Goal: Task Accomplishment & Management: Use online tool/utility

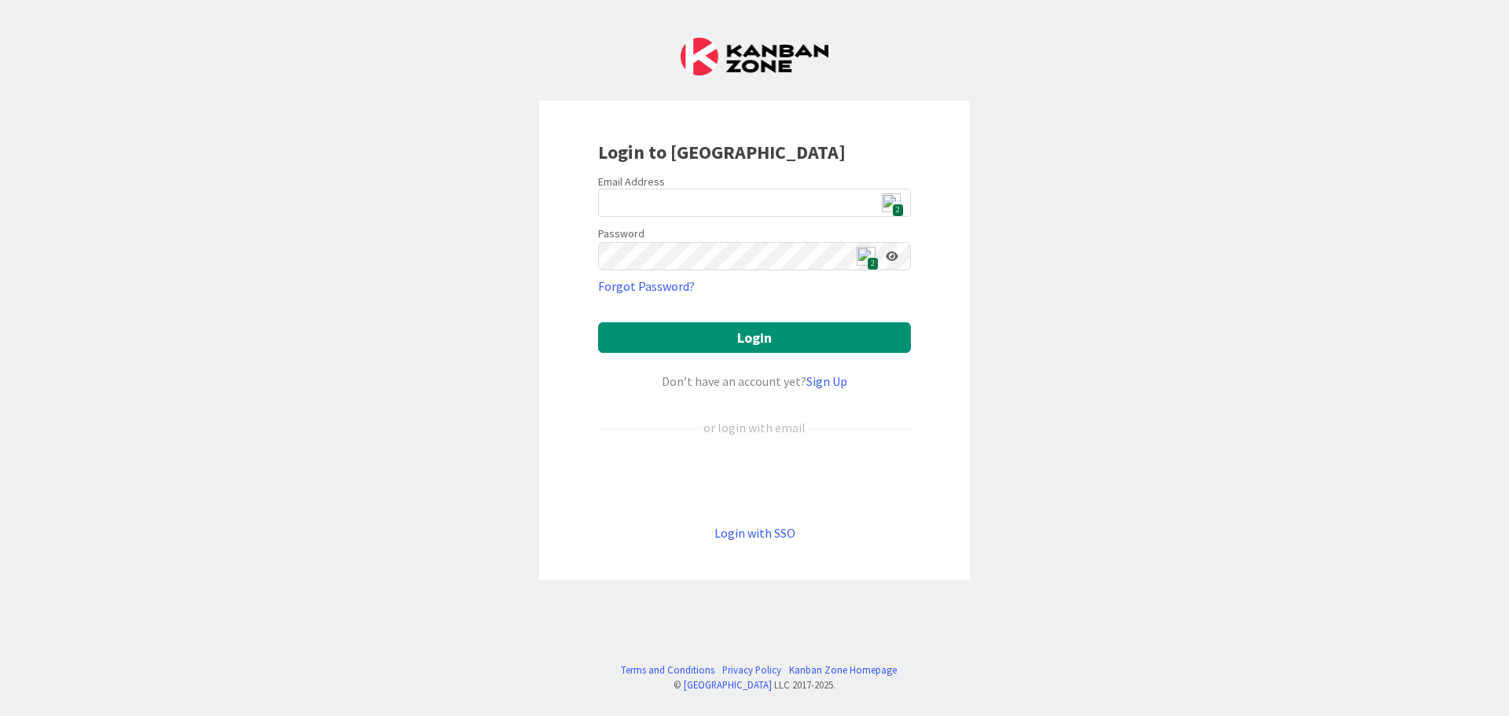
click at [888, 204] on img at bounding box center [891, 202] width 19 height 19
type input "ewojtowicz@citizenshighschool.com"
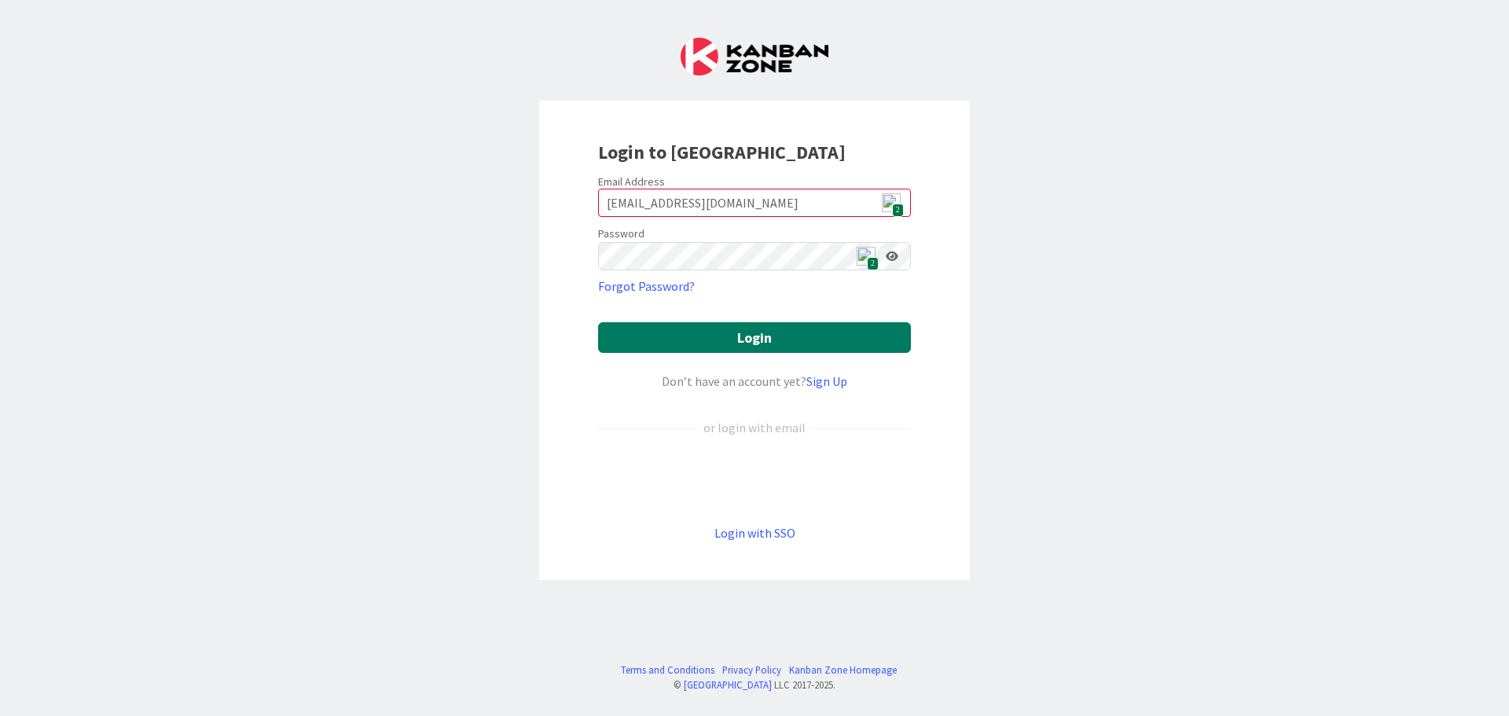
click at [749, 347] on button "Login" at bounding box center [754, 337] width 313 height 31
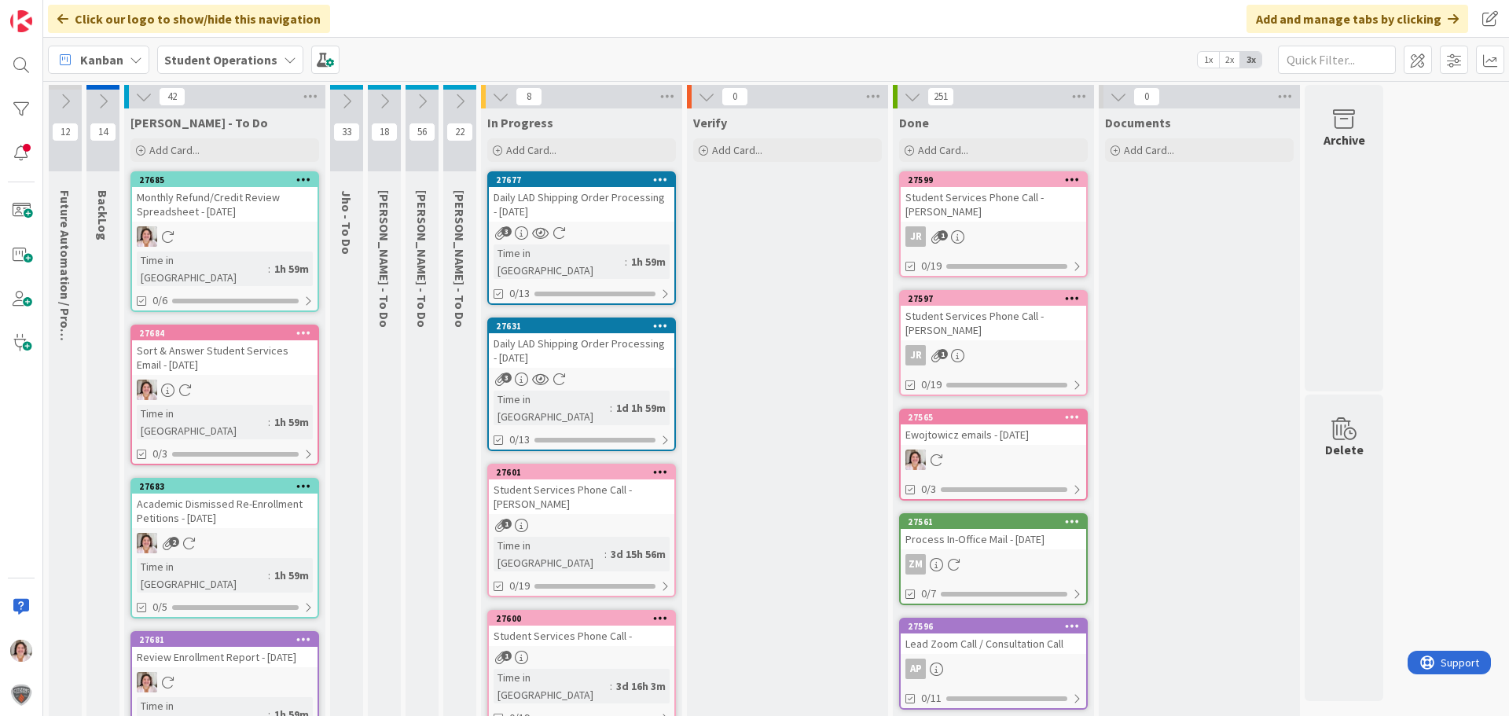
click at [393, 101] on button at bounding box center [384, 102] width 33 height 24
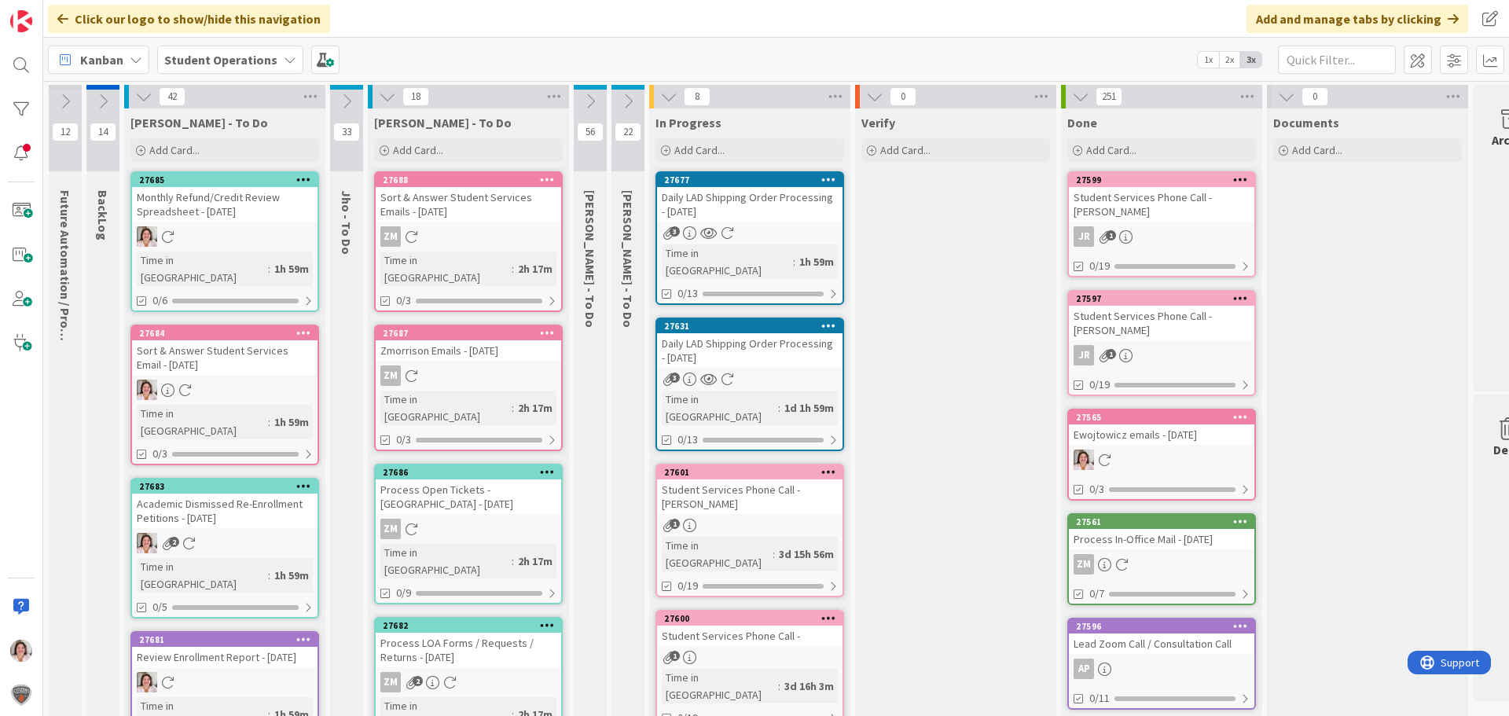
click at [546, 182] on icon at bounding box center [547, 179] width 15 height 11
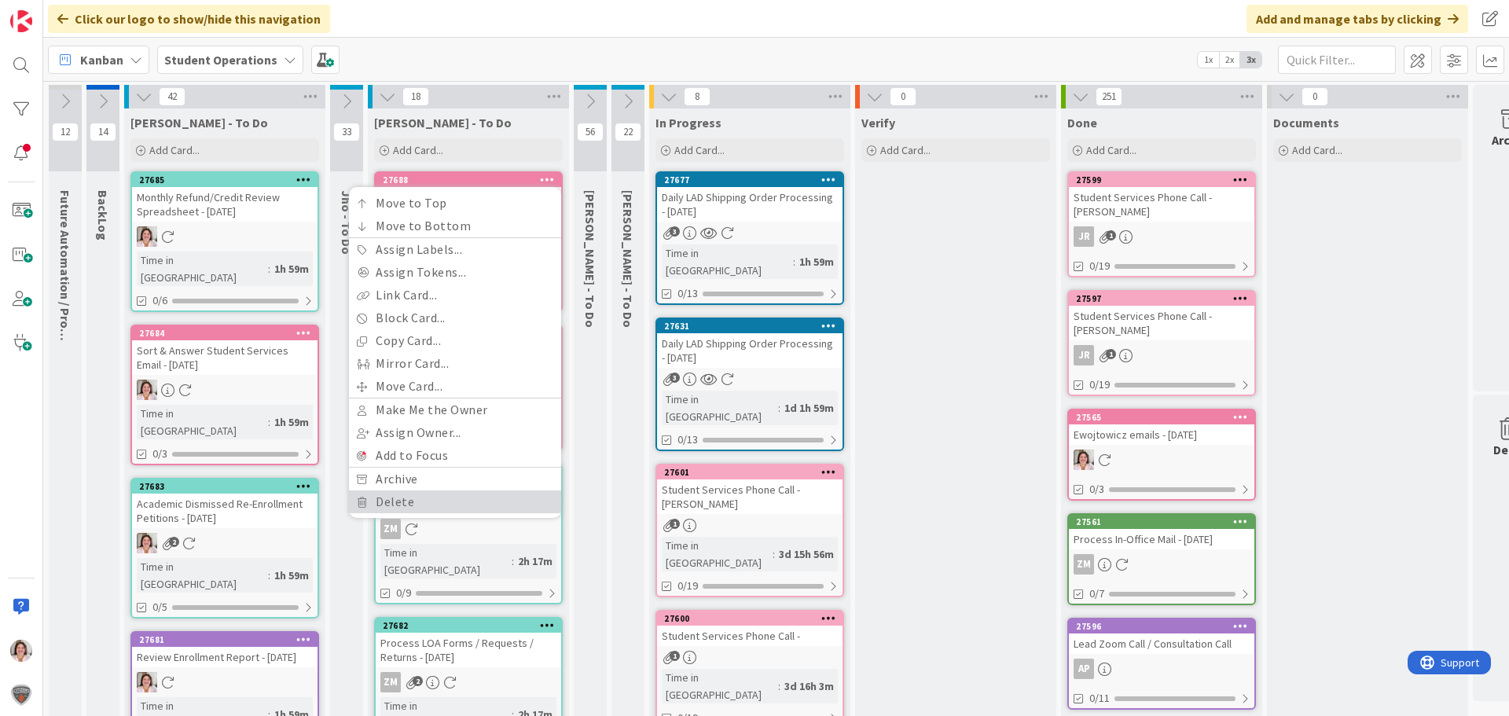
click at [451, 505] on link "Delete" at bounding box center [455, 502] width 212 height 23
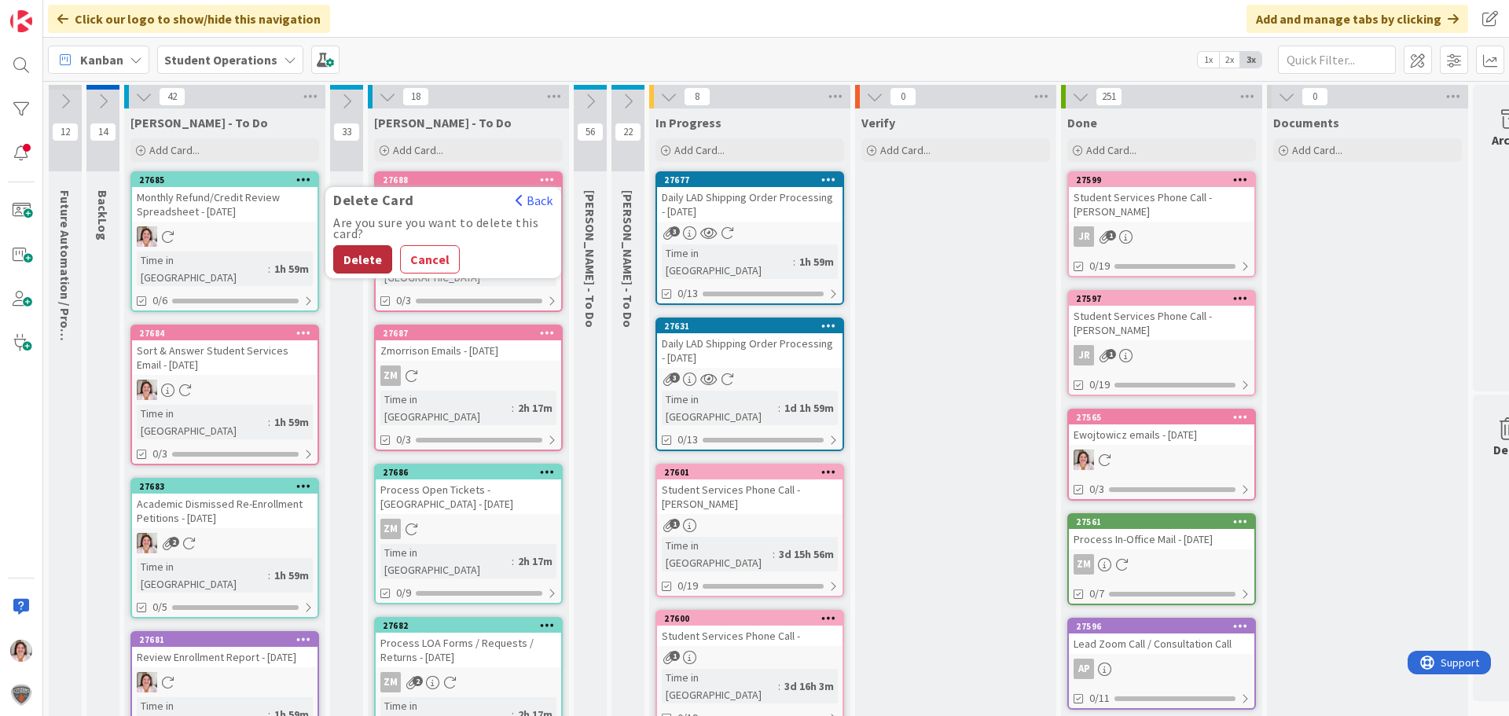
click at [355, 259] on button "Delete" at bounding box center [362, 259] width 59 height 28
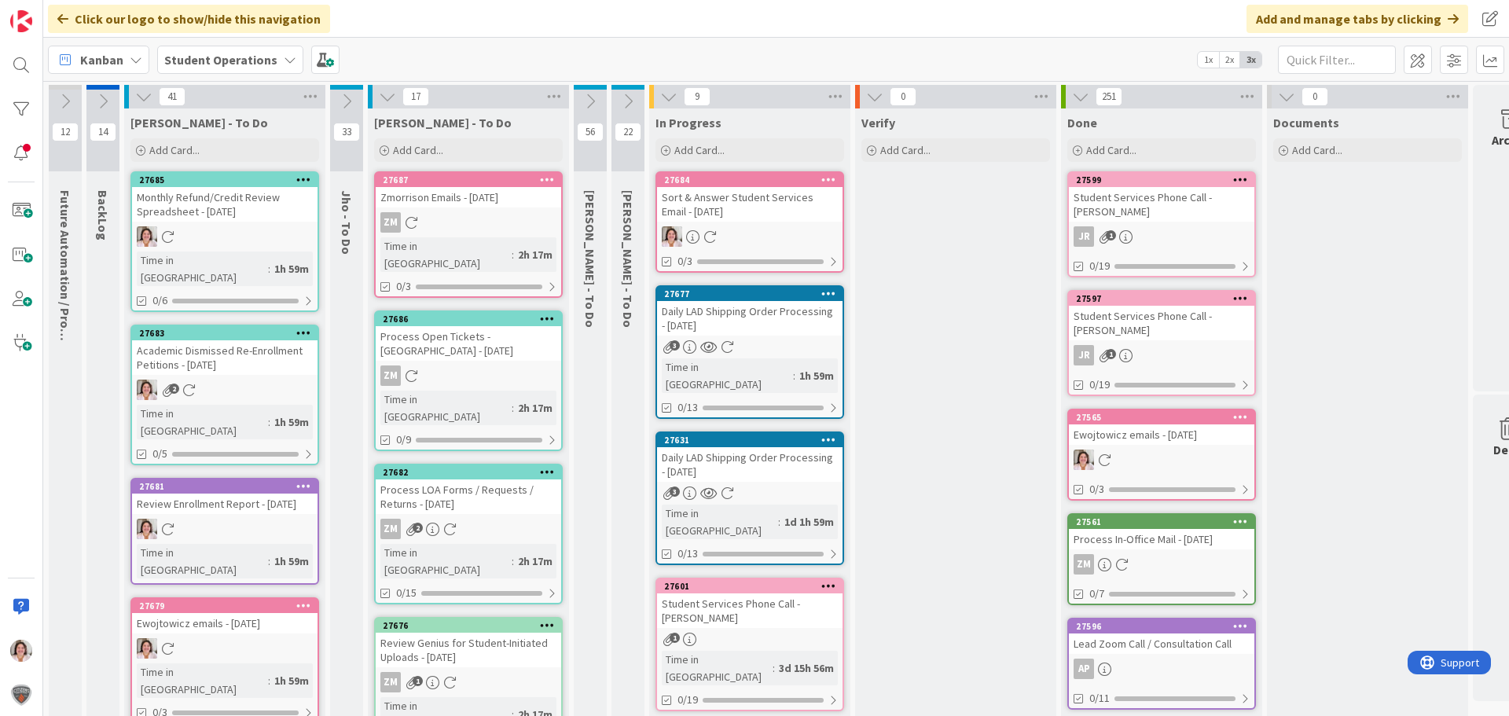
click at [551, 177] on icon at bounding box center [547, 179] width 15 height 11
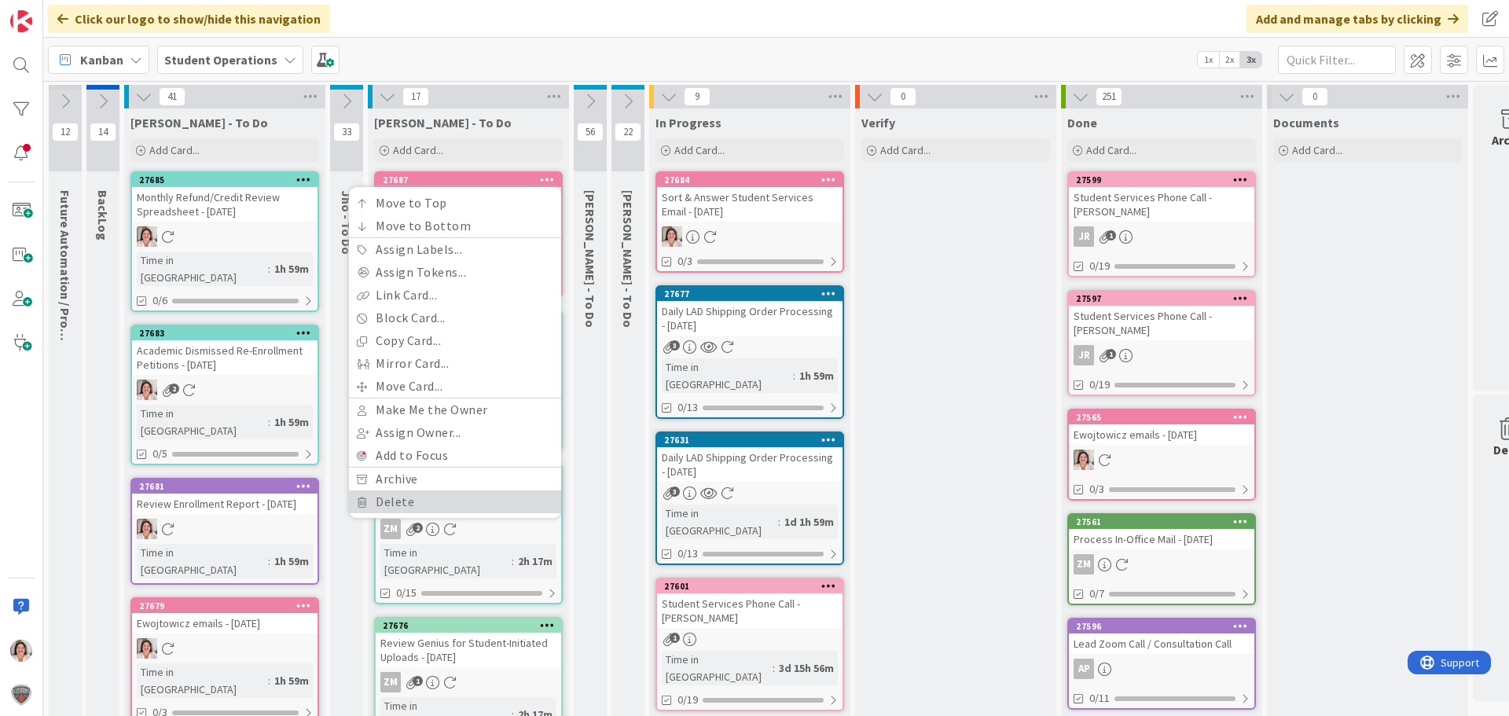
click at [425, 505] on link "Delete" at bounding box center [455, 502] width 212 height 23
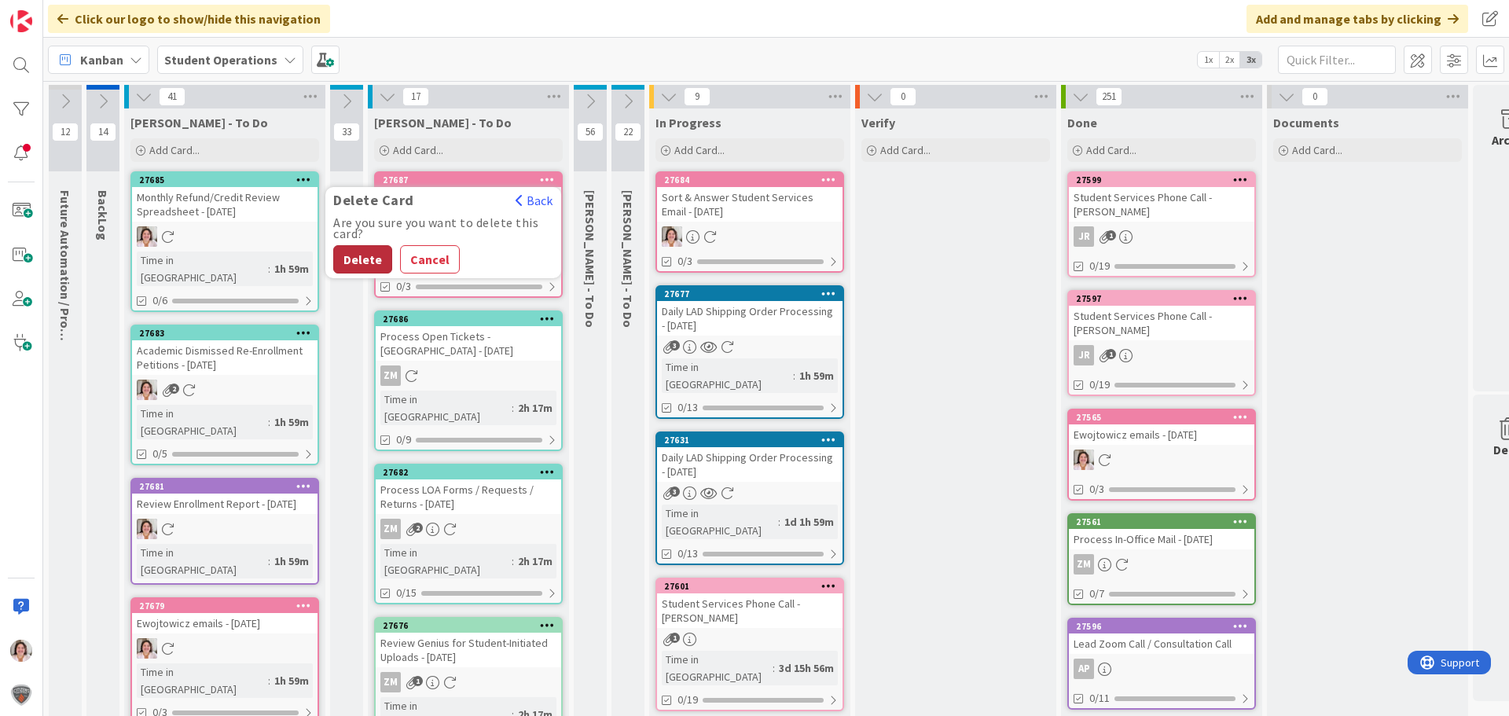
click at [373, 260] on button "Delete" at bounding box center [362, 259] width 59 height 28
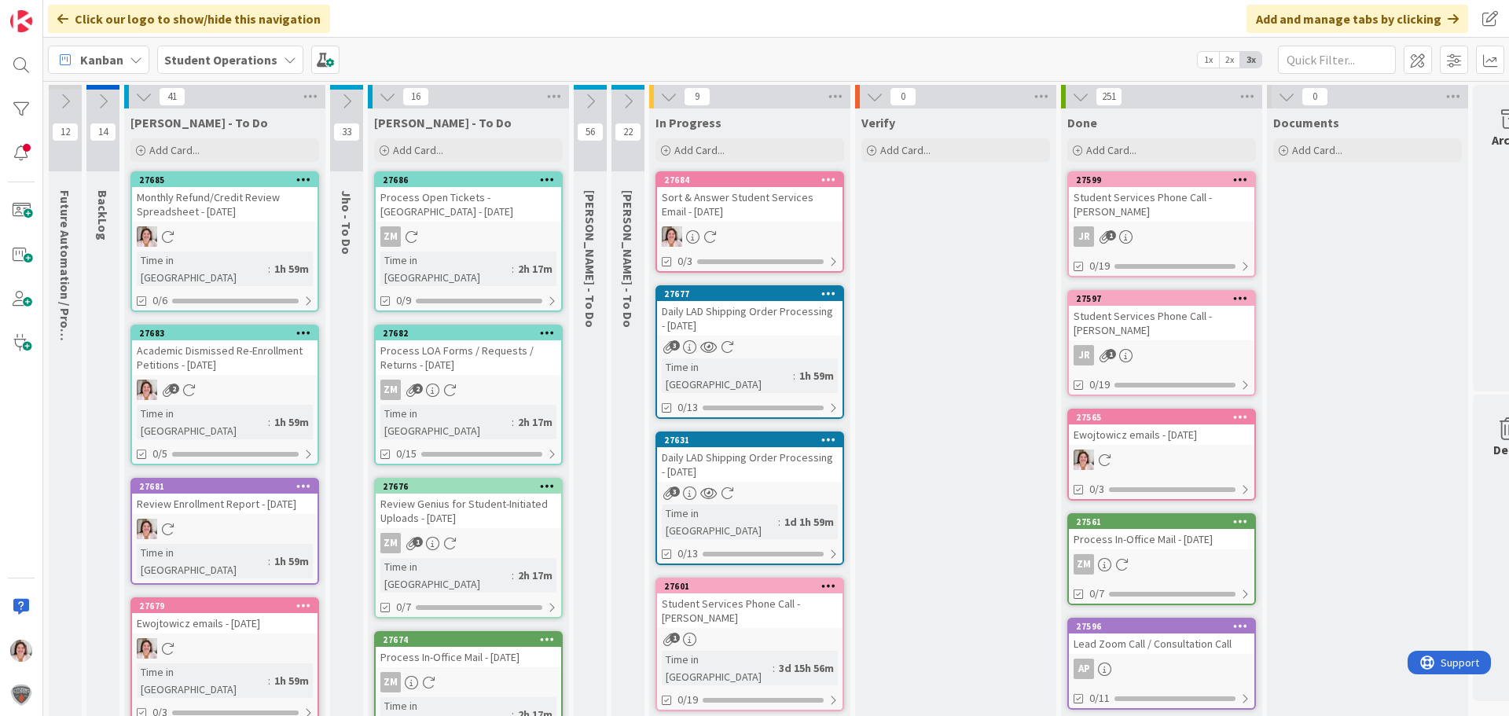
click at [557, 178] on div at bounding box center [547, 180] width 28 height 11
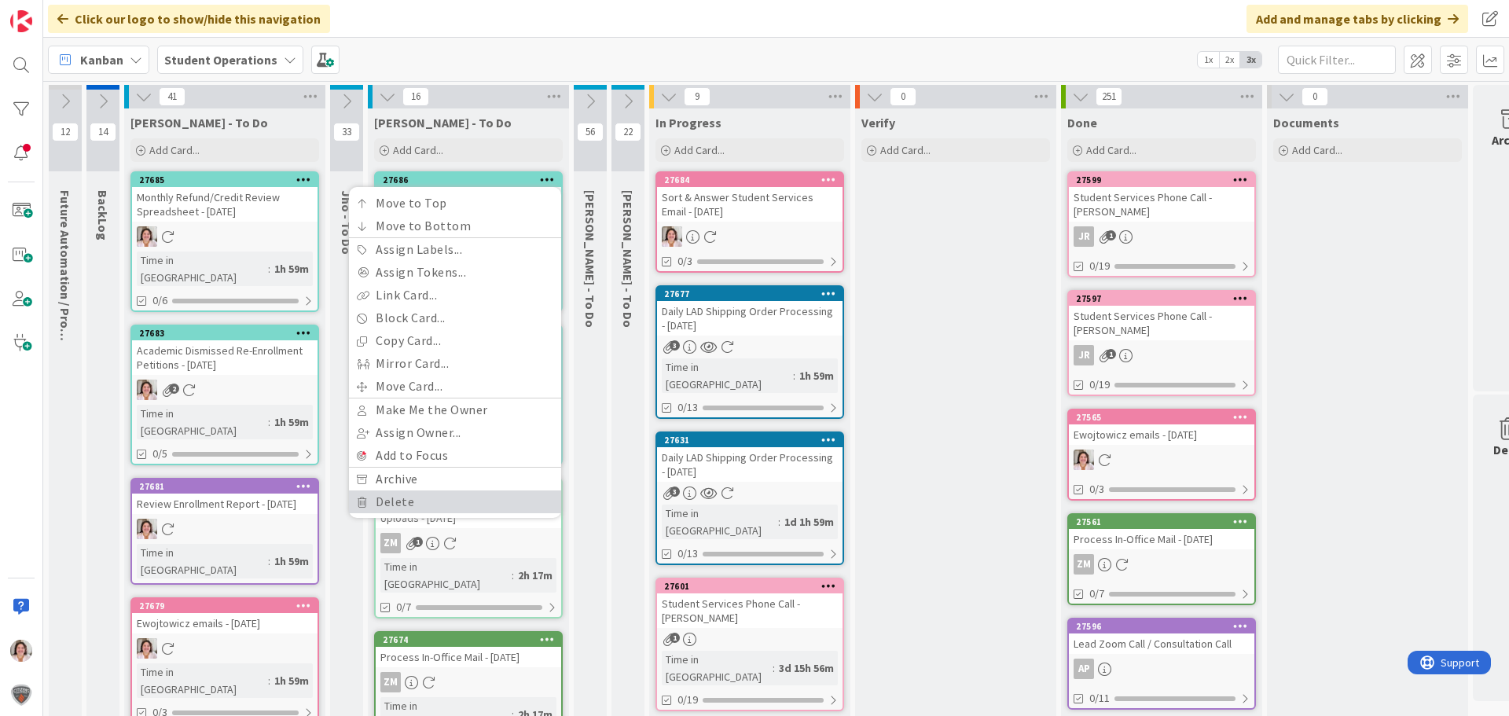
click at [437, 502] on link "Delete" at bounding box center [455, 502] width 212 height 23
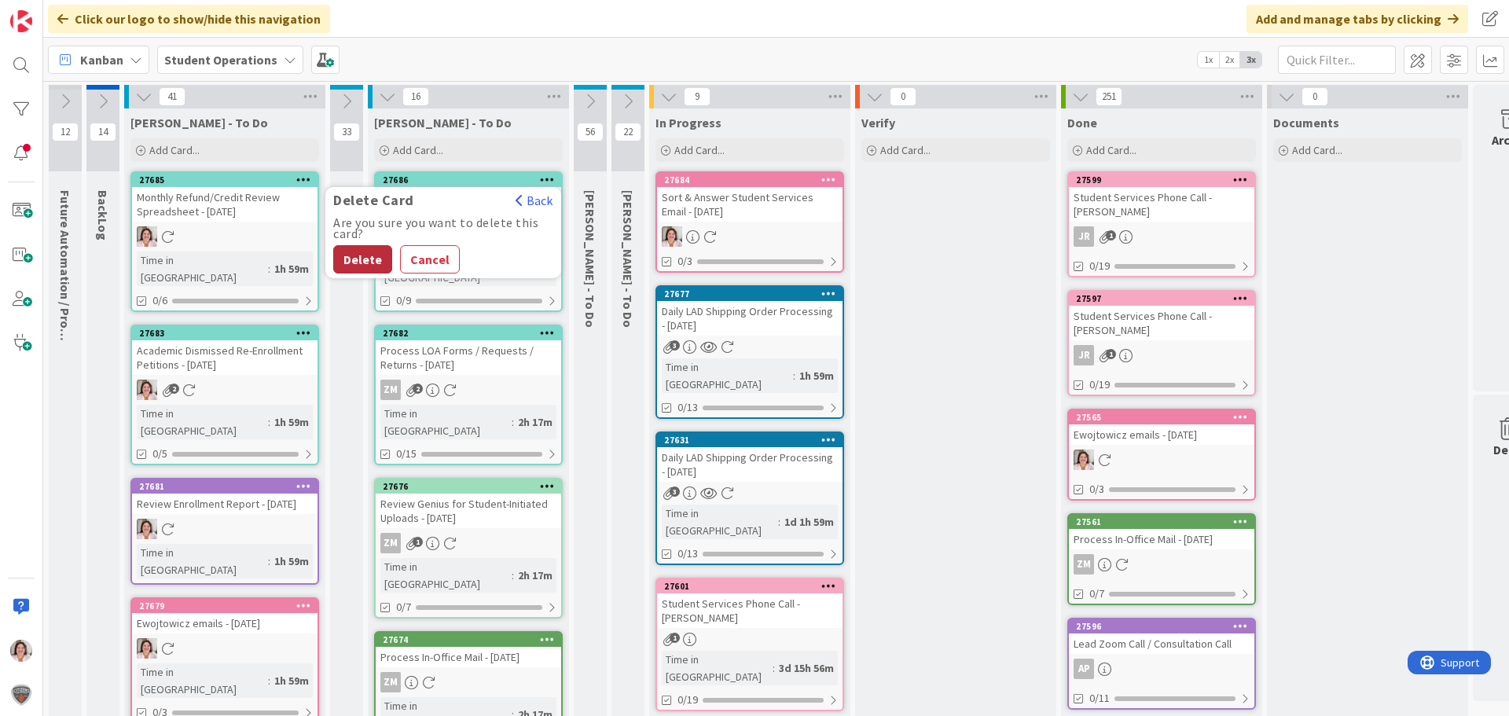
click at [351, 260] on button "Delete" at bounding box center [362, 259] width 59 height 28
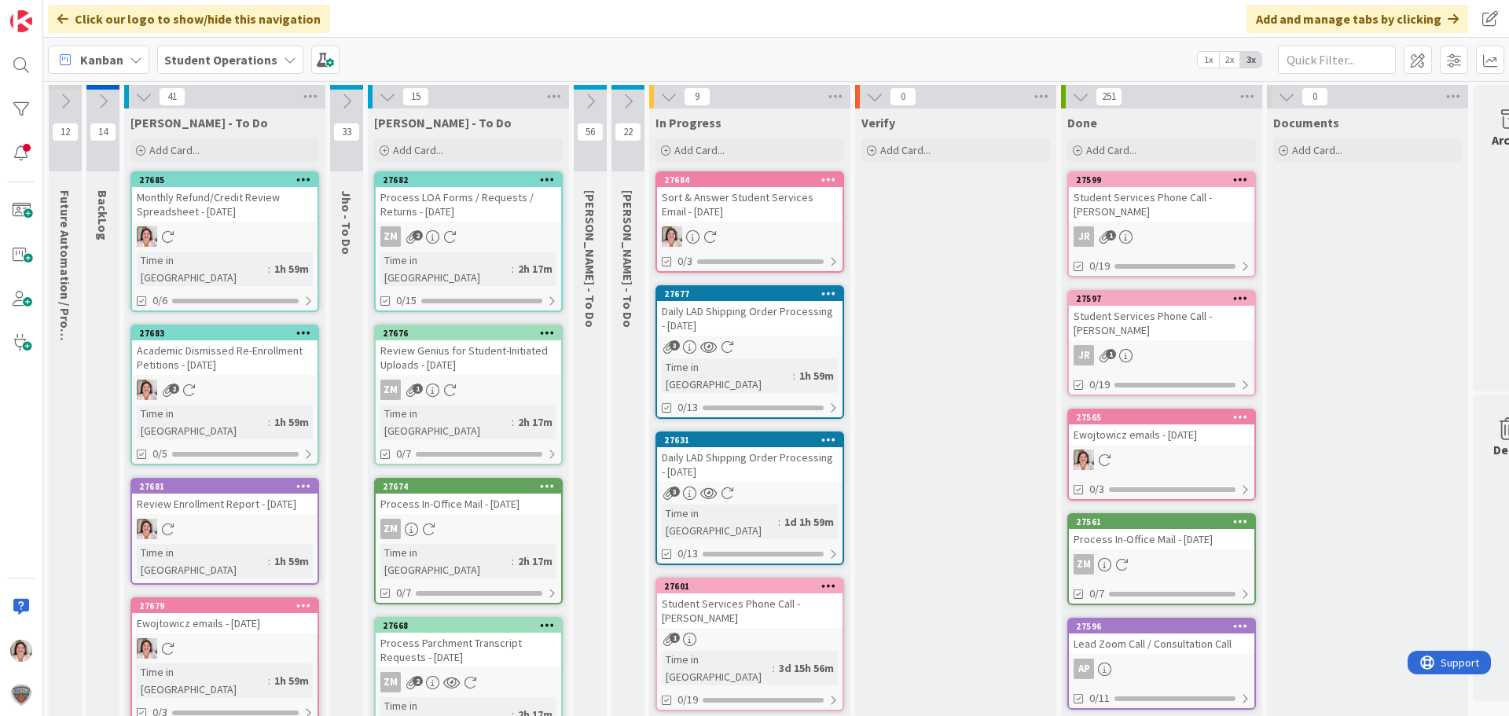
click at [347, 97] on icon at bounding box center [346, 101] width 17 height 17
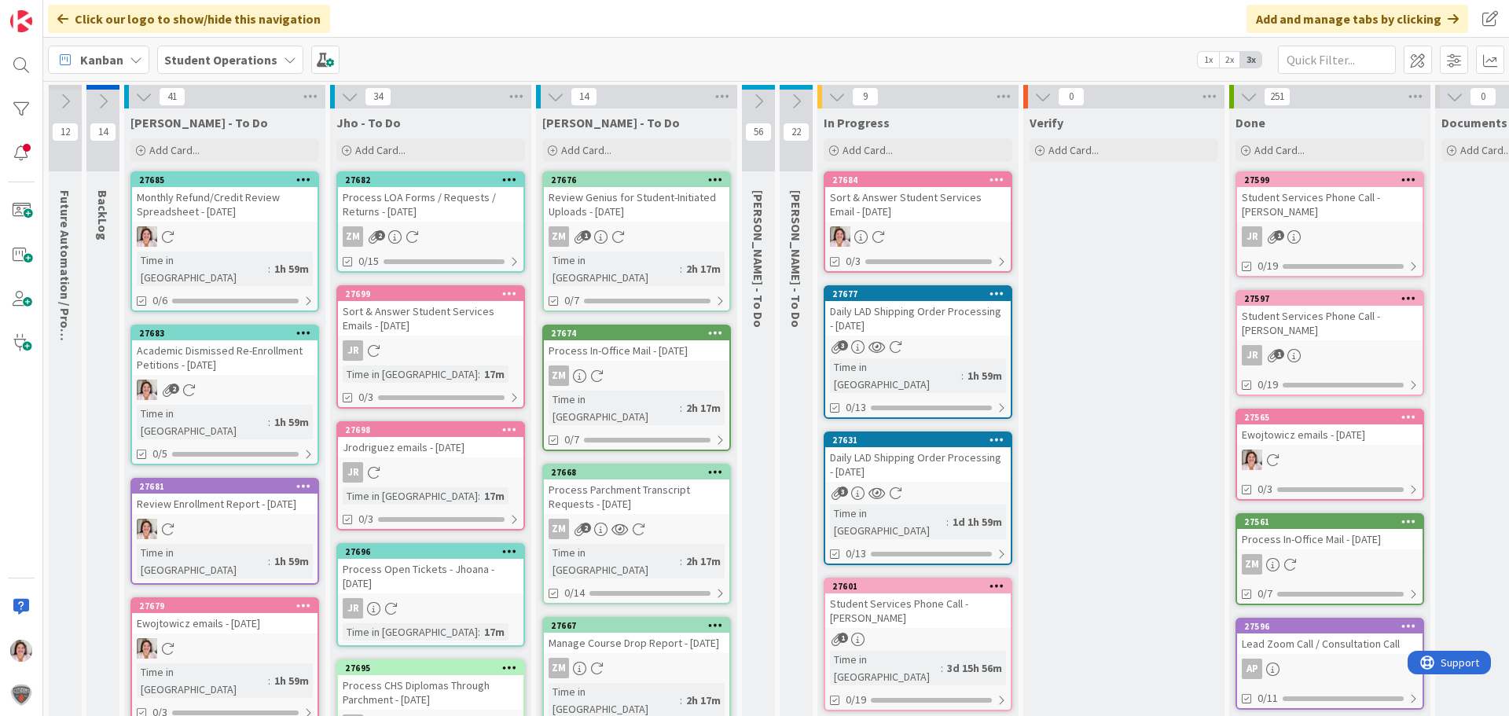
click at [410, 235] on icon at bounding box center [412, 236] width 13 height 13
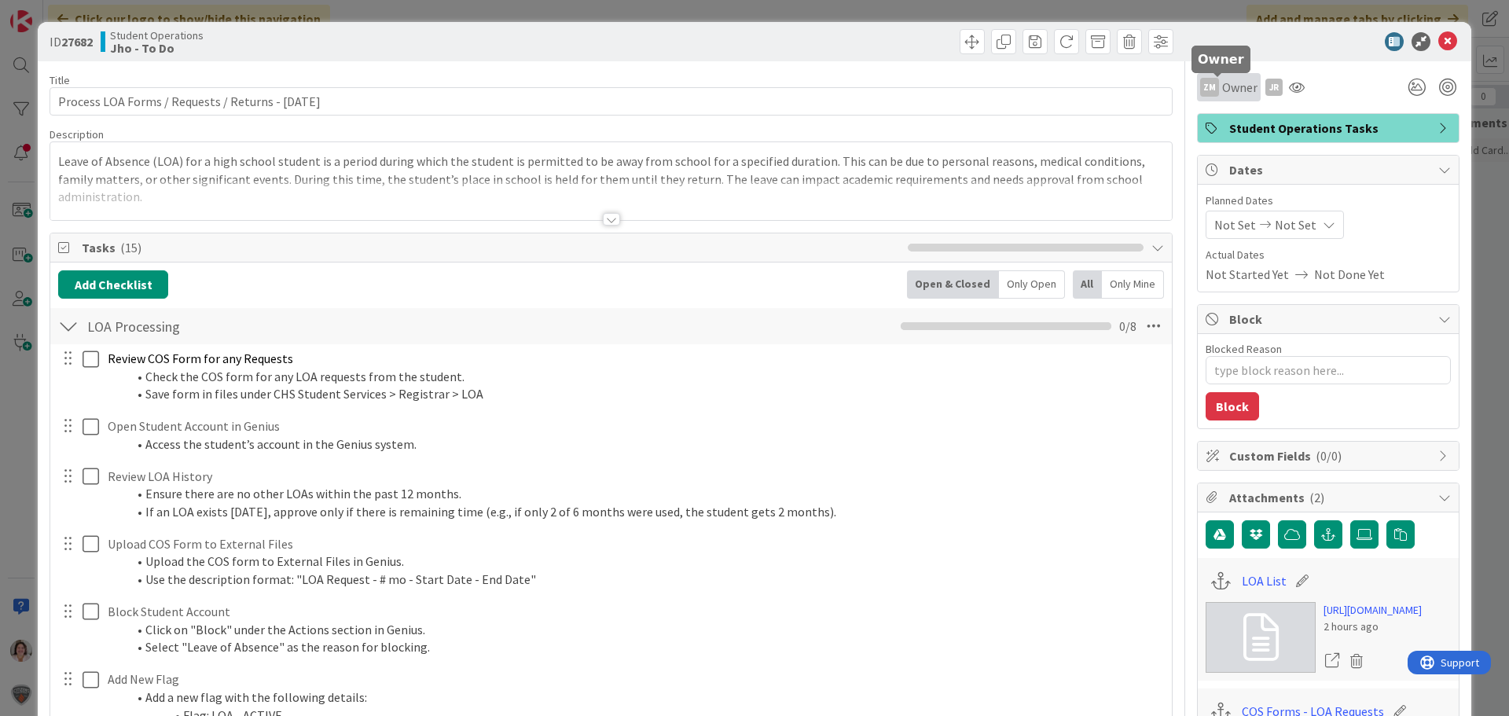
click at [1224, 87] on span "Owner" at bounding box center [1239, 87] width 35 height 19
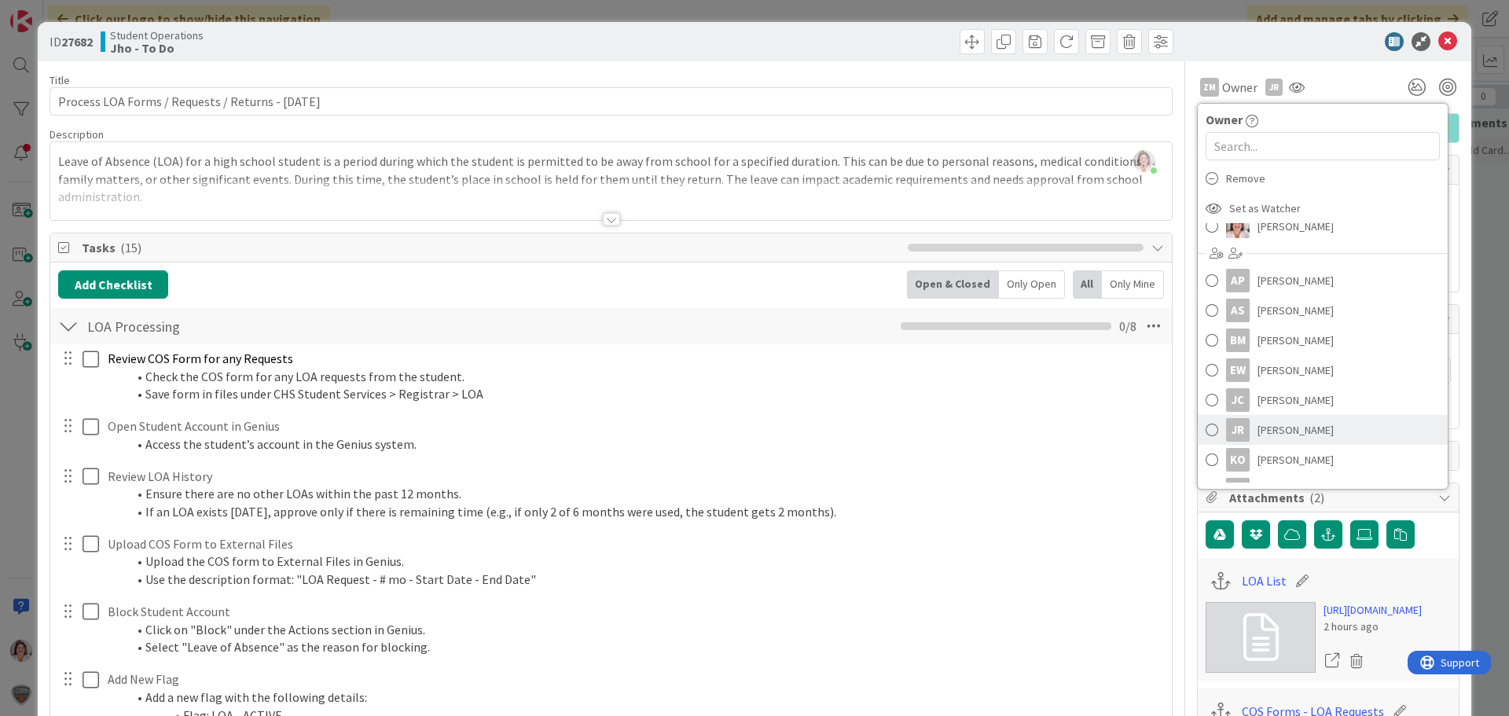
scroll to position [88, 0]
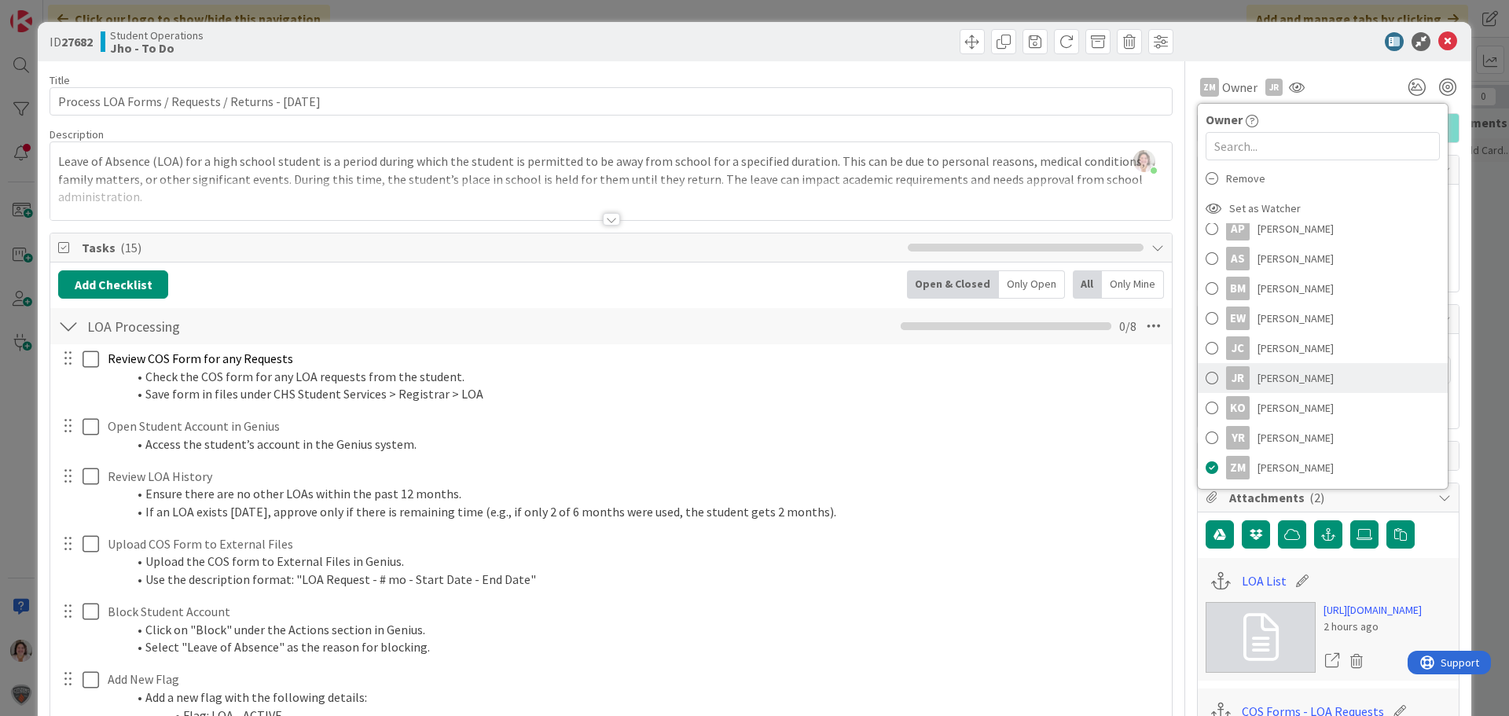
click at [1289, 384] on span "Jhoana Rodriguez" at bounding box center [1296, 378] width 76 height 24
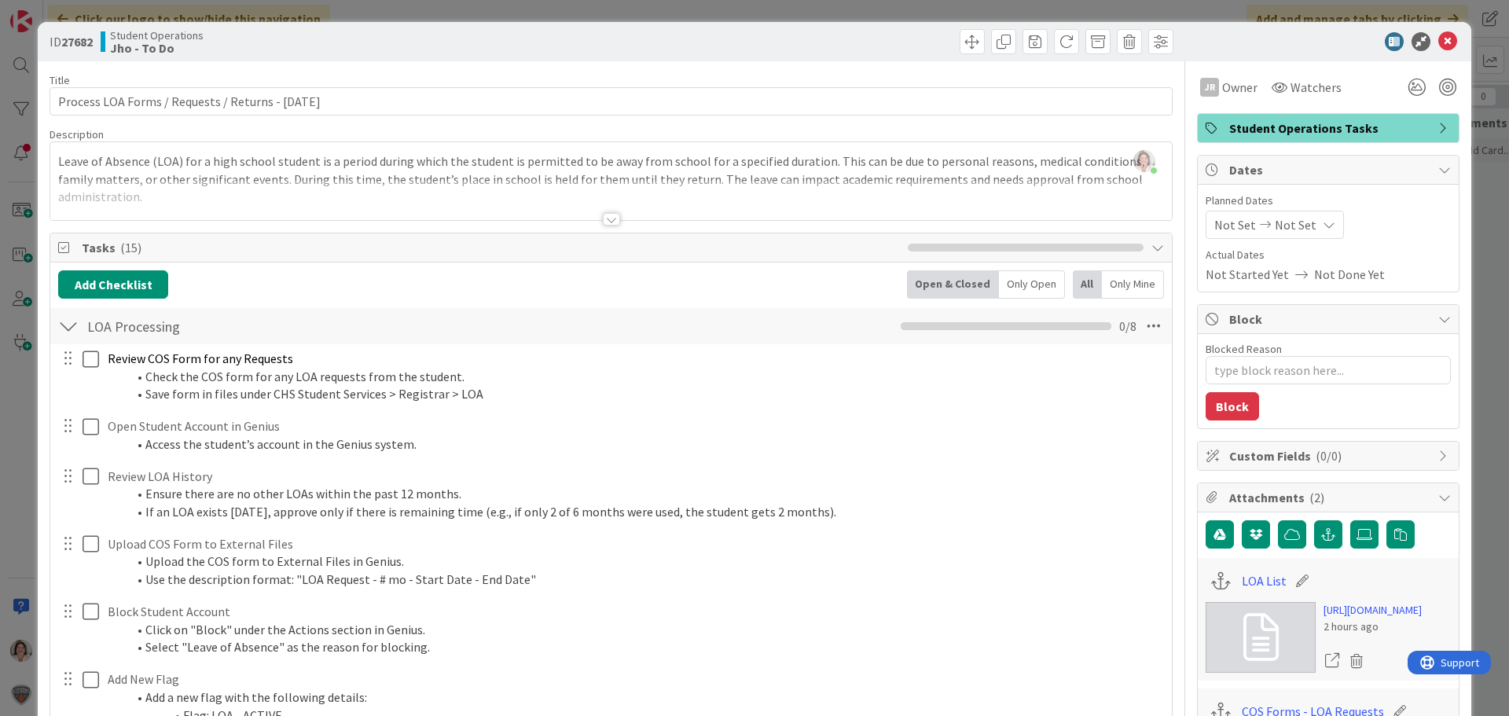
click at [1439, 39] on icon at bounding box center [1448, 41] width 19 height 19
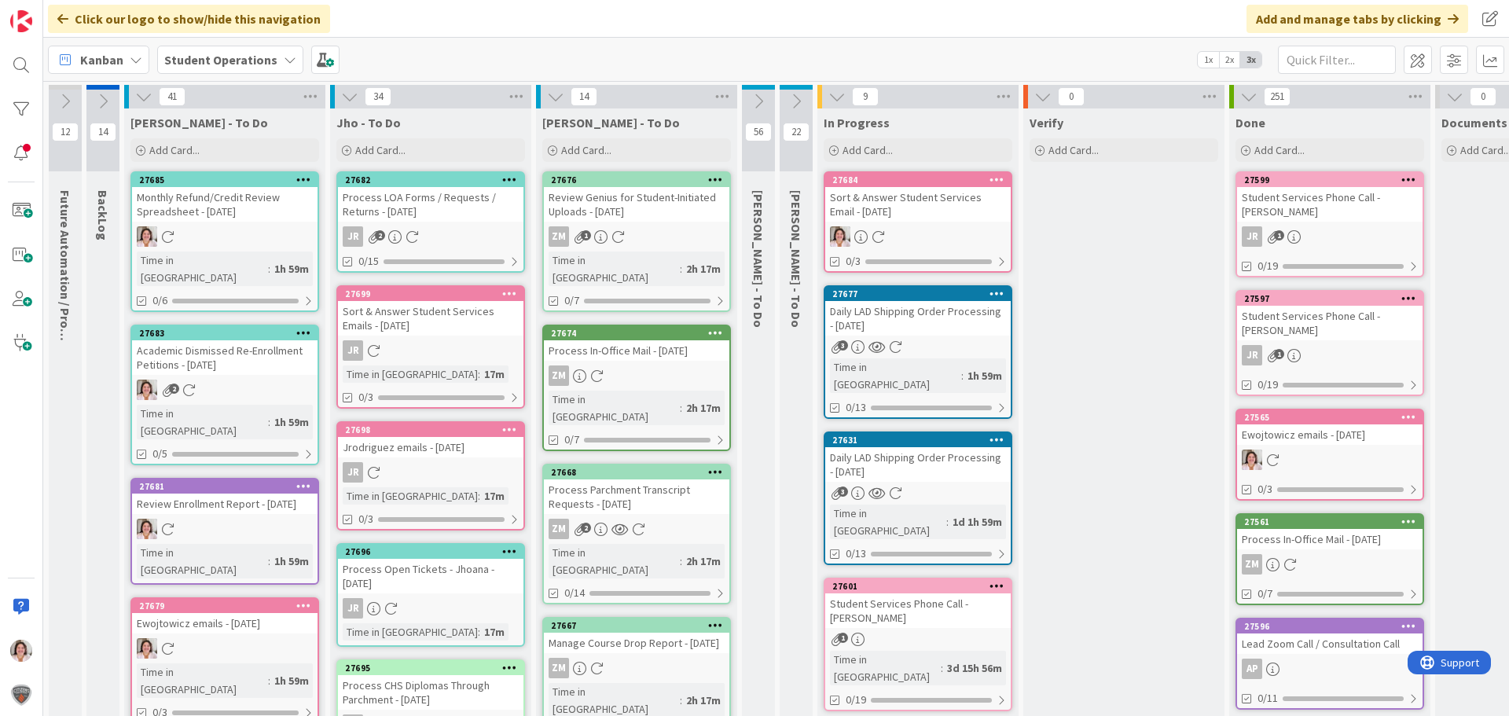
click at [799, 96] on icon at bounding box center [796, 101] width 17 height 17
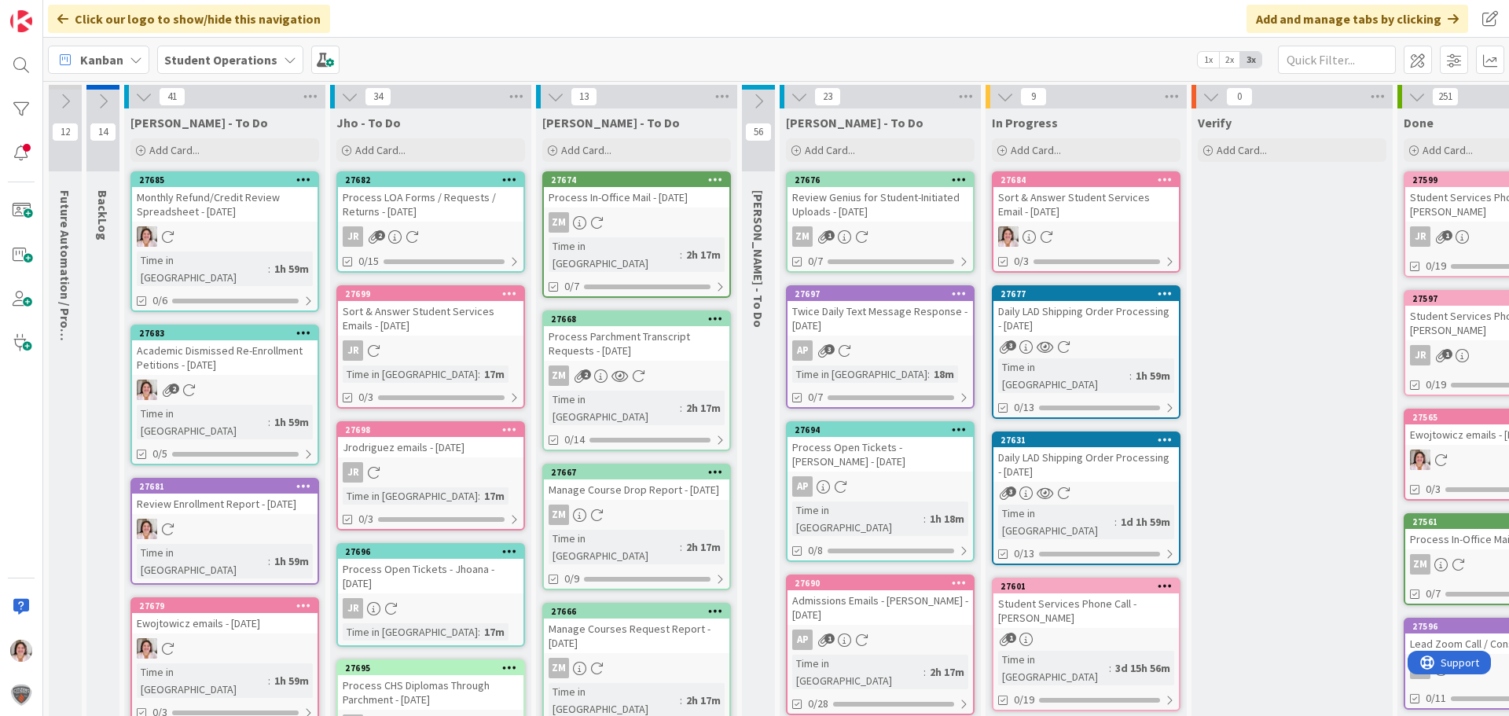
click at [956, 182] on icon at bounding box center [959, 179] width 15 height 11
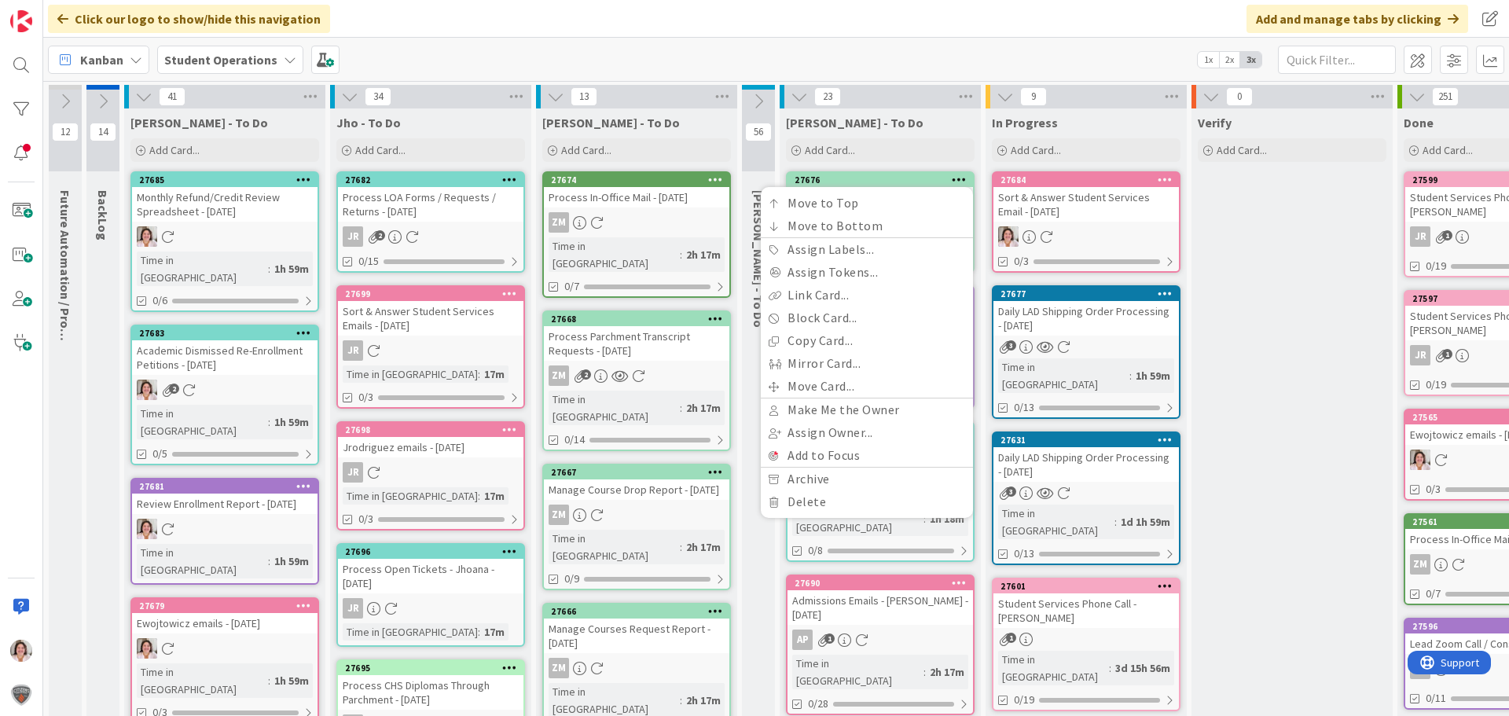
click at [957, 179] on icon at bounding box center [959, 179] width 15 height 11
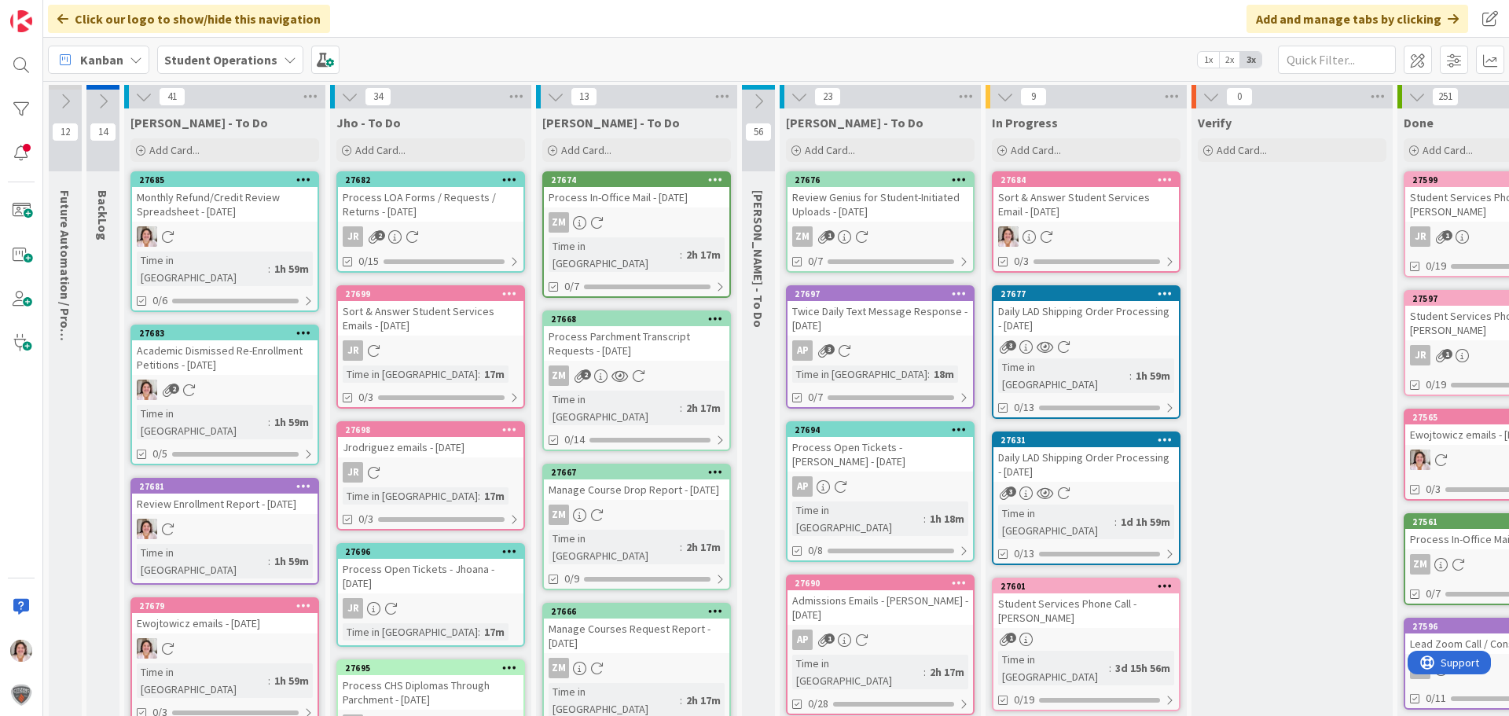
click at [957, 179] on icon at bounding box center [959, 179] width 15 height 11
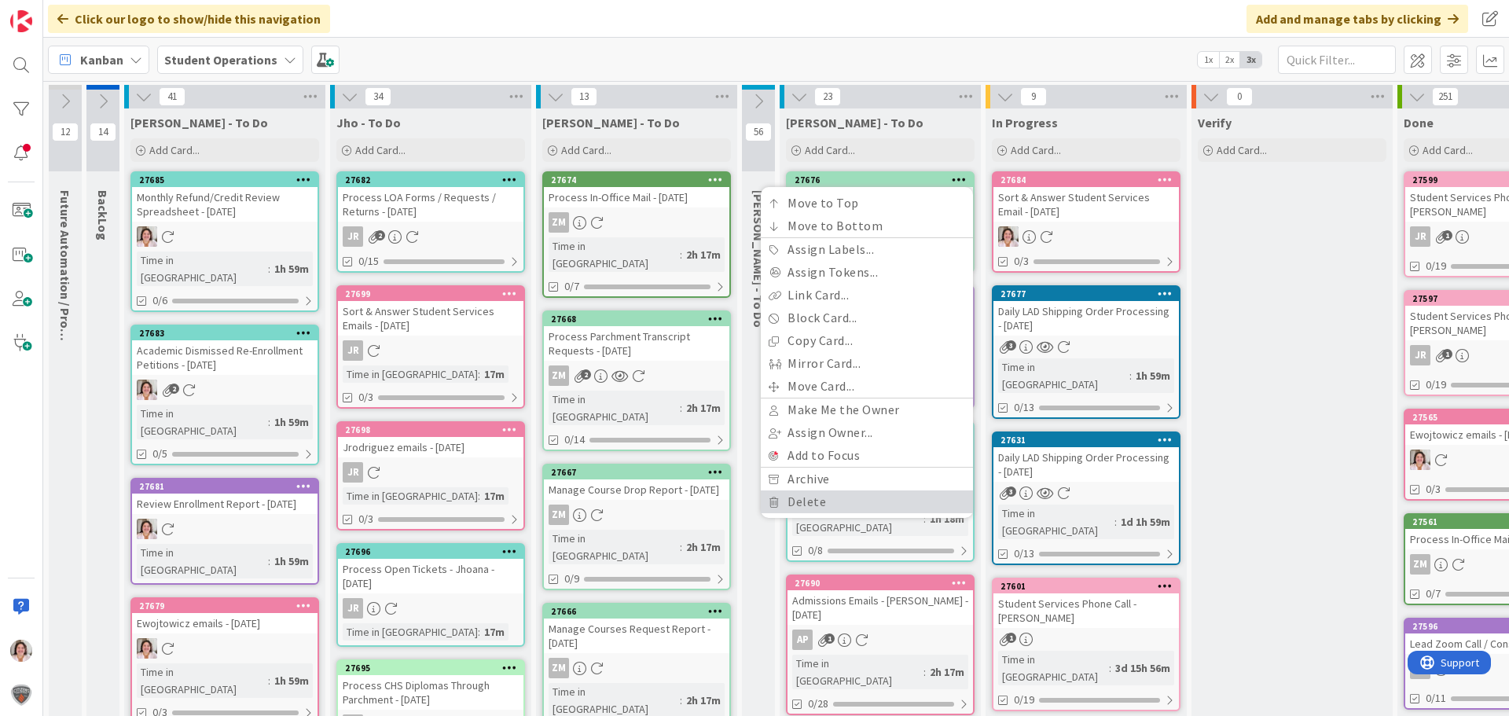
click at [806, 503] on link "Delete" at bounding box center [867, 502] width 212 height 23
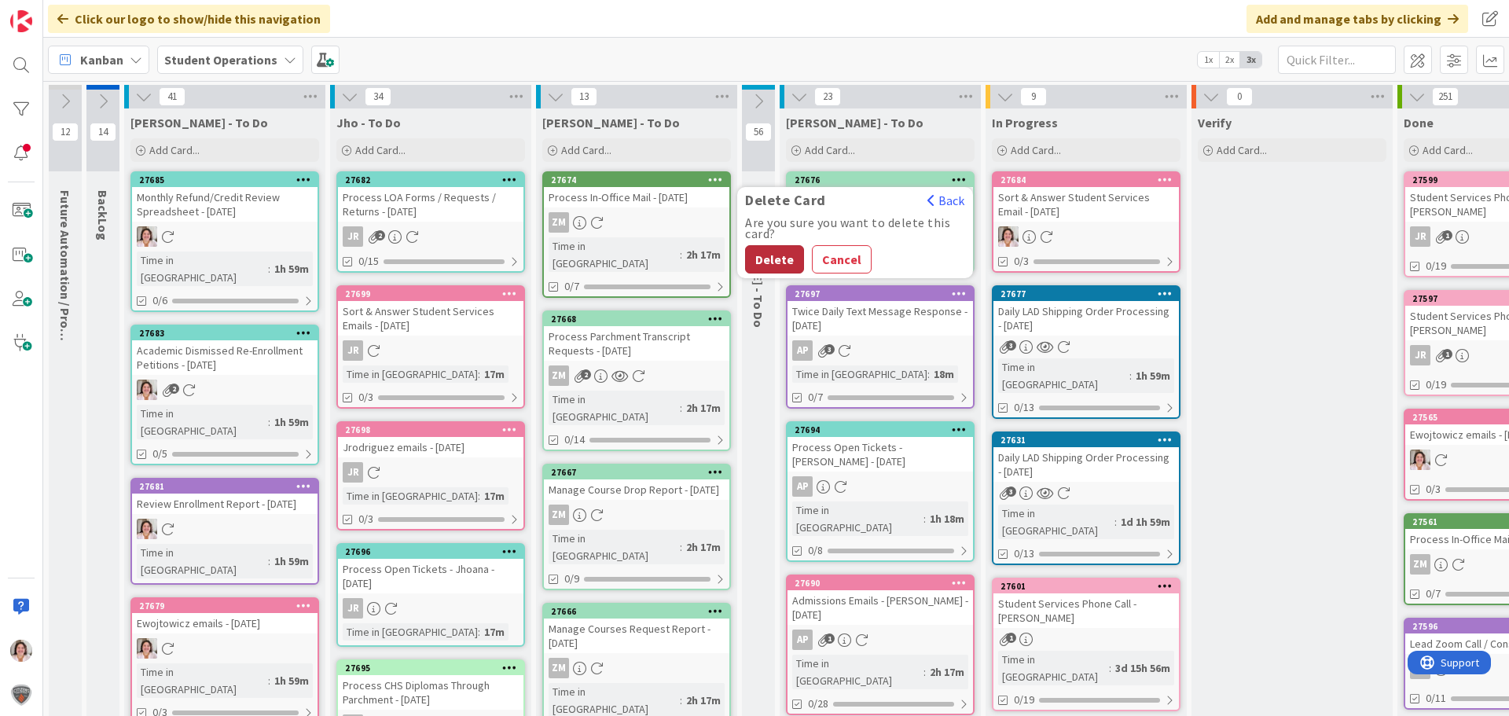
click at [766, 261] on button "Delete" at bounding box center [774, 259] width 59 height 28
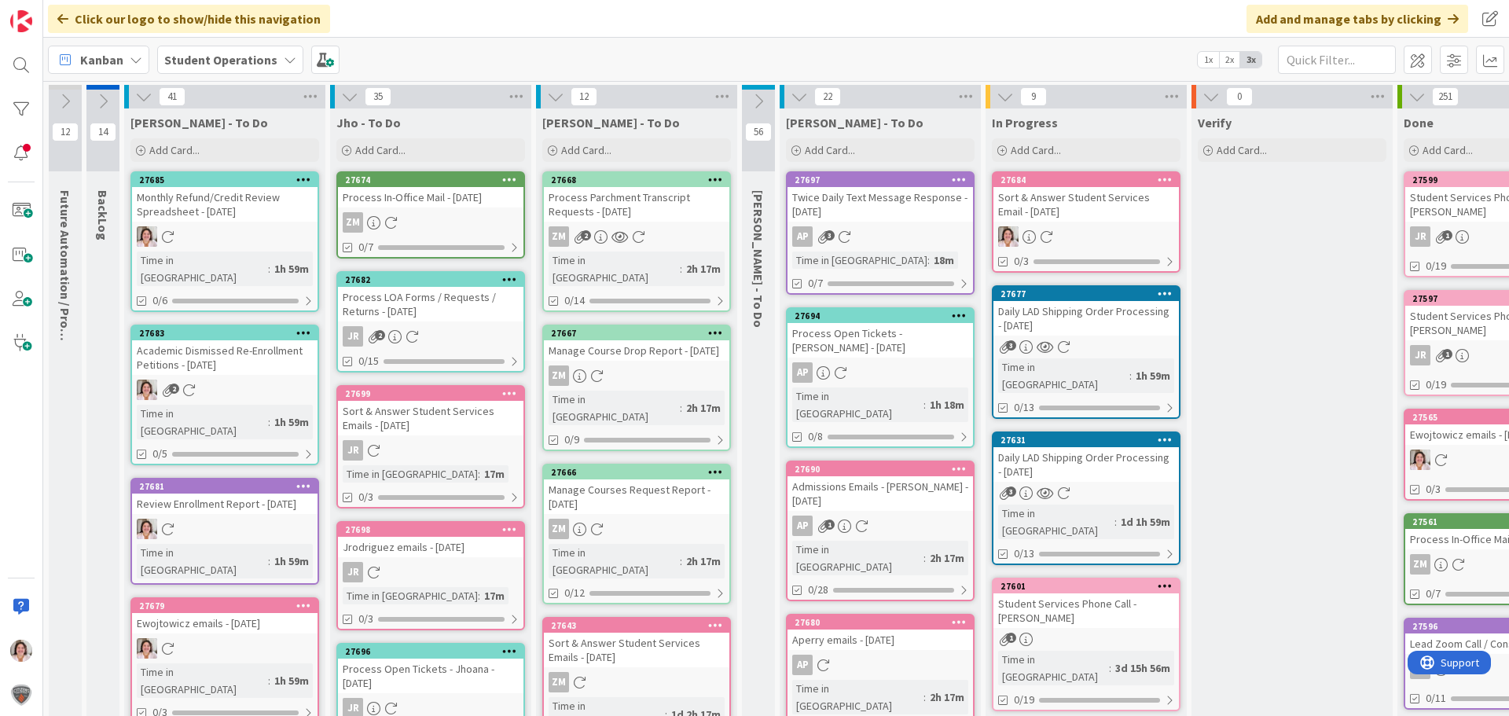
click at [392, 220] on icon at bounding box center [390, 222] width 13 height 13
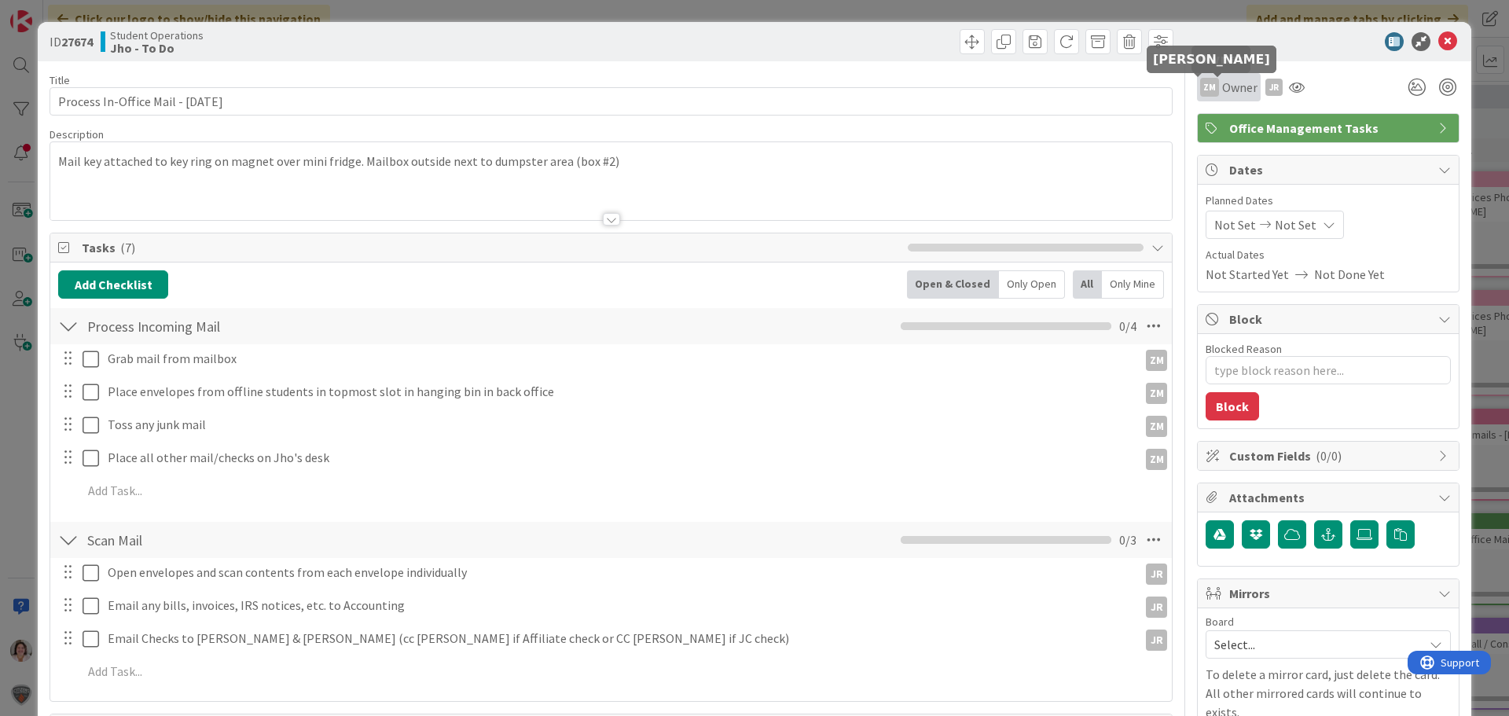
click at [1229, 89] on span "Owner" at bounding box center [1239, 87] width 35 height 19
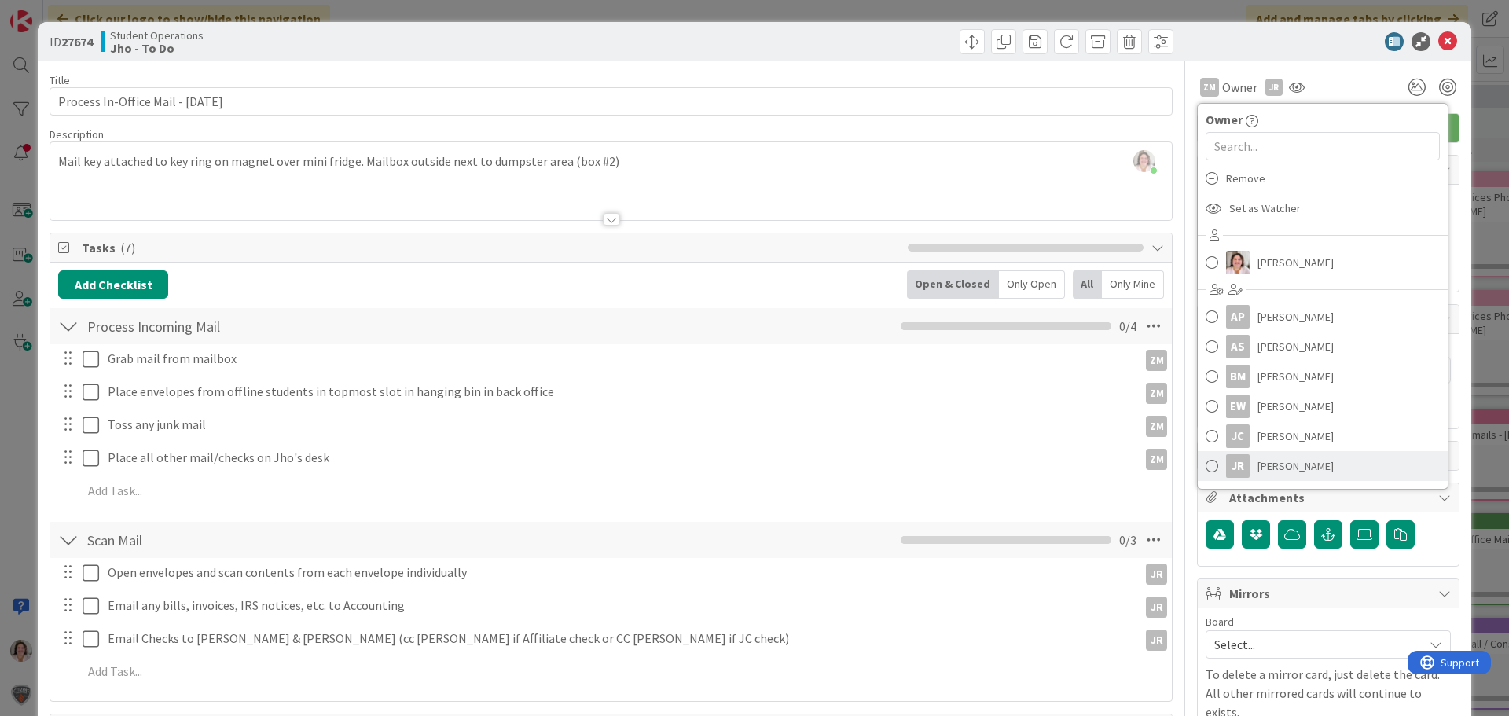
click at [1258, 469] on span "Jhoana Rodriguez" at bounding box center [1296, 466] width 76 height 24
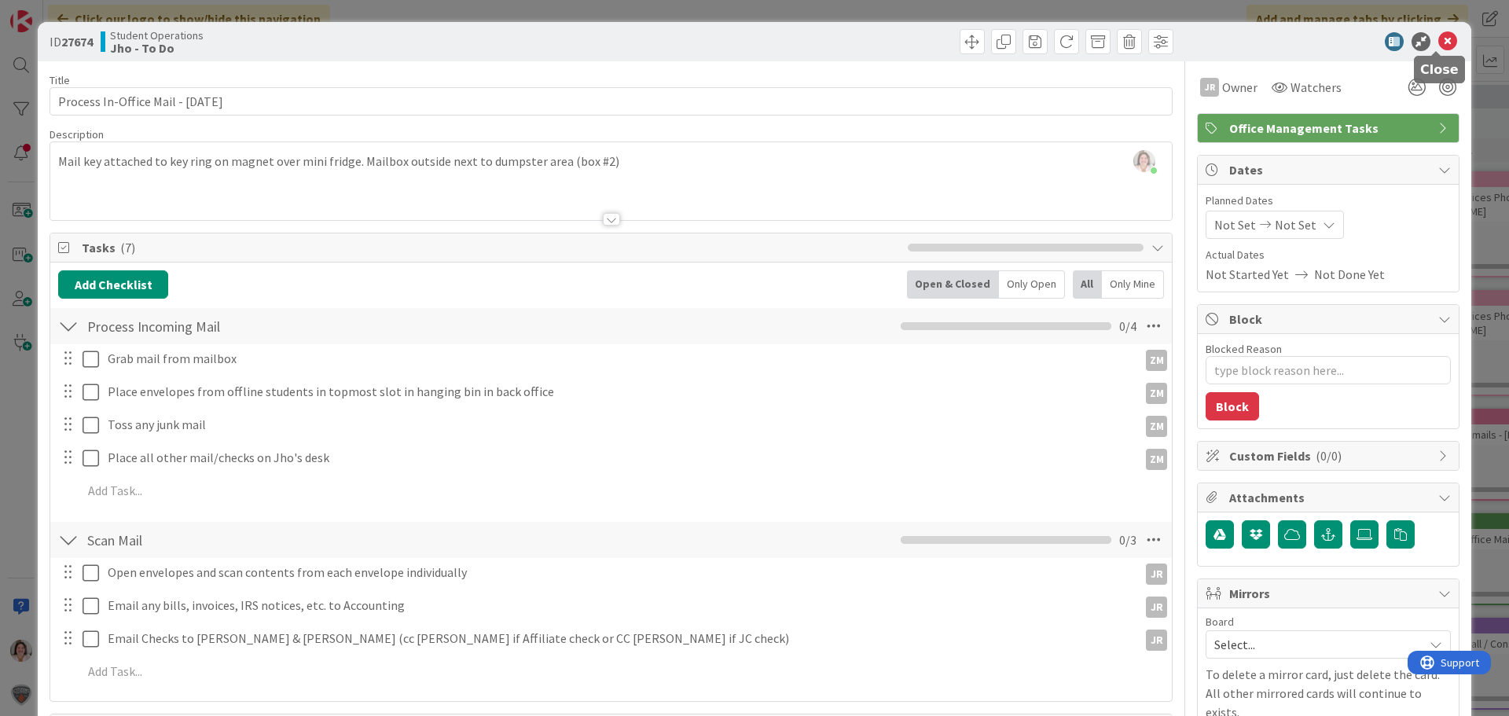
click at [1439, 42] on icon at bounding box center [1448, 41] width 19 height 19
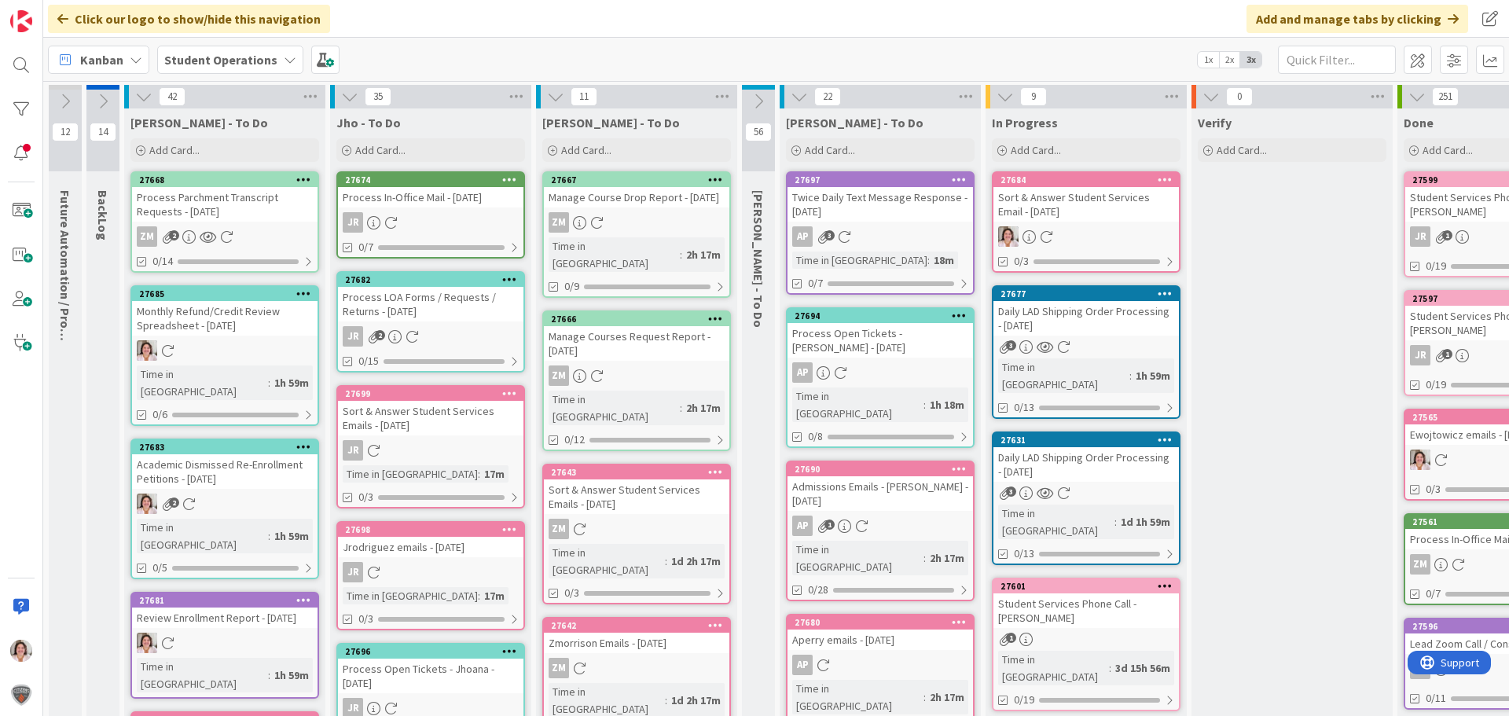
click at [207, 224] on link "27668 Process Parchment Transcript Requests - 09/02/2025 ZM 2 0/14" at bounding box center [225, 221] width 189 height 101
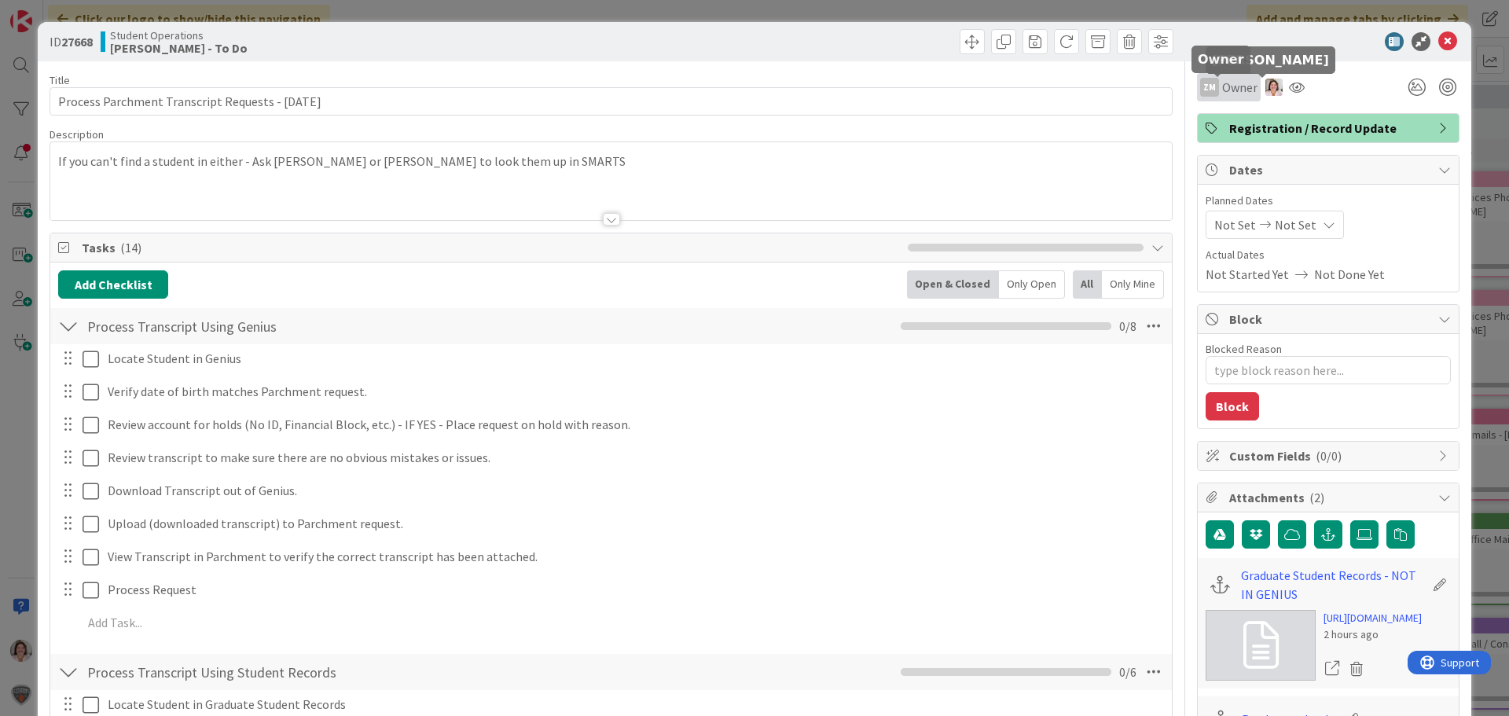
click at [1235, 94] on span "Owner" at bounding box center [1239, 87] width 35 height 19
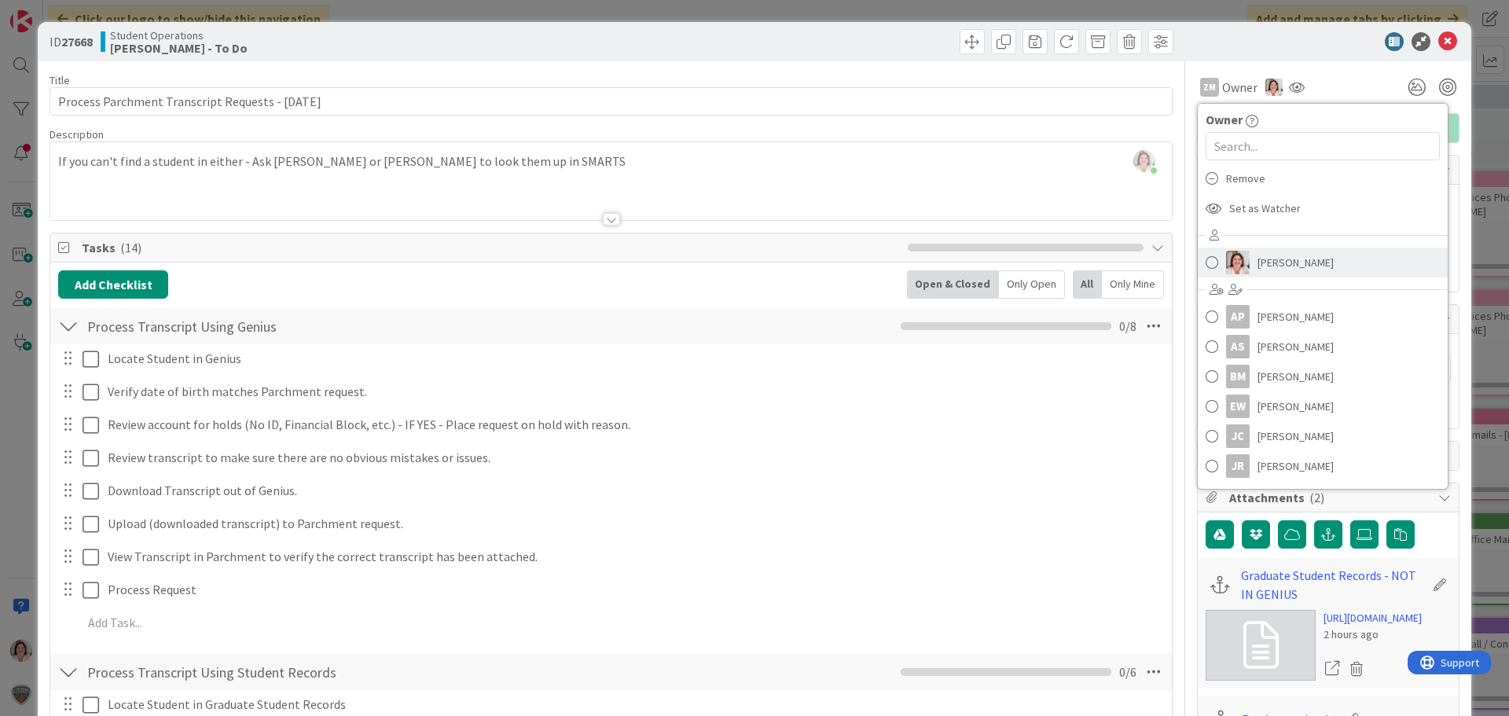
click at [1284, 255] on span "[PERSON_NAME]" at bounding box center [1296, 263] width 76 height 24
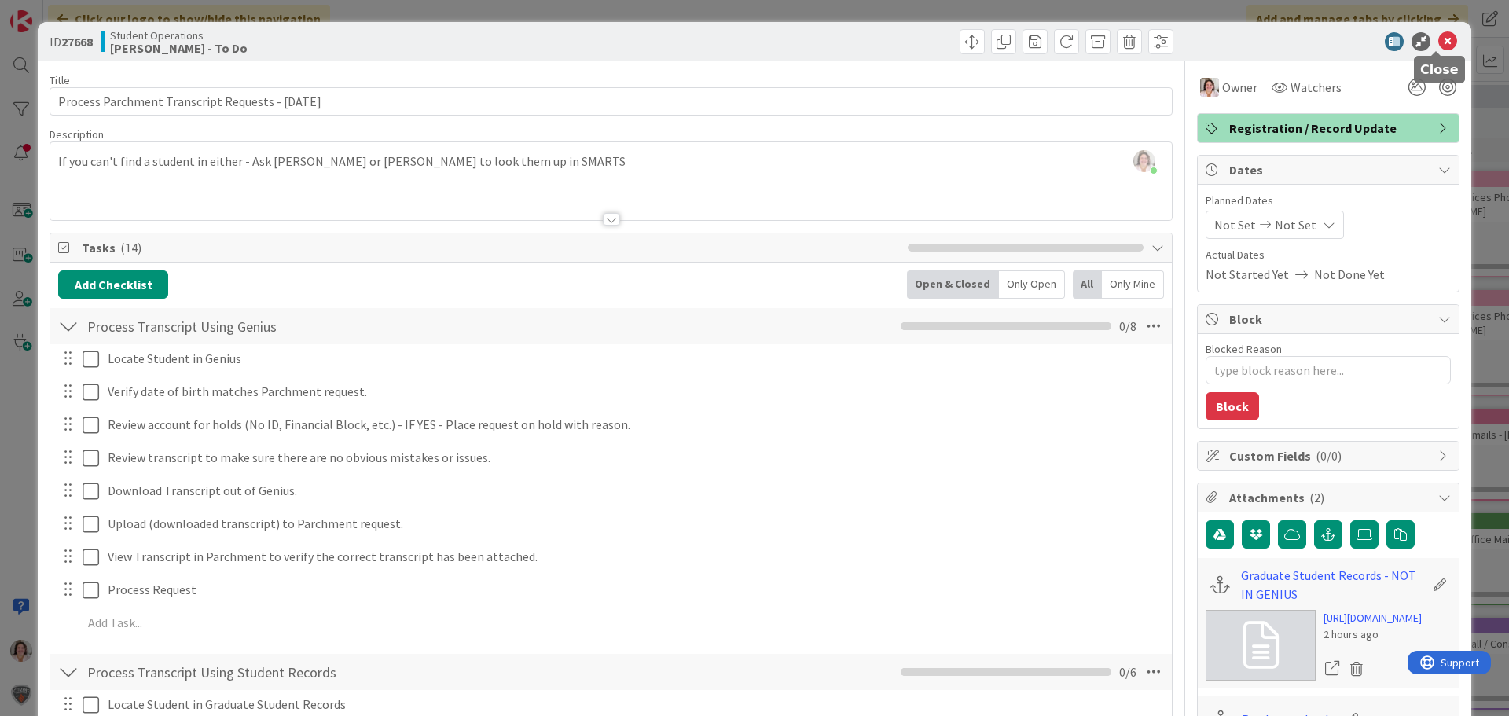
click at [1439, 41] on icon at bounding box center [1448, 41] width 19 height 19
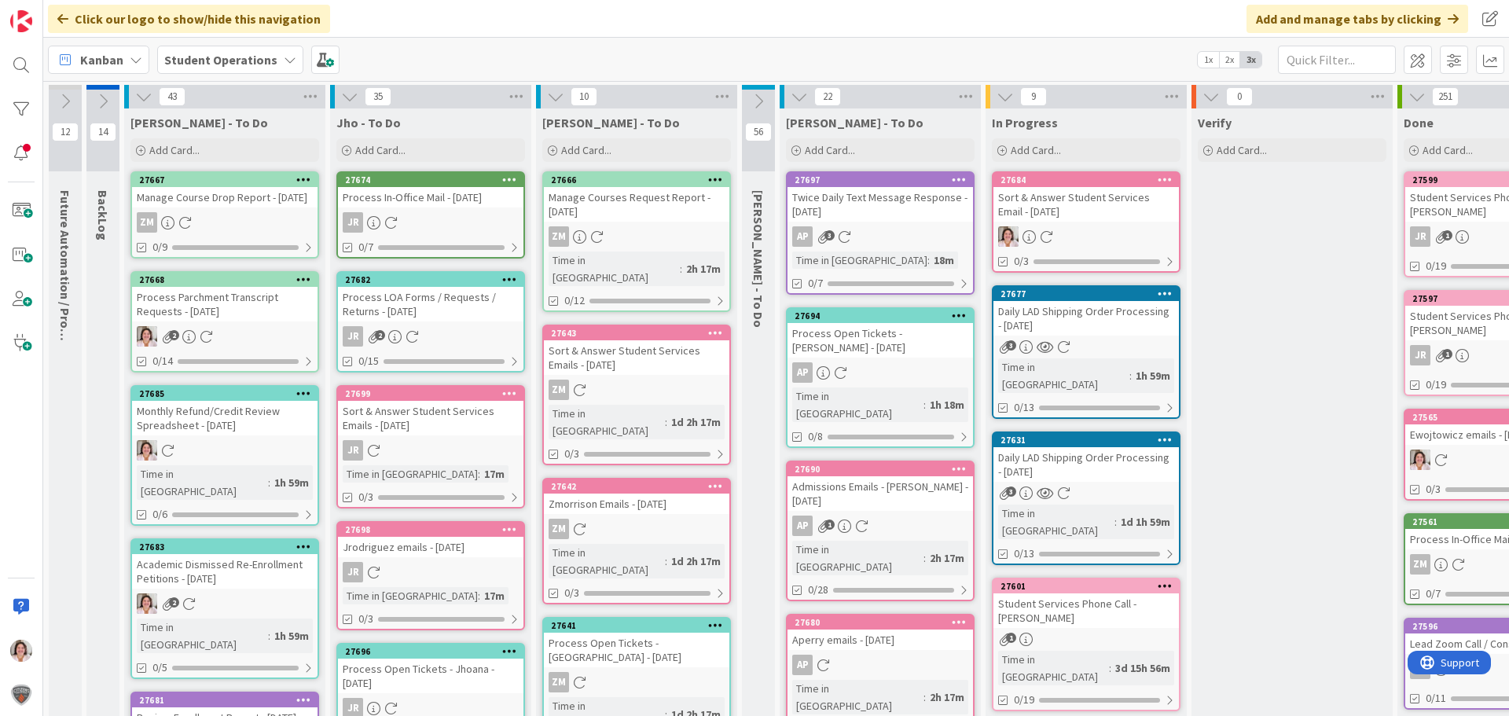
click at [221, 230] on div "ZM" at bounding box center [225, 222] width 186 height 20
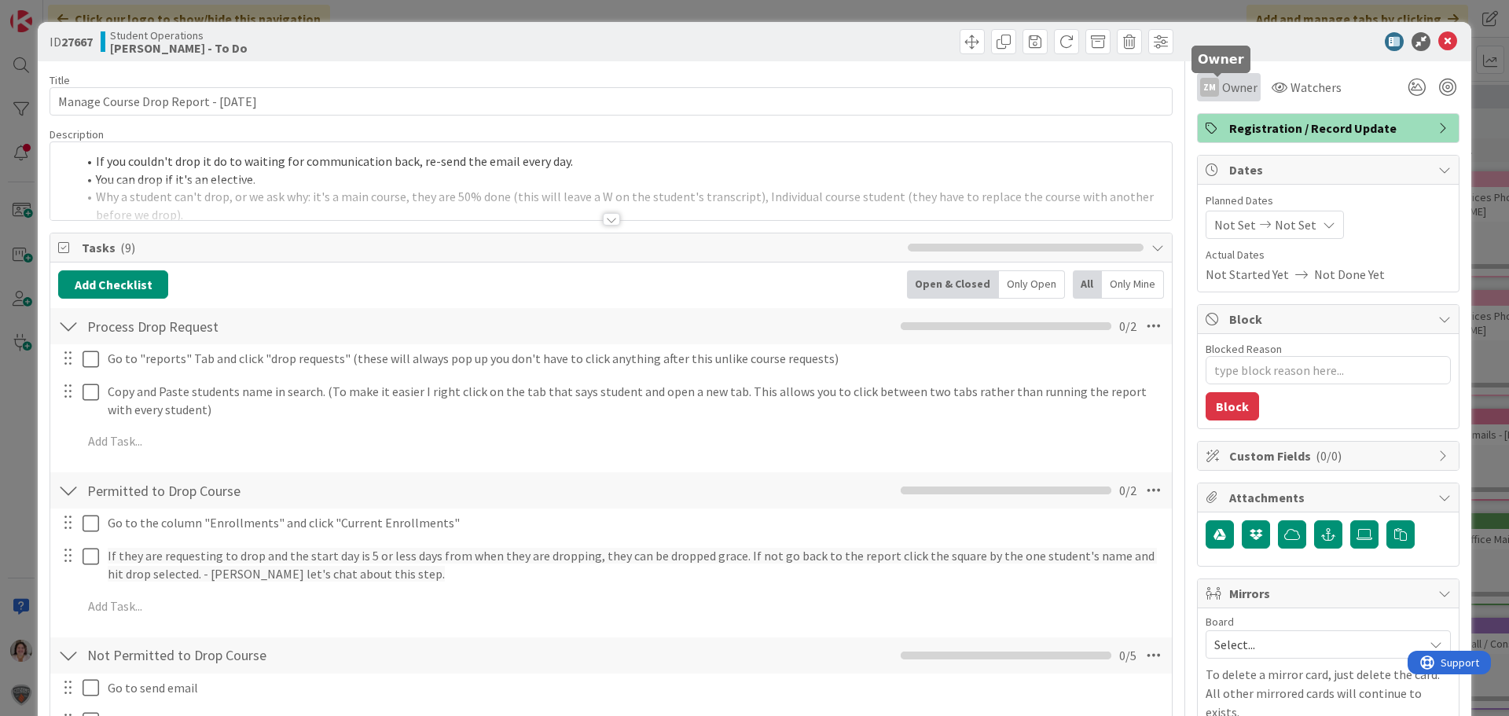
click at [1232, 95] on span "Owner" at bounding box center [1239, 87] width 35 height 19
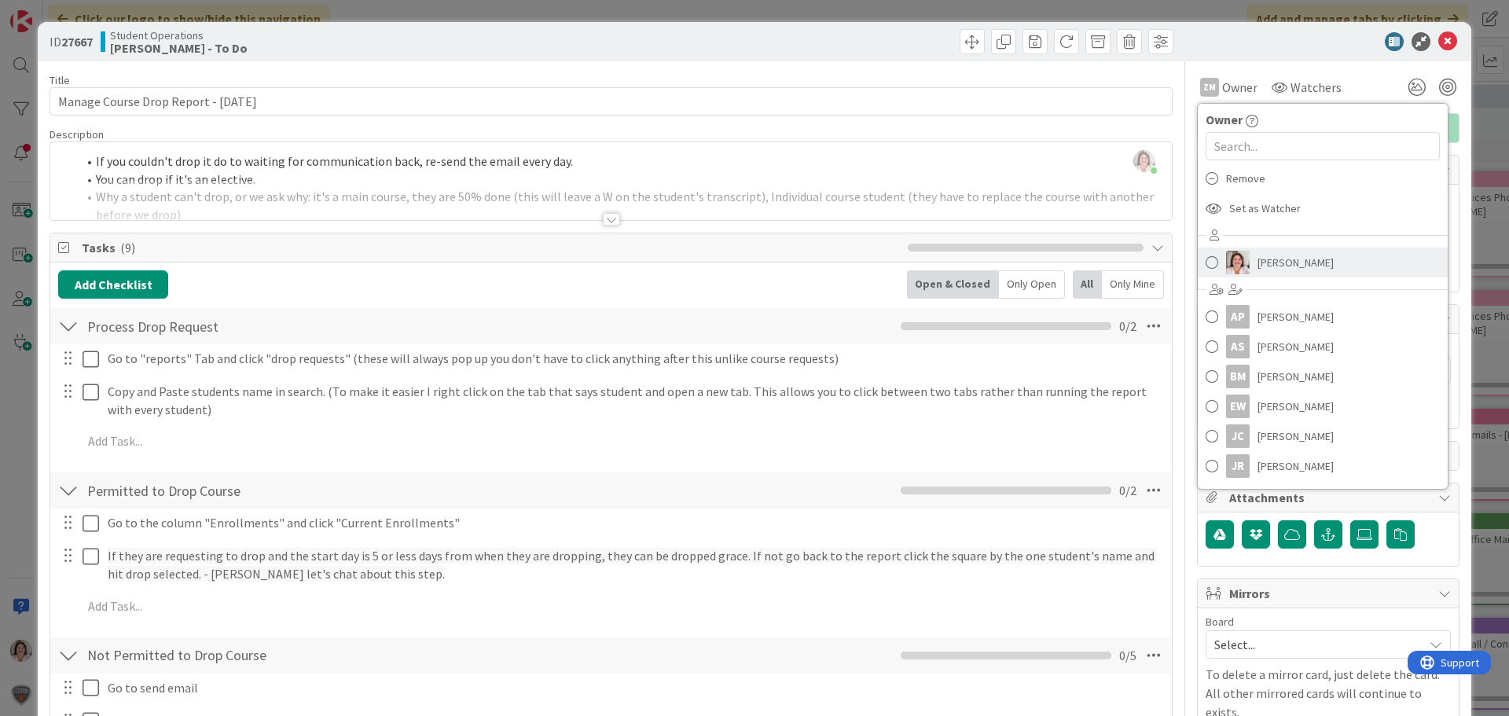
click at [1266, 264] on span "[PERSON_NAME]" at bounding box center [1296, 263] width 76 height 24
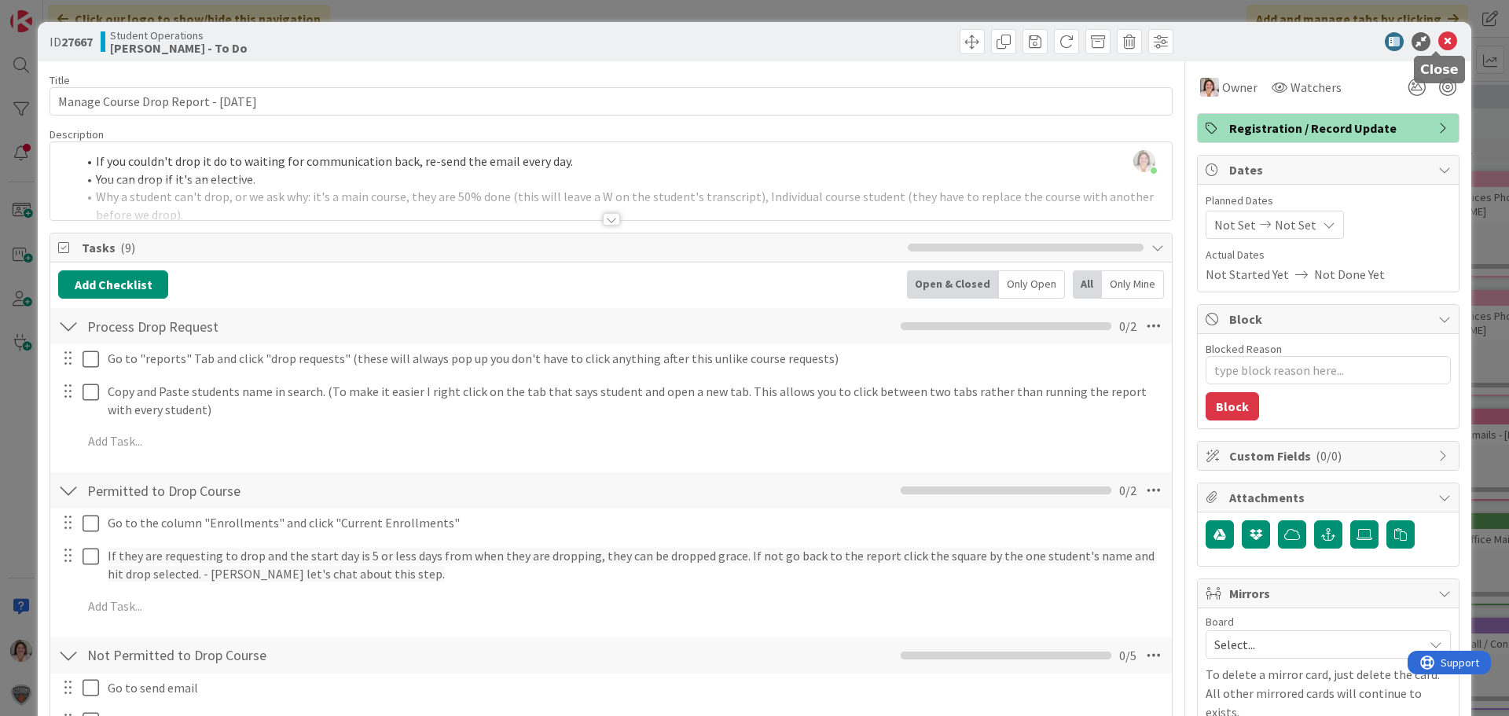
click at [1439, 46] on icon at bounding box center [1448, 41] width 19 height 19
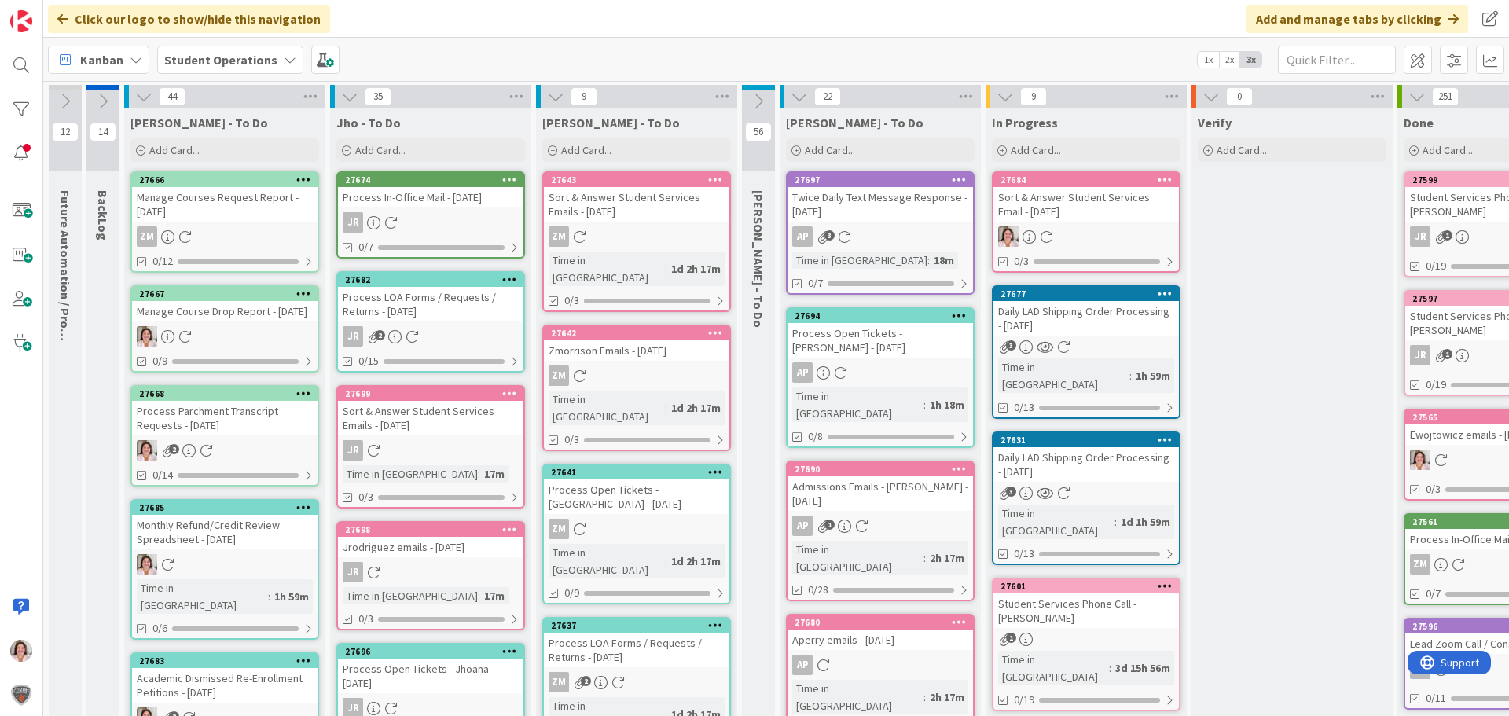
click at [237, 231] on div "ZM" at bounding box center [225, 236] width 186 height 20
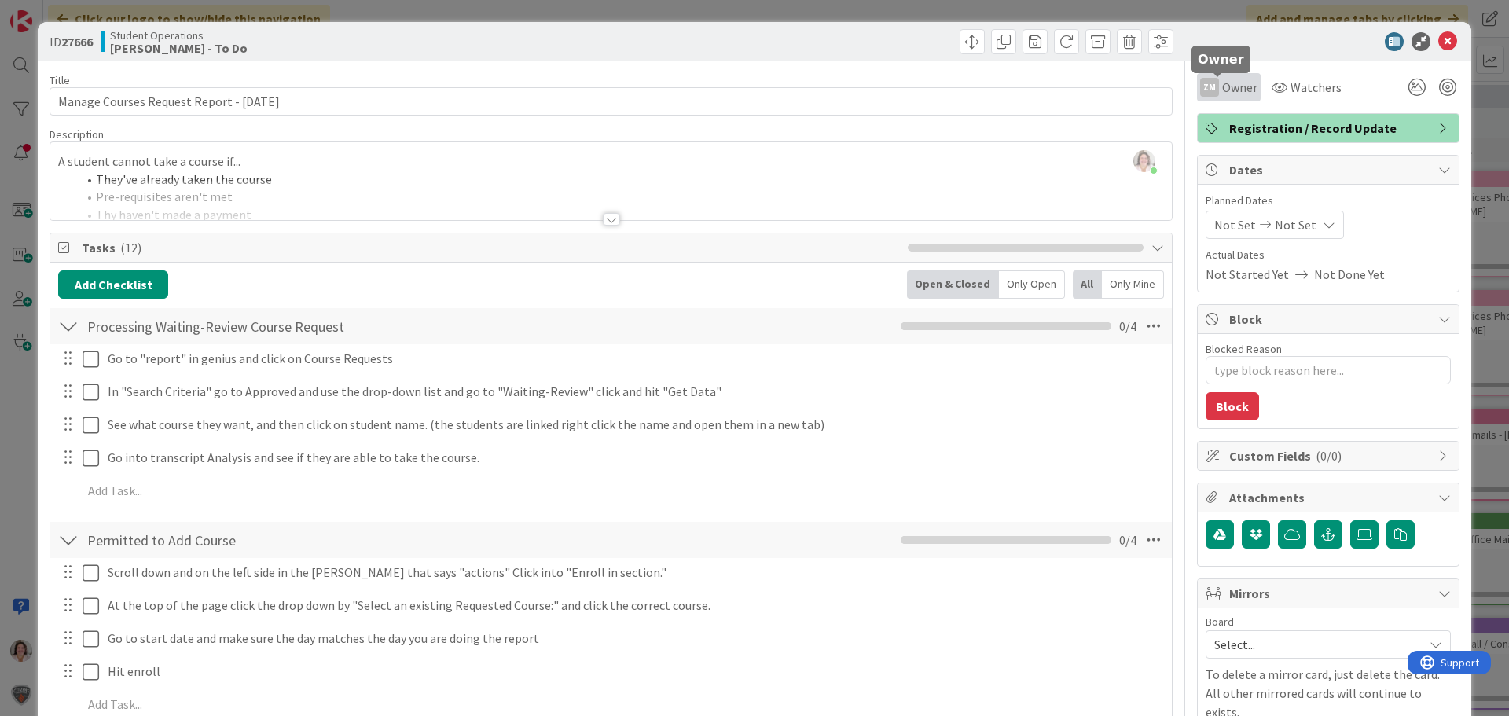
click at [1222, 92] on span "Owner" at bounding box center [1239, 87] width 35 height 19
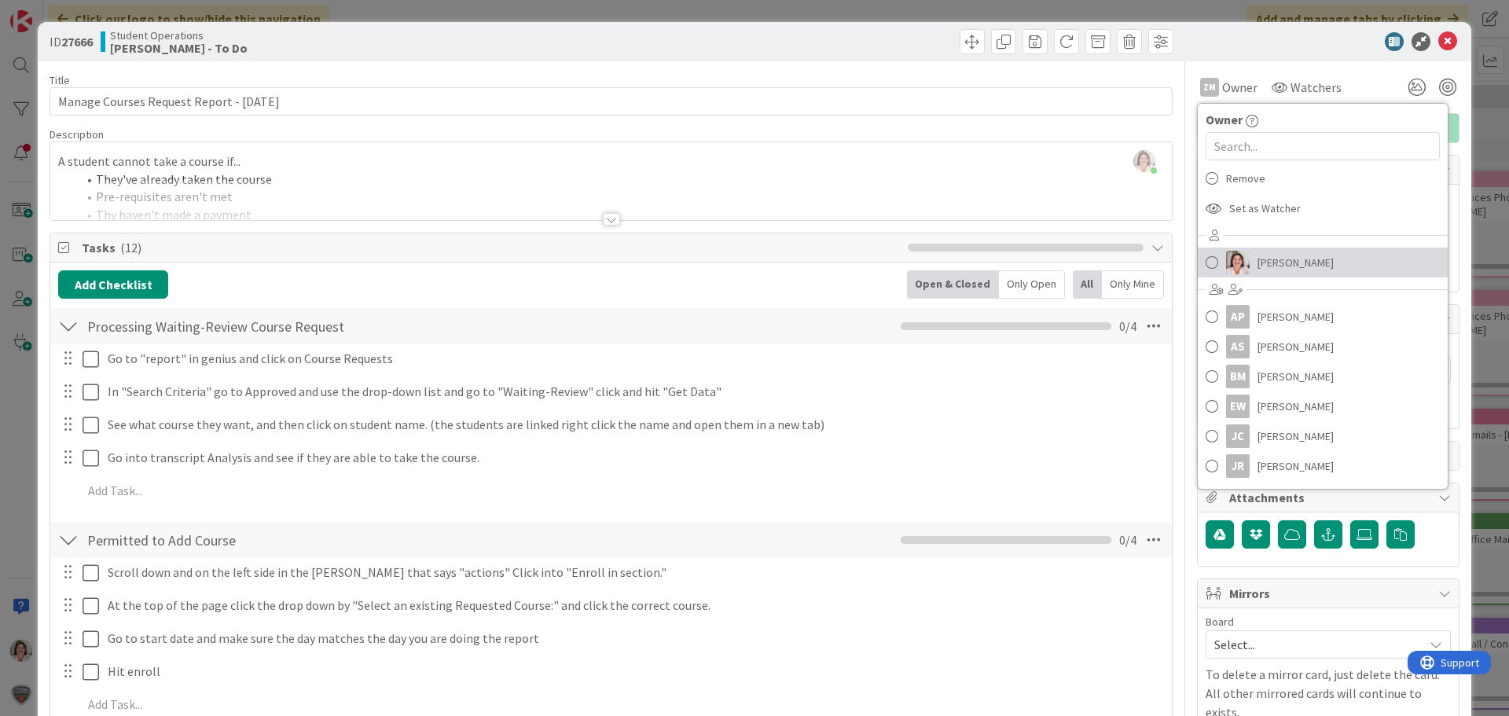
drag, startPoint x: 1263, startPoint y: 261, endPoint x: 1303, endPoint y: 237, distance: 46.9
click at [1265, 261] on span "[PERSON_NAME]" at bounding box center [1296, 263] width 76 height 24
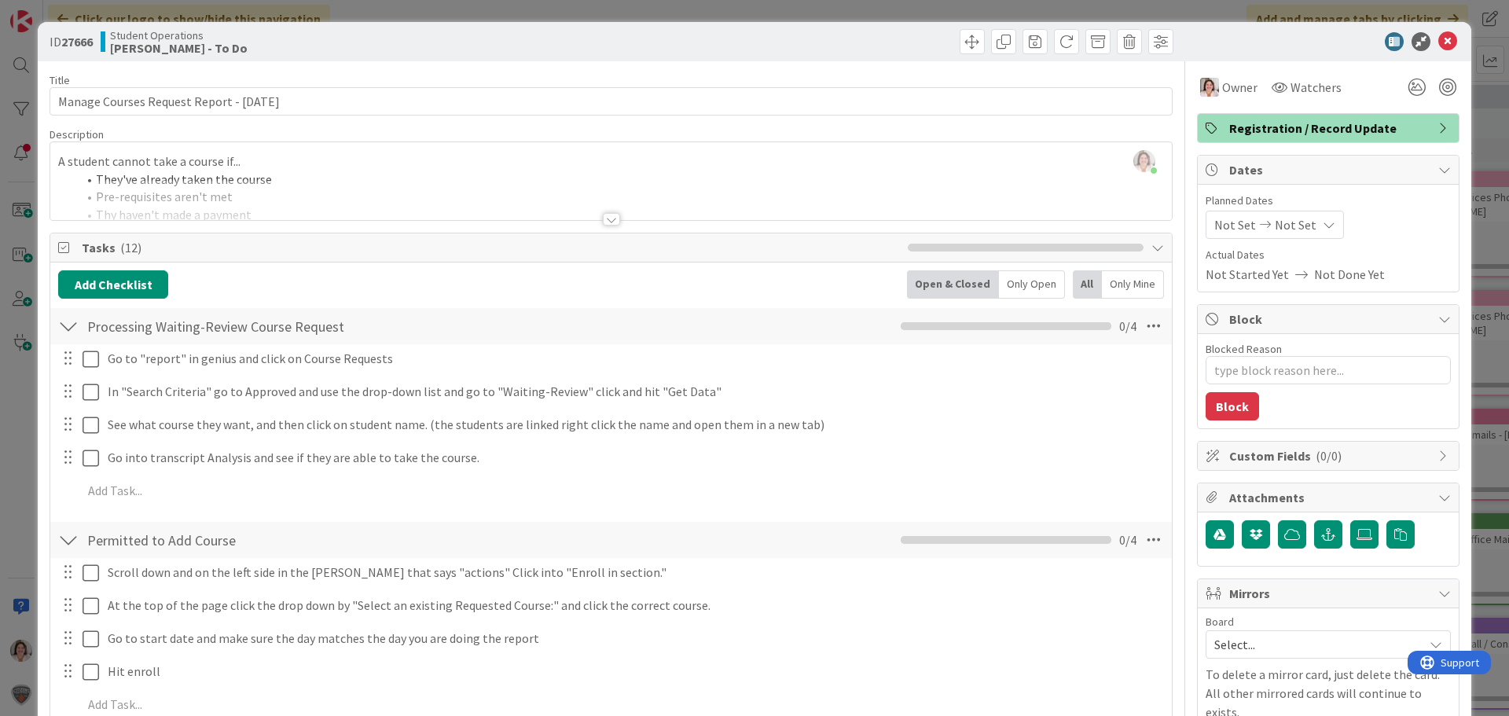
type textarea "x"
click at [1439, 37] on icon at bounding box center [1448, 41] width 19 height 19
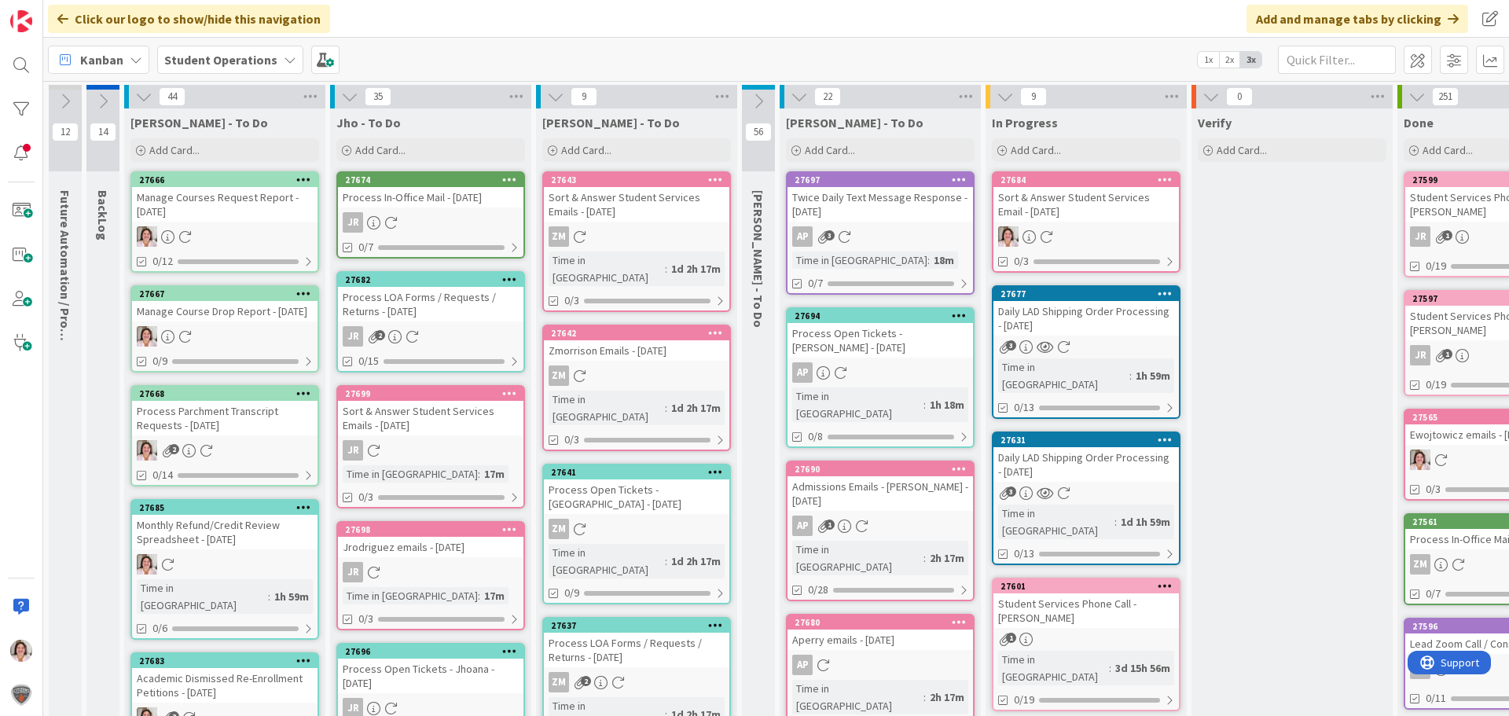
click at [715, 177] on icon at bounding box center [715, 179] width 15 height 11
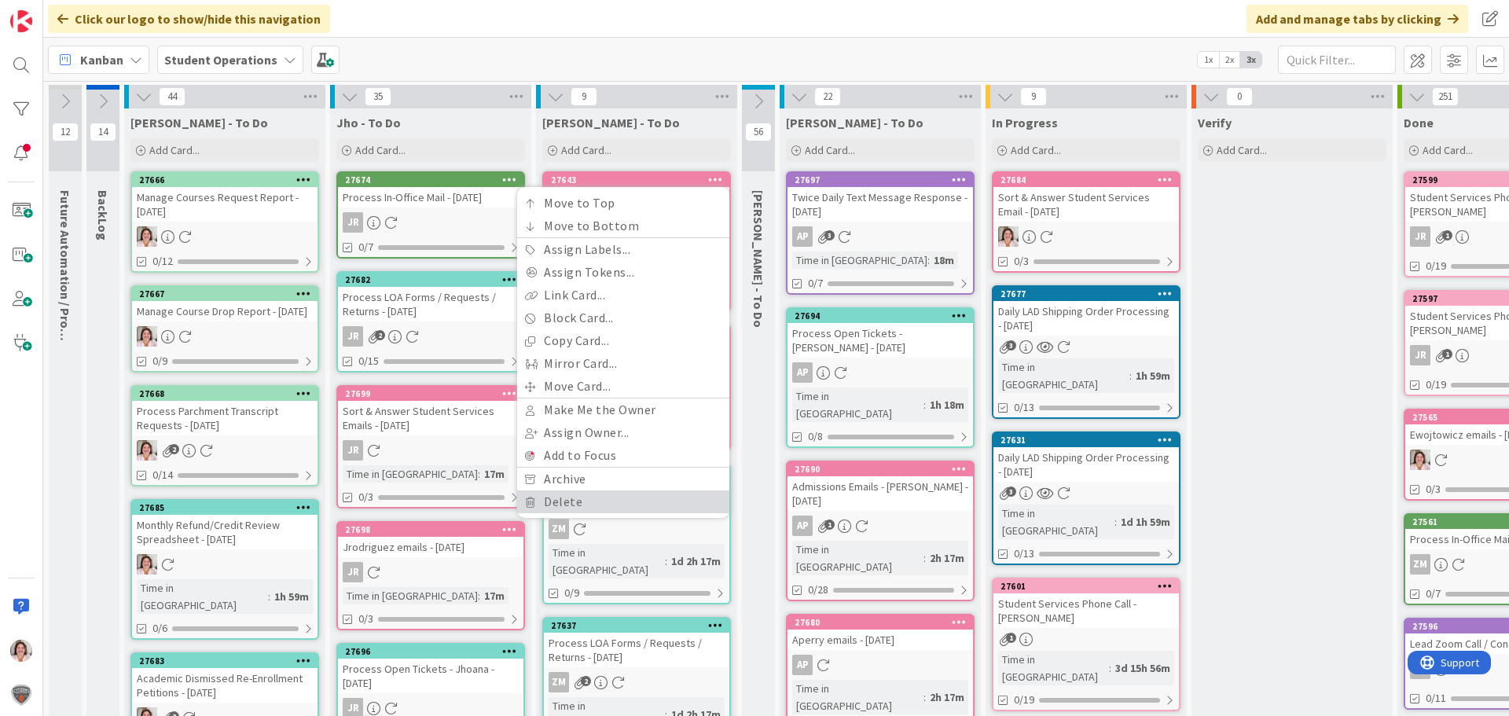
click at [592, 502] on link "Delete" at bounding box center [623, 502] width 212 height 23
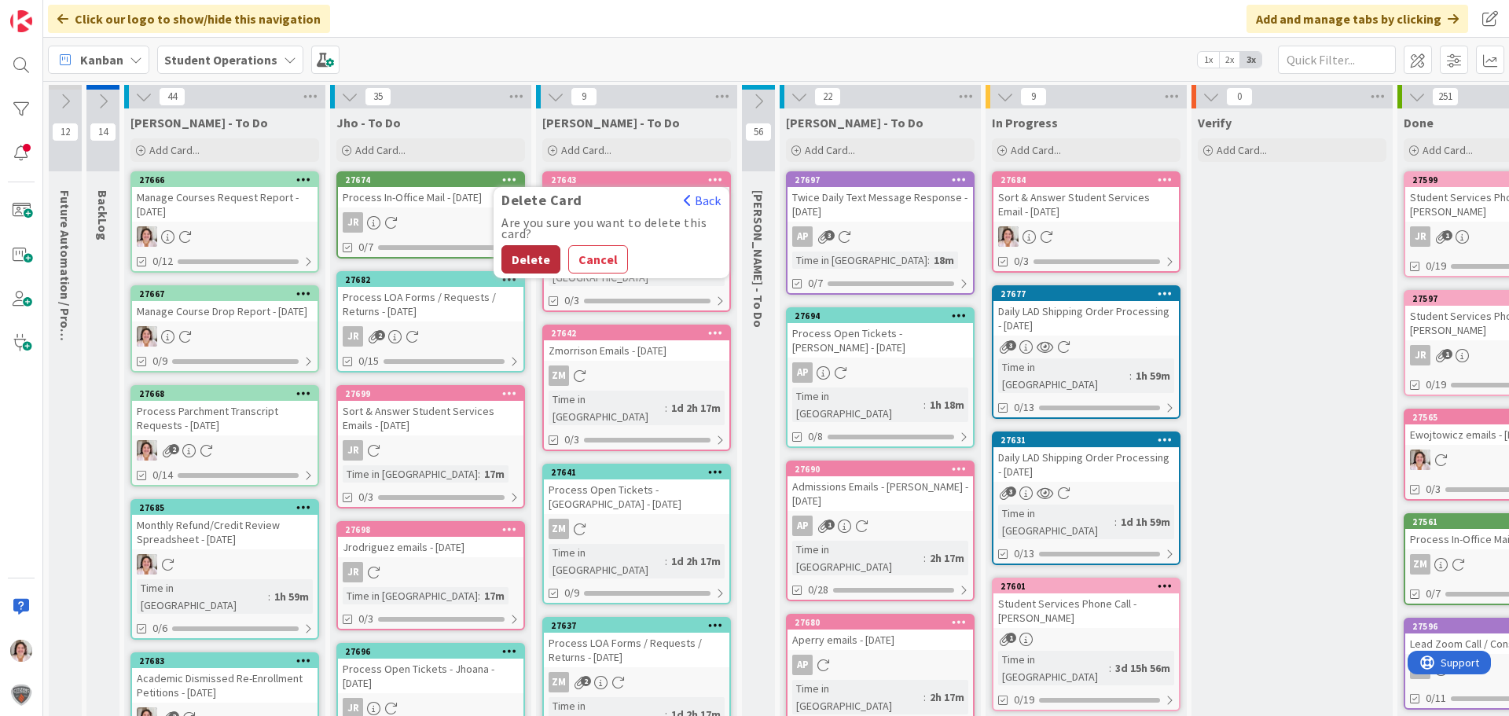
click at [537, 263] on button "Delete" at bounding box center [531, 259] width 59 height 28
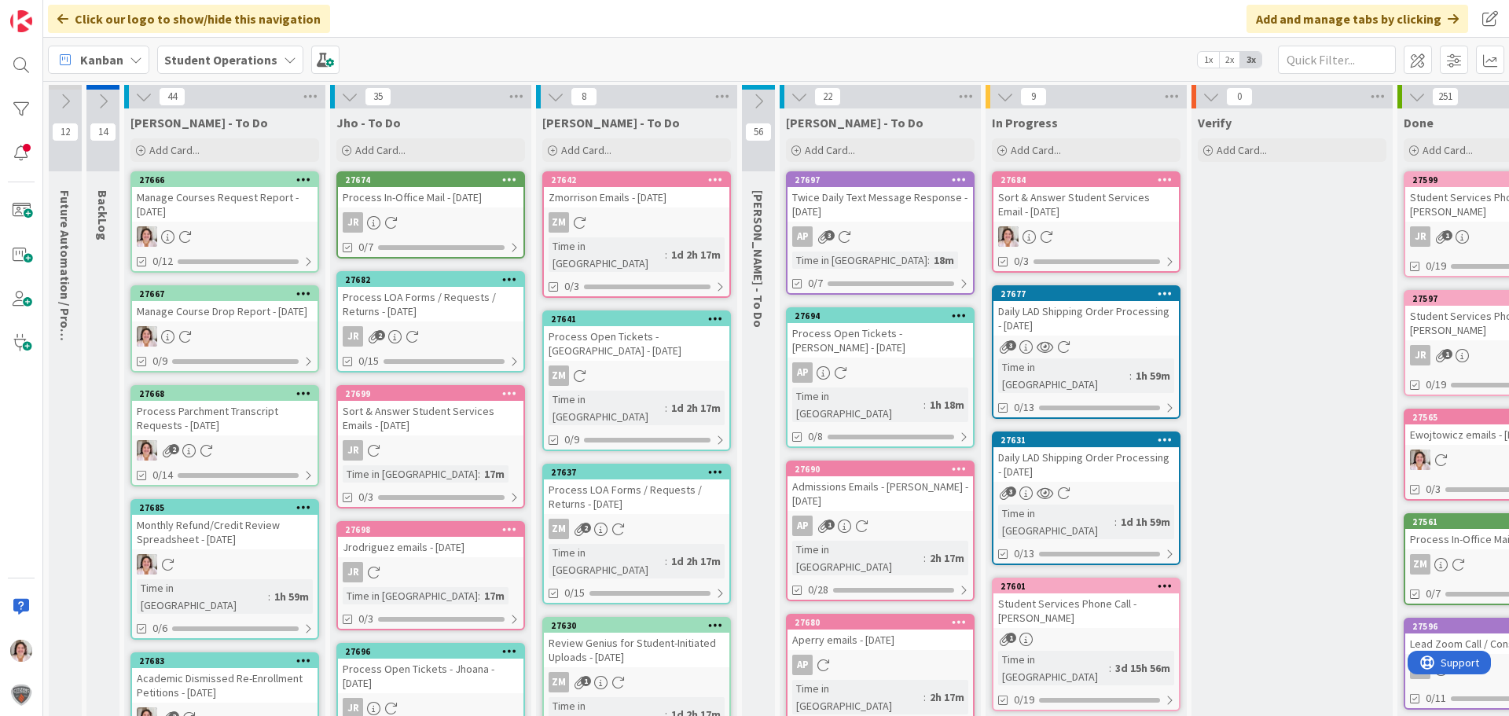
click at [719, 179] on icon at bounding box center [715, 179] width 15 height 11
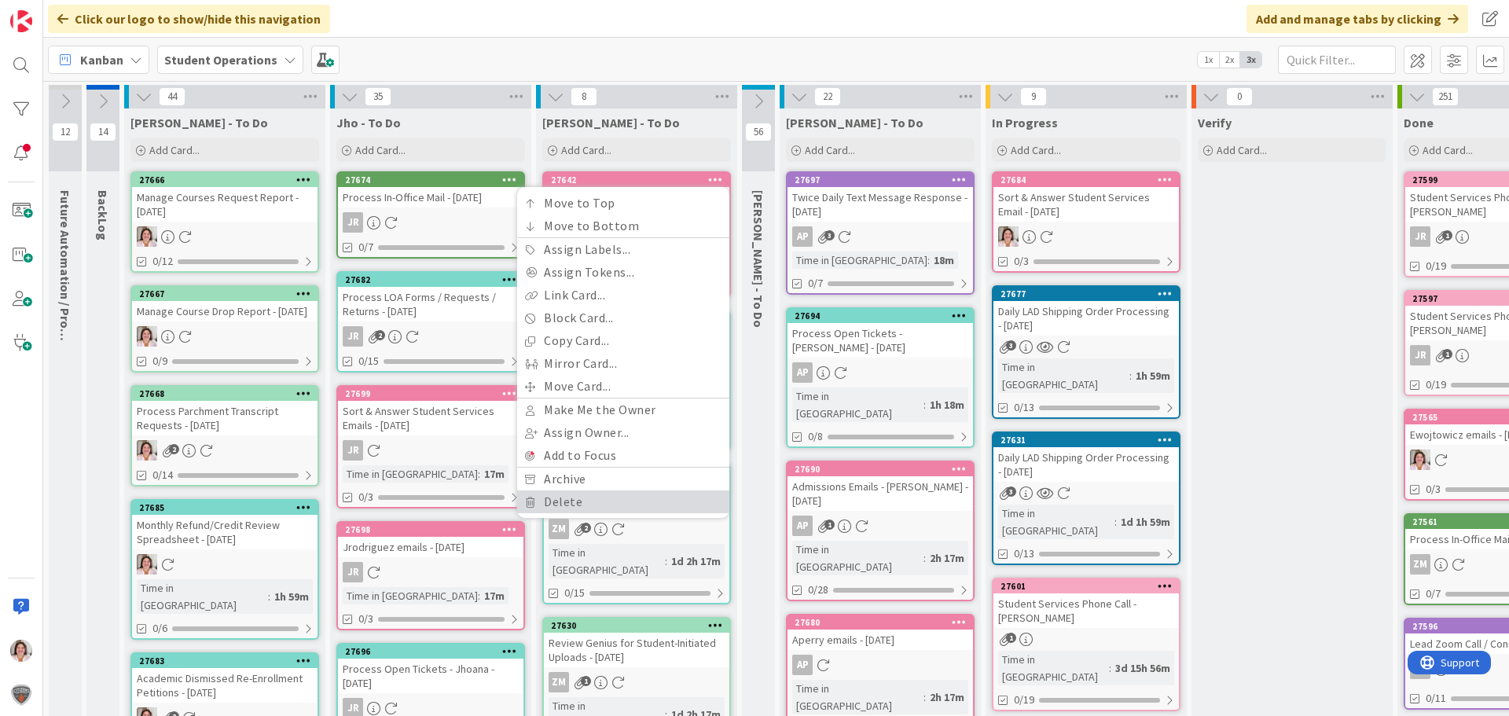
click at [579, 505] on link "Delete" at bounding box center [623, 502] width 212 height 23
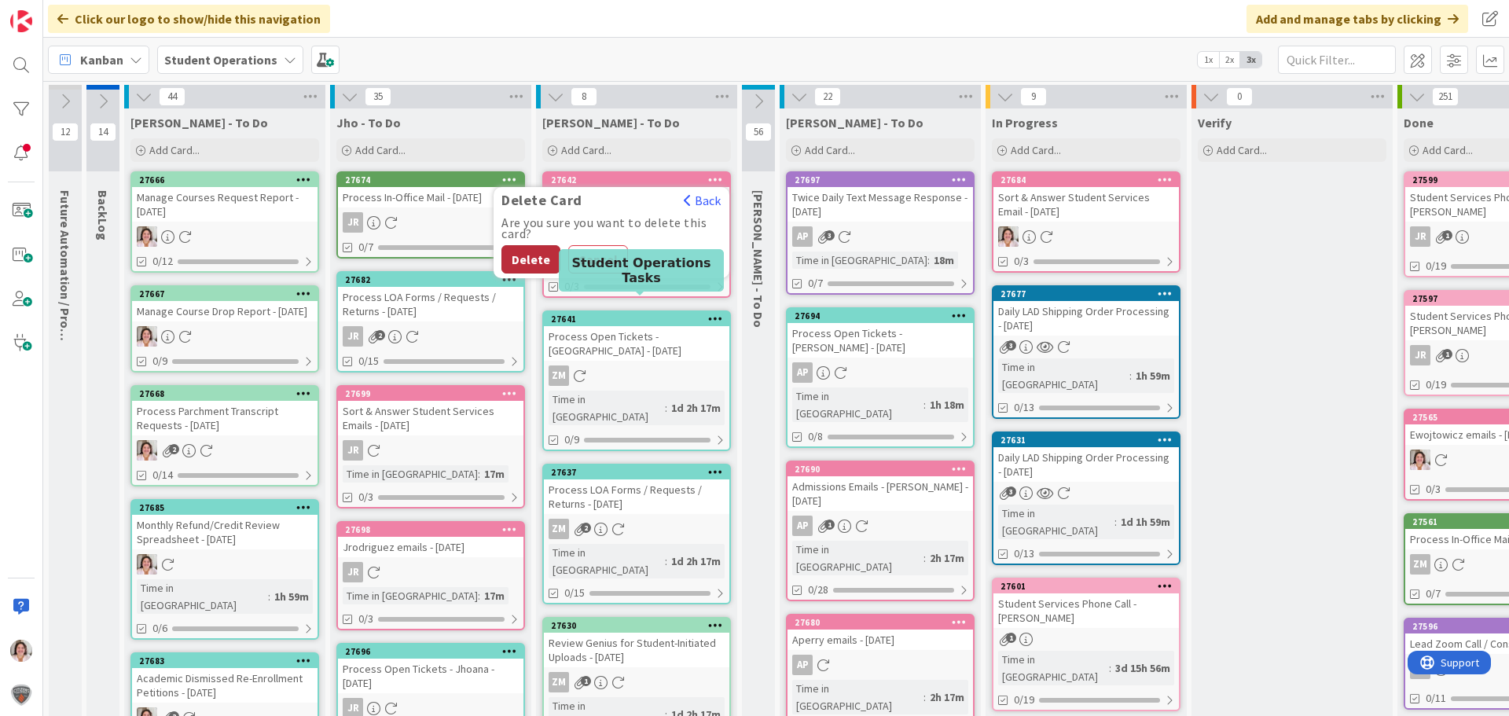
click at [531, 265] on button "Delete" at bounding box center [531, 259] width 59 height 28
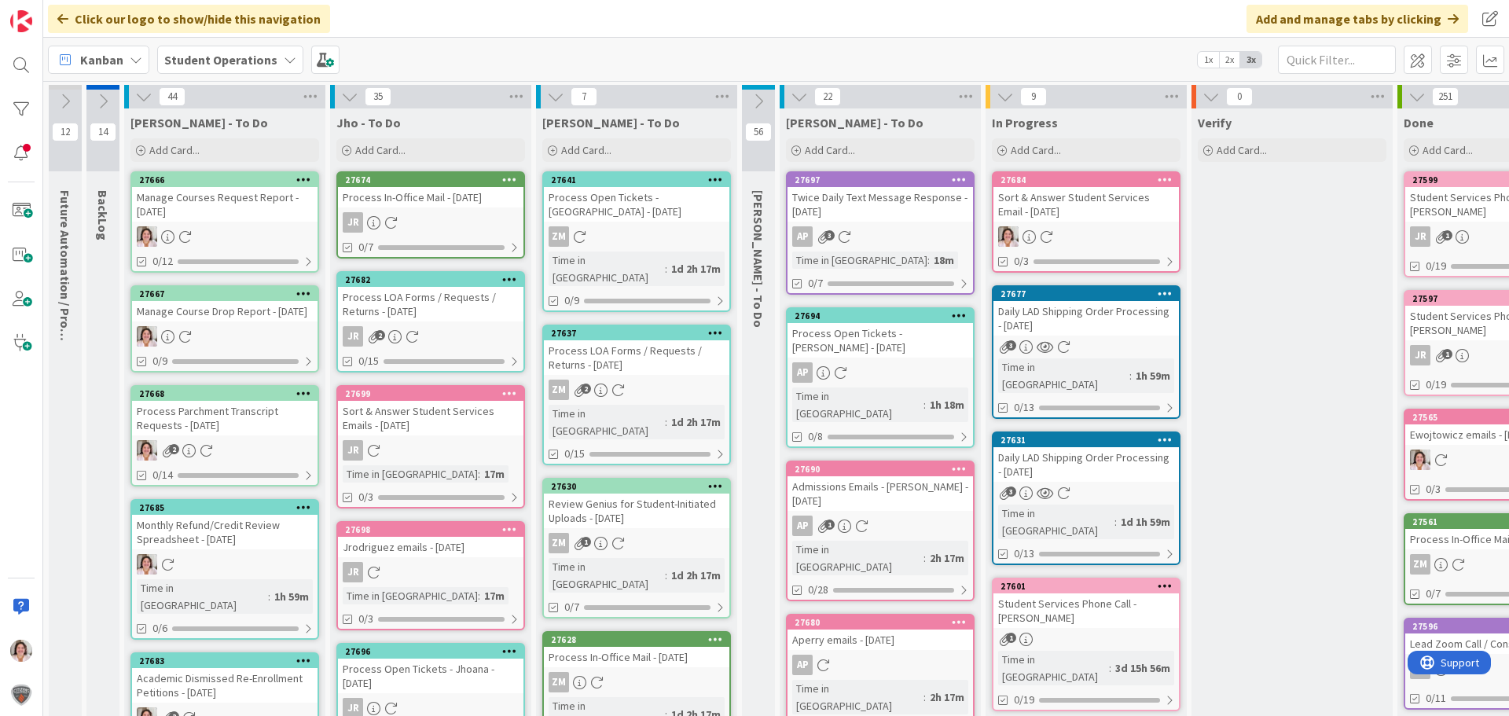
click at [715, 184] on icon at bounding box center [715, 179] width 15 height 11
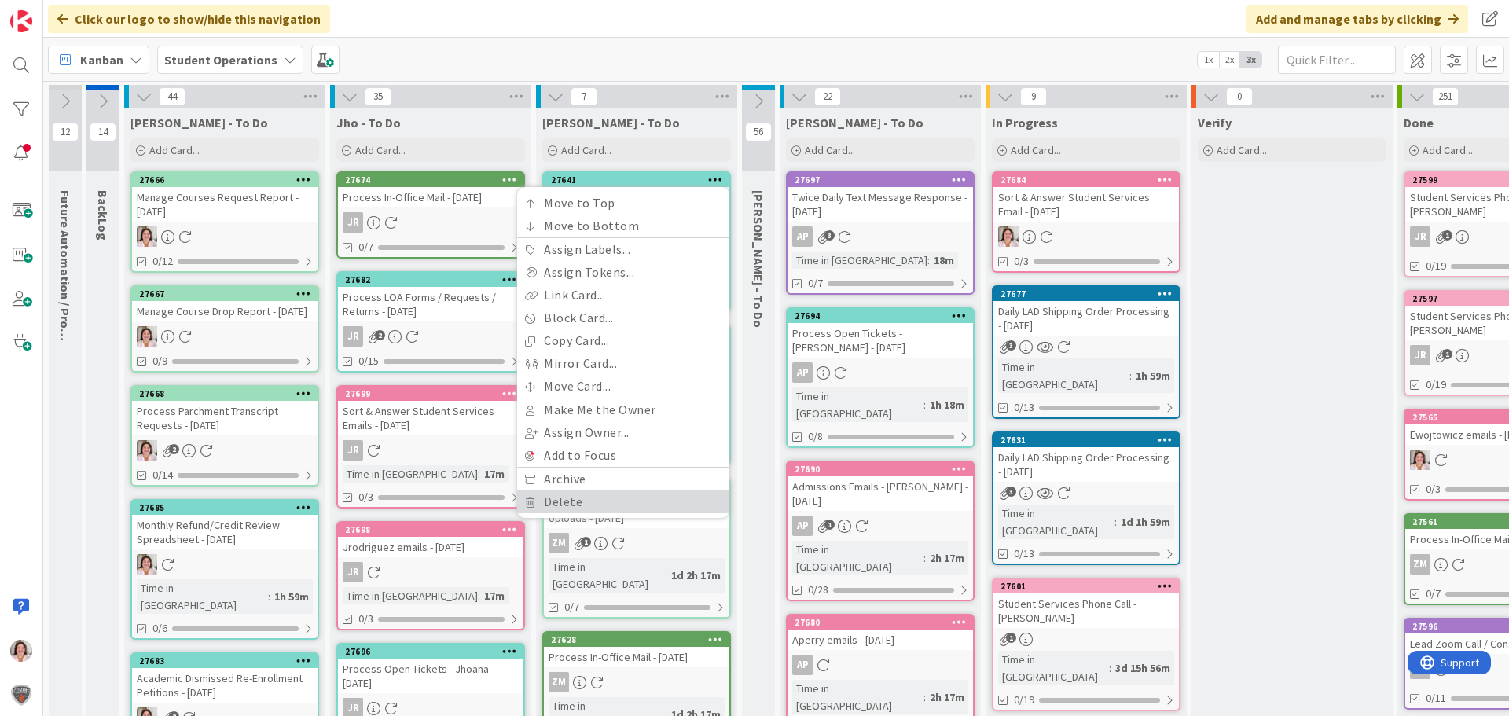
click at [577, 504] on link "Delete" at bounding box center [623, 502] width 212 height 23
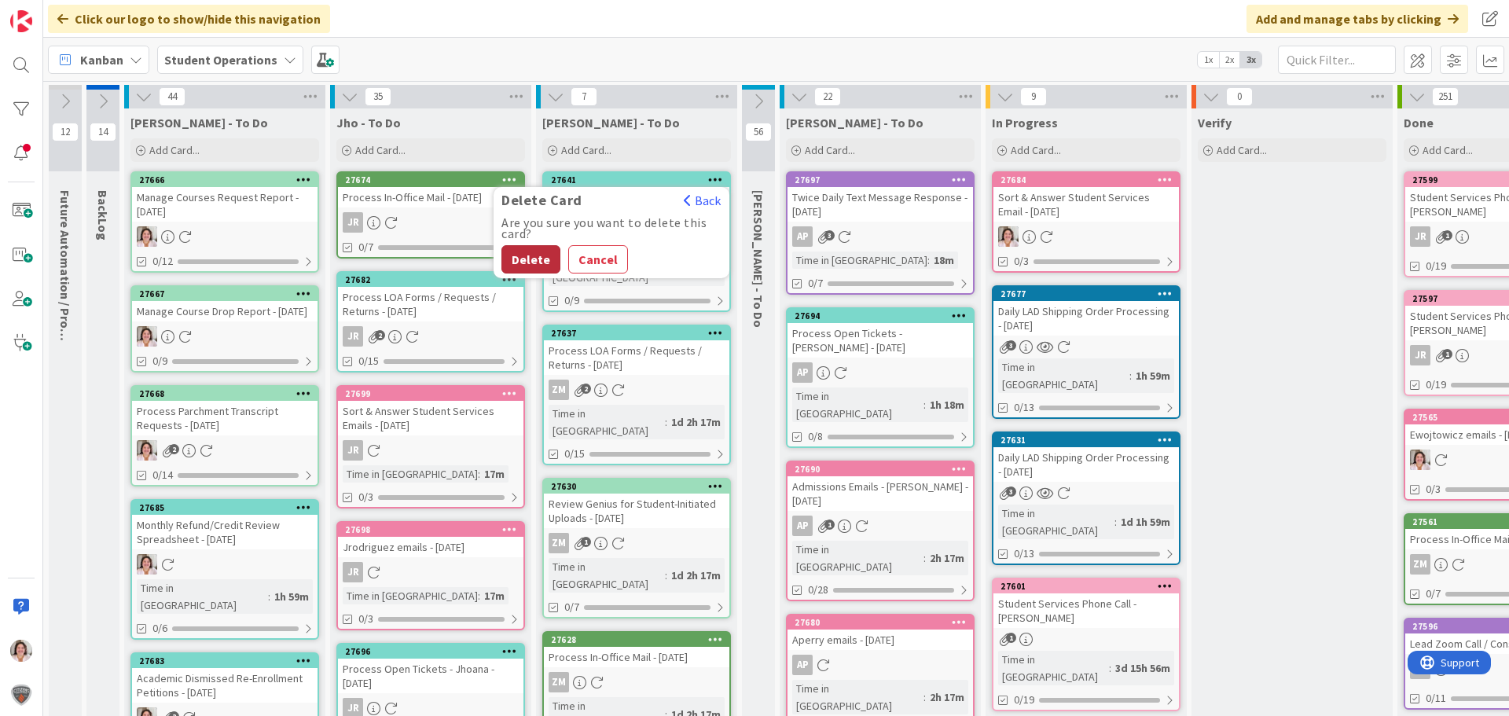
click at [548, 264] on button "Delete" at bounding box center [531, 259] width 59 height 28
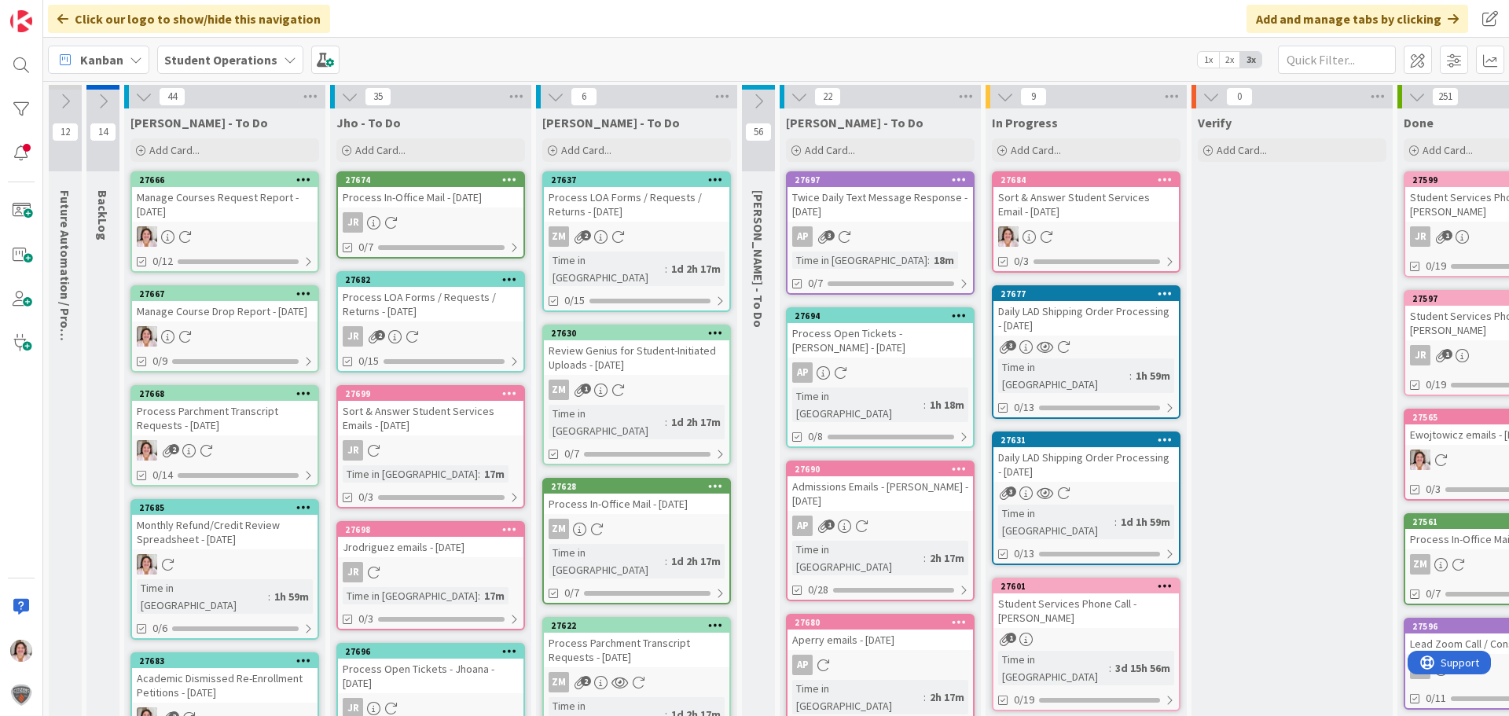
click at [722, 178] on icon at bounding box center [715, 179] width 15 height 11
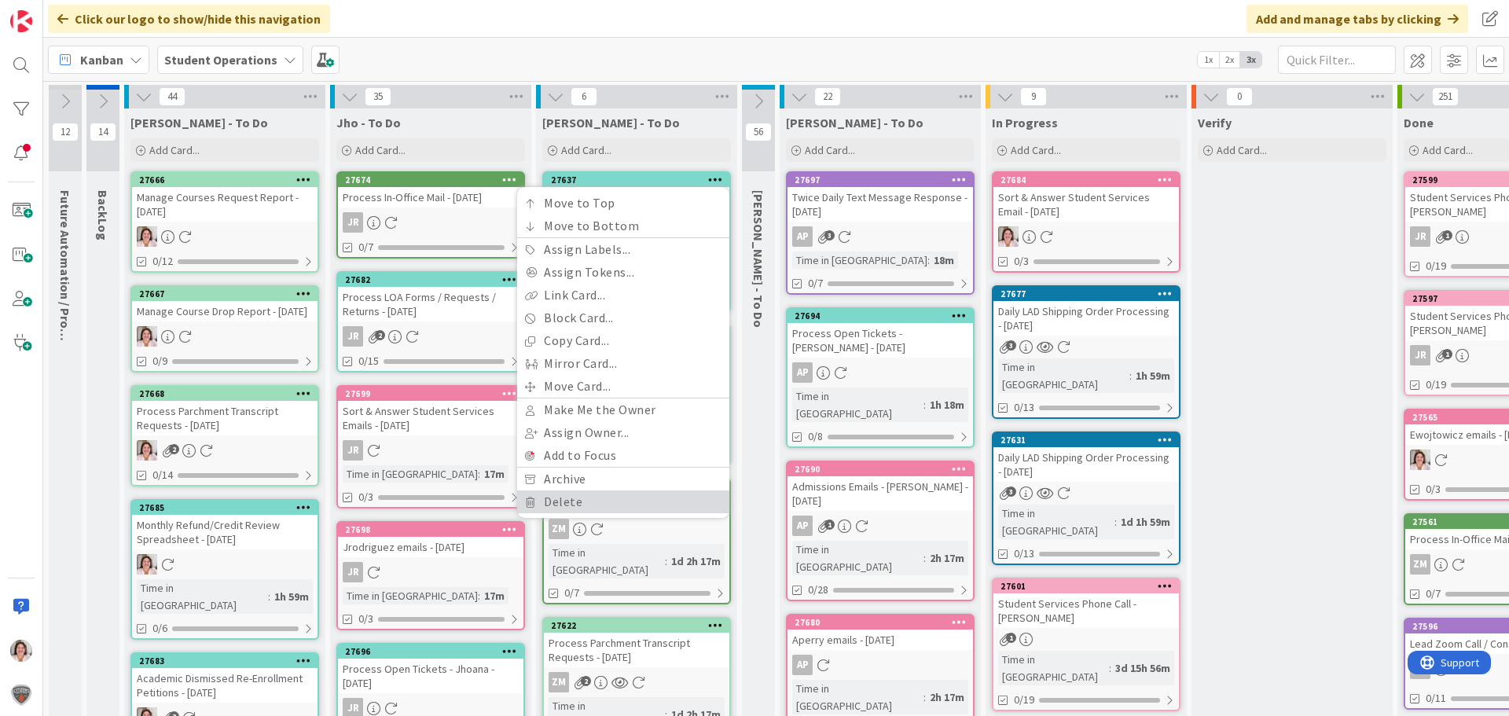
click at [627, 504] on link "Delete" at bounding box center [623, 502] width 212 height 23
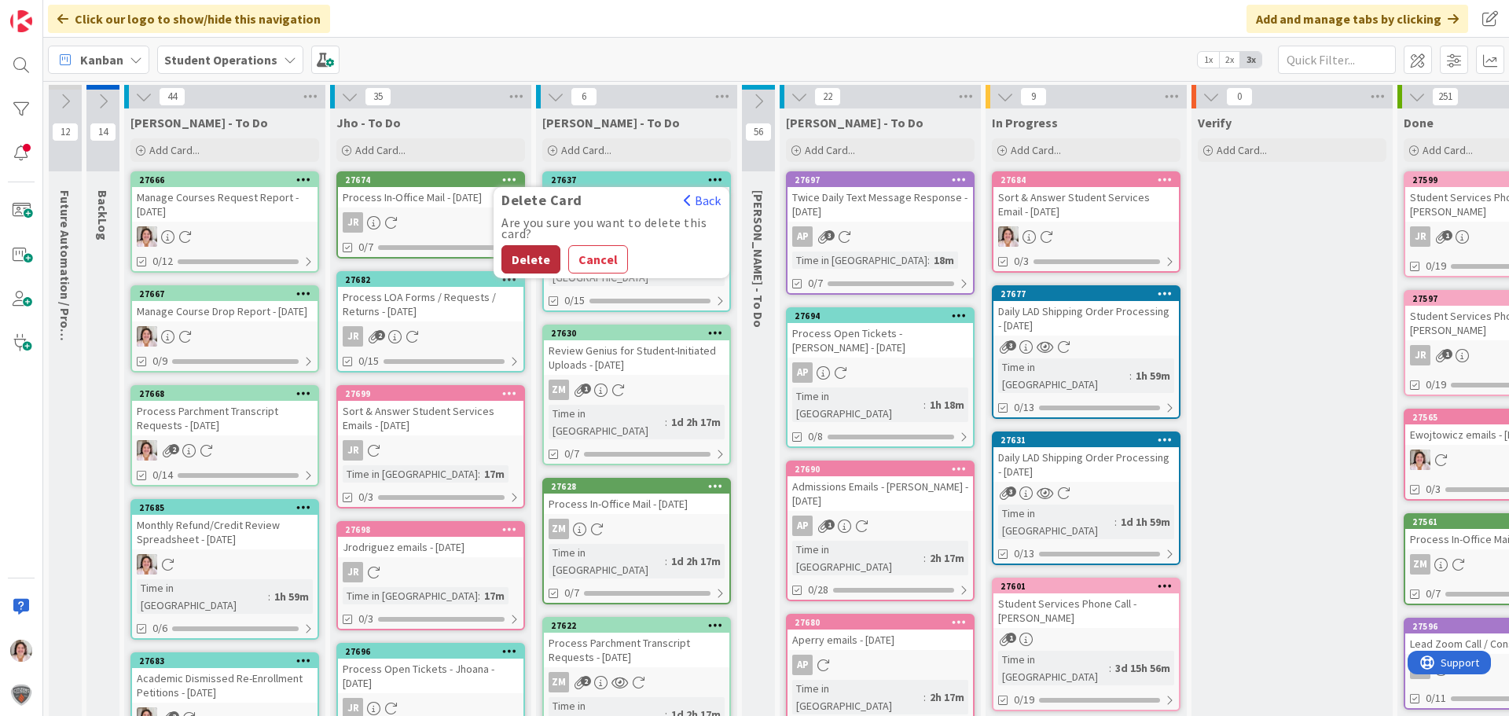
click at [534, 267] on button "Delete" at bounding box center [531, 259] width 59 height 28
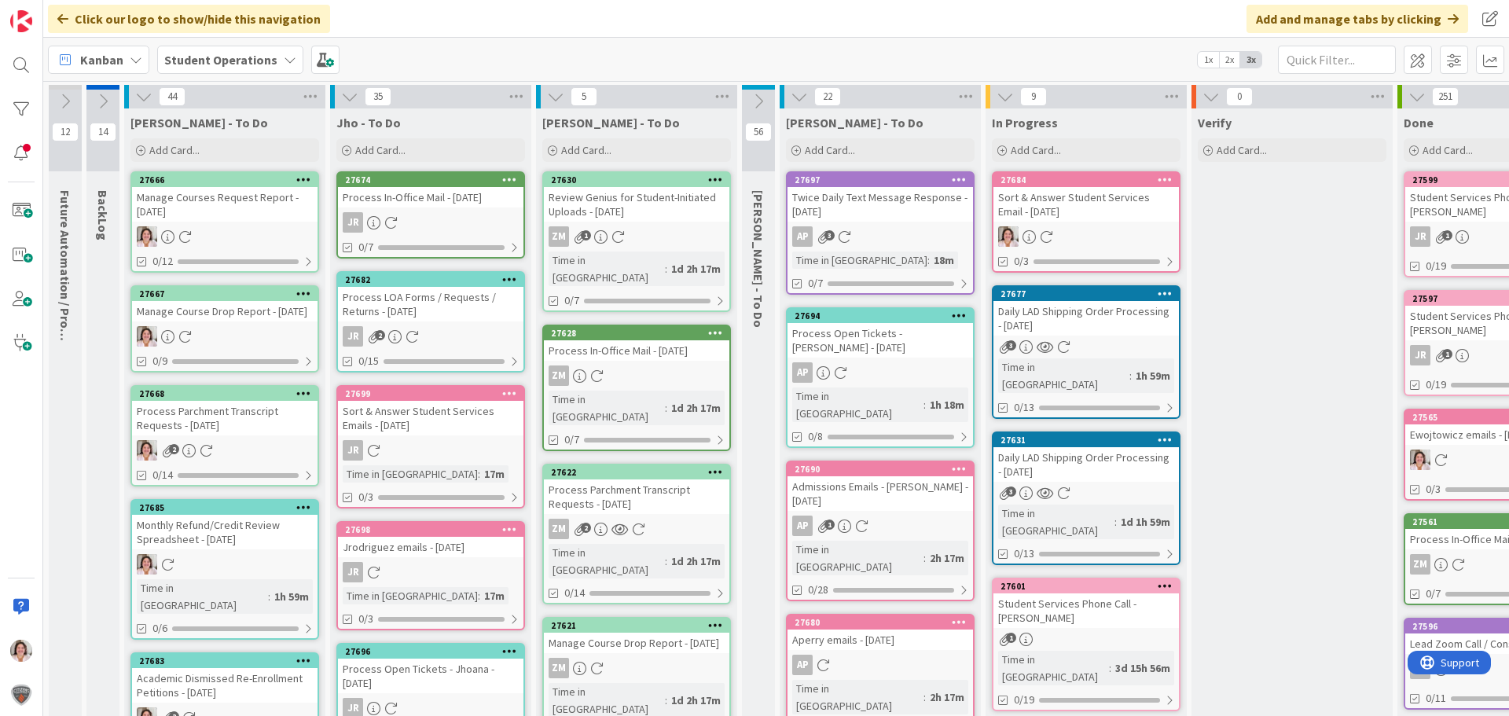
click at [719, 178] on icon at bounding box center [715, 179] width 15 height 11
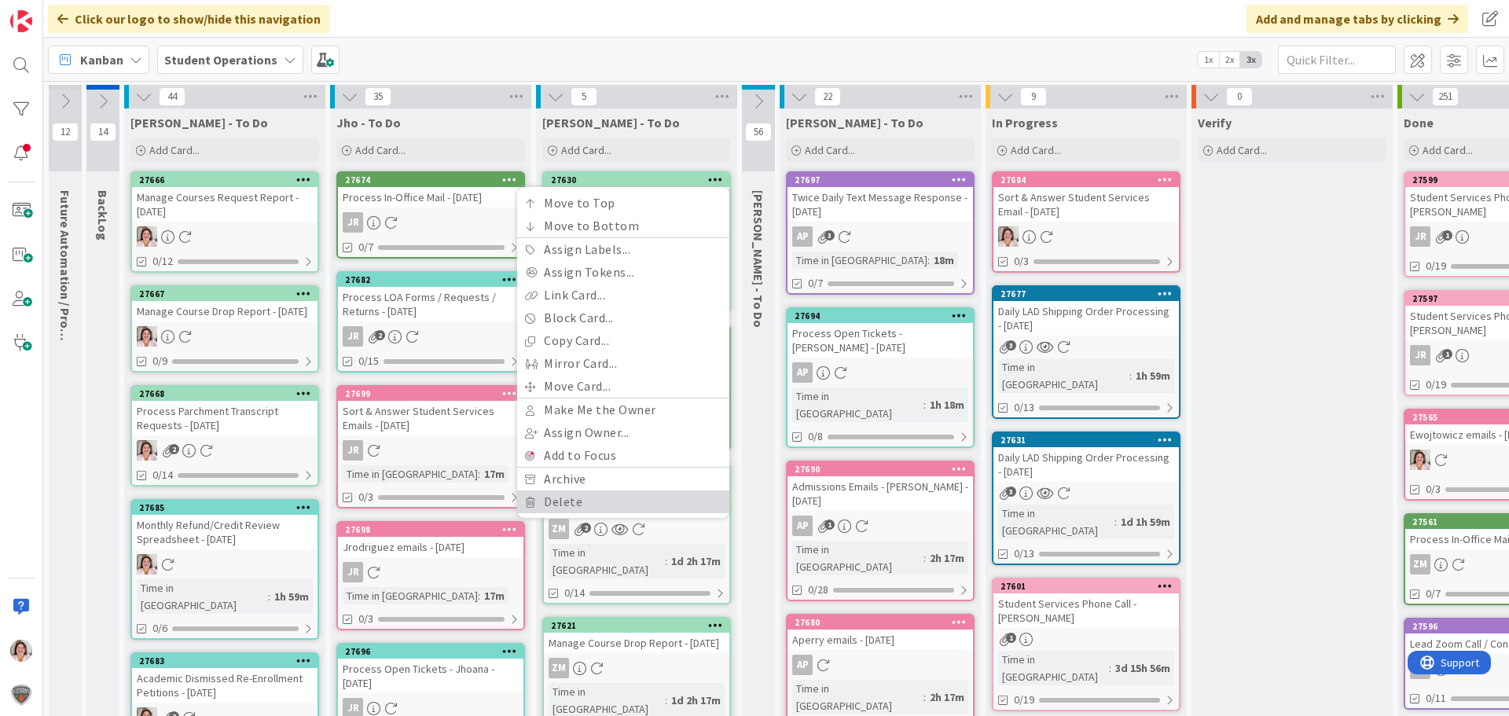
click at [588, 506] on link "Delete" at bounding box center [623, 502] width 212 height 23
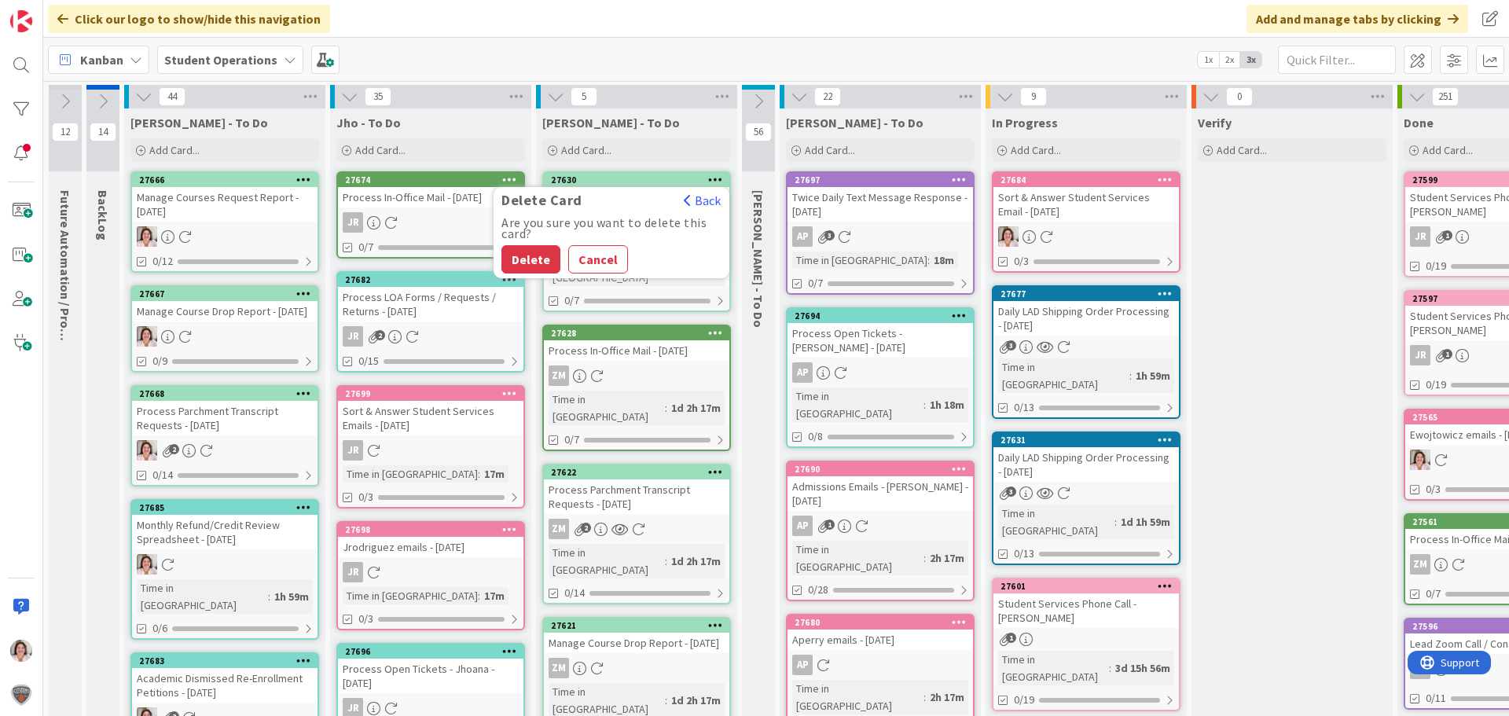
click at [511, 238] on div "Are you sure you want to delete this card?" at bounding box center [612, 228] width 220 height 22
click at [513, 254] on button "Delete" at bounding box center [531, 259] width 59 height 28
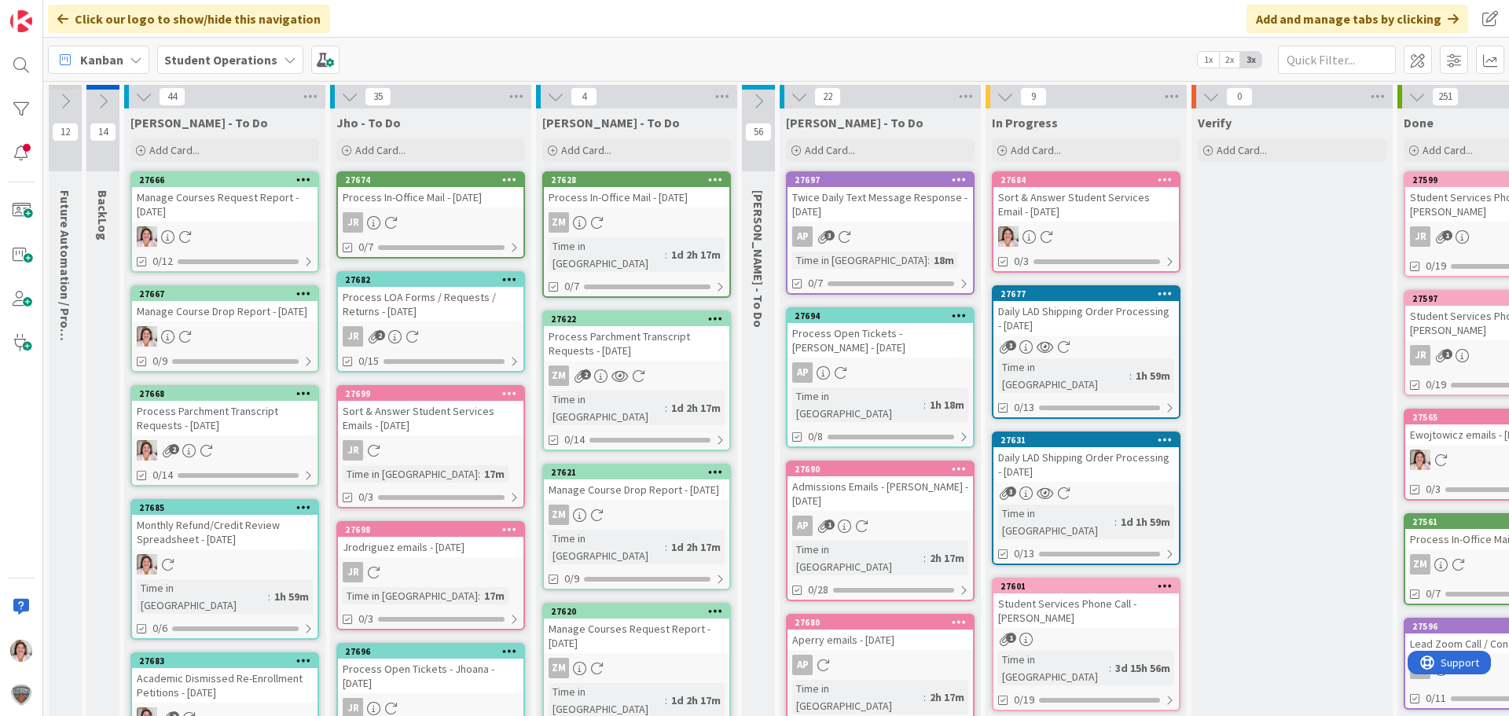
click at [718, 178] on icon at bounding box center [715, 179] width 15 height 11
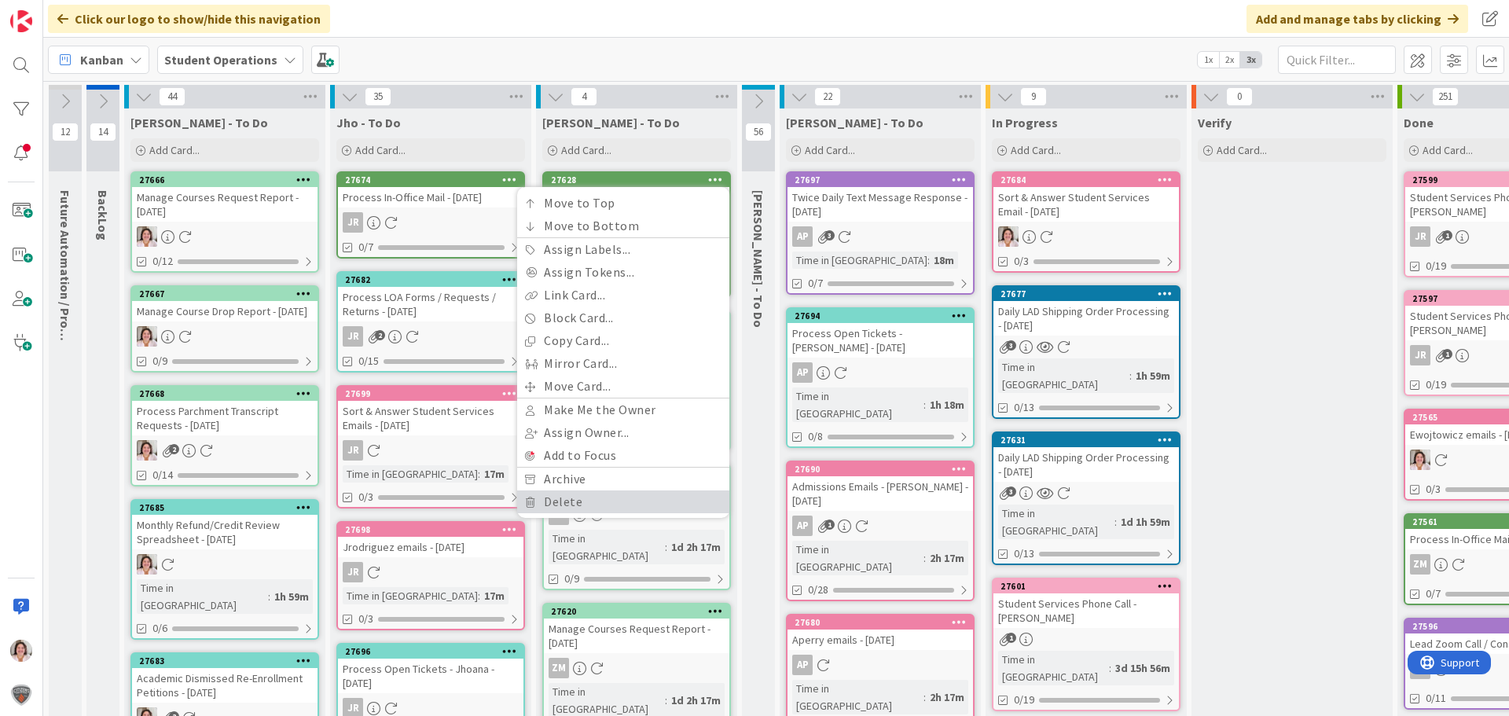
click at [593, 497] on link "Delete" at bounding box center [623, 502] width 212 height 23
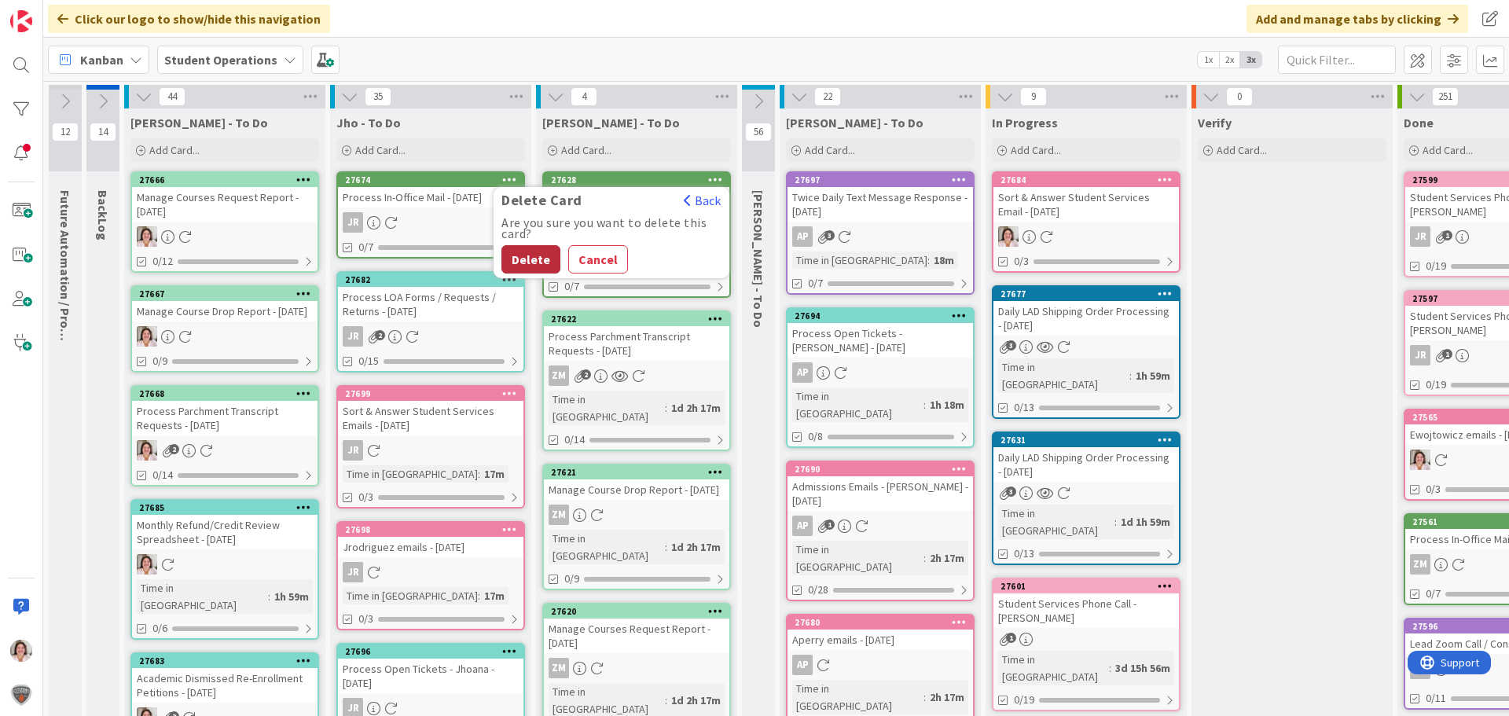
click at [522, 257] on button "Delete" at bounding box center [531, 259] width 59 height 28
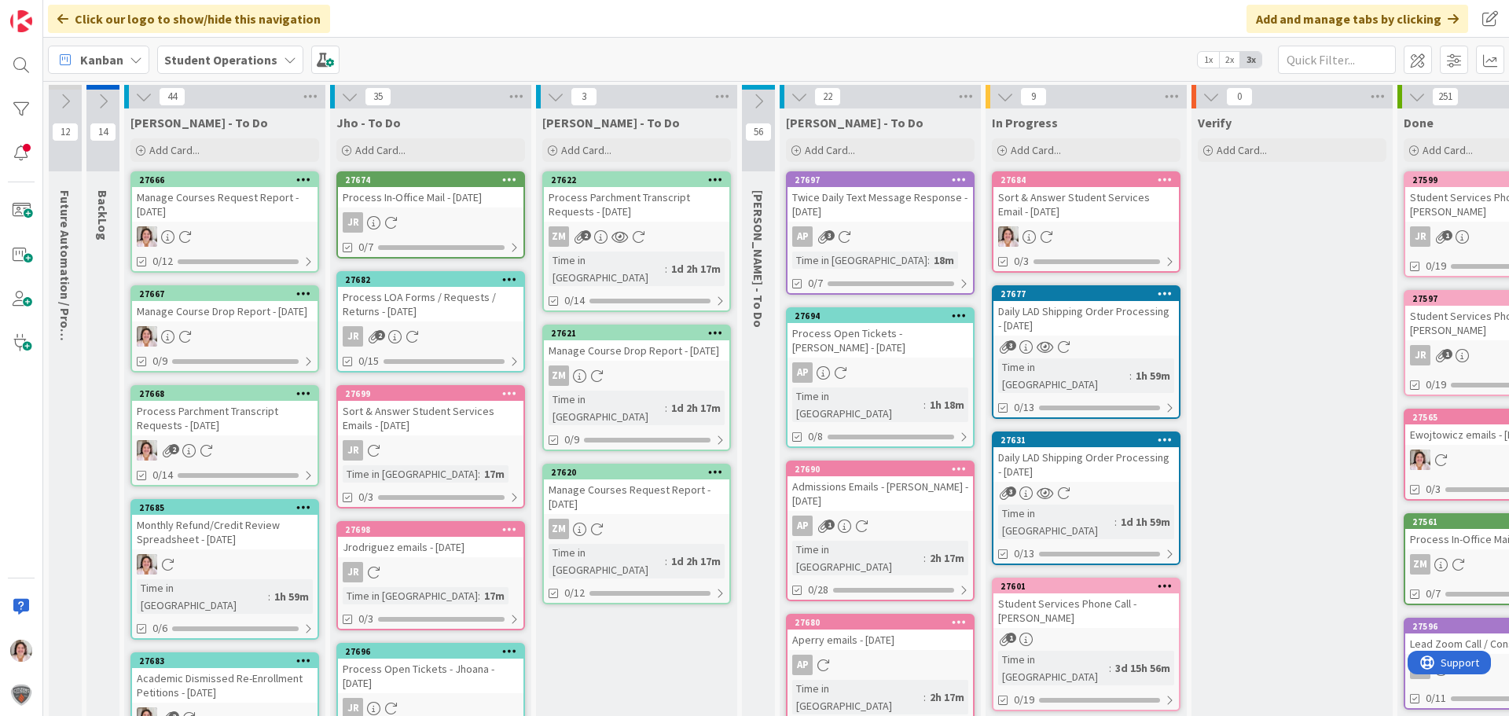
click at [715, 180] on icon at bounding box center [715, 179] width 15 height 11
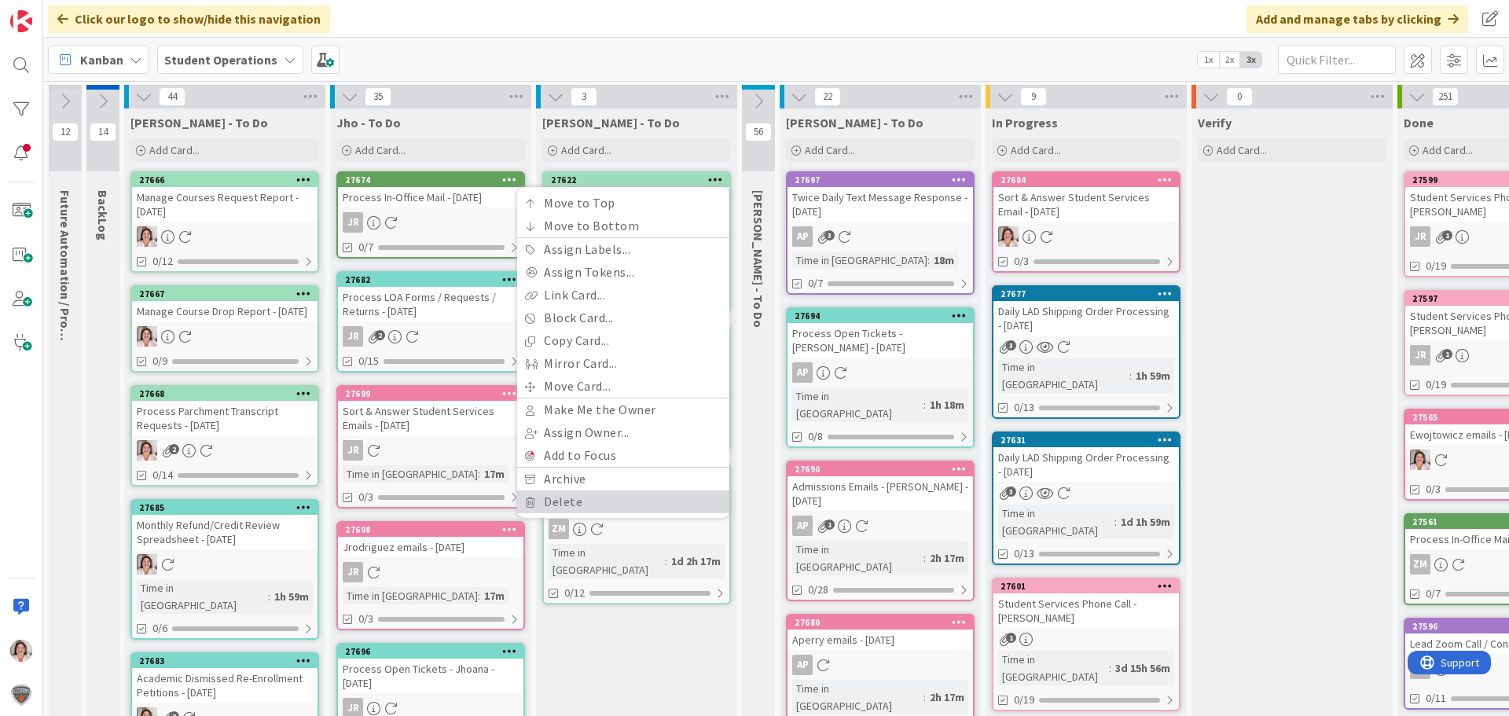
click at [593, 498] on link "Delete" at bounding box center [623, 502] width 212 height 23
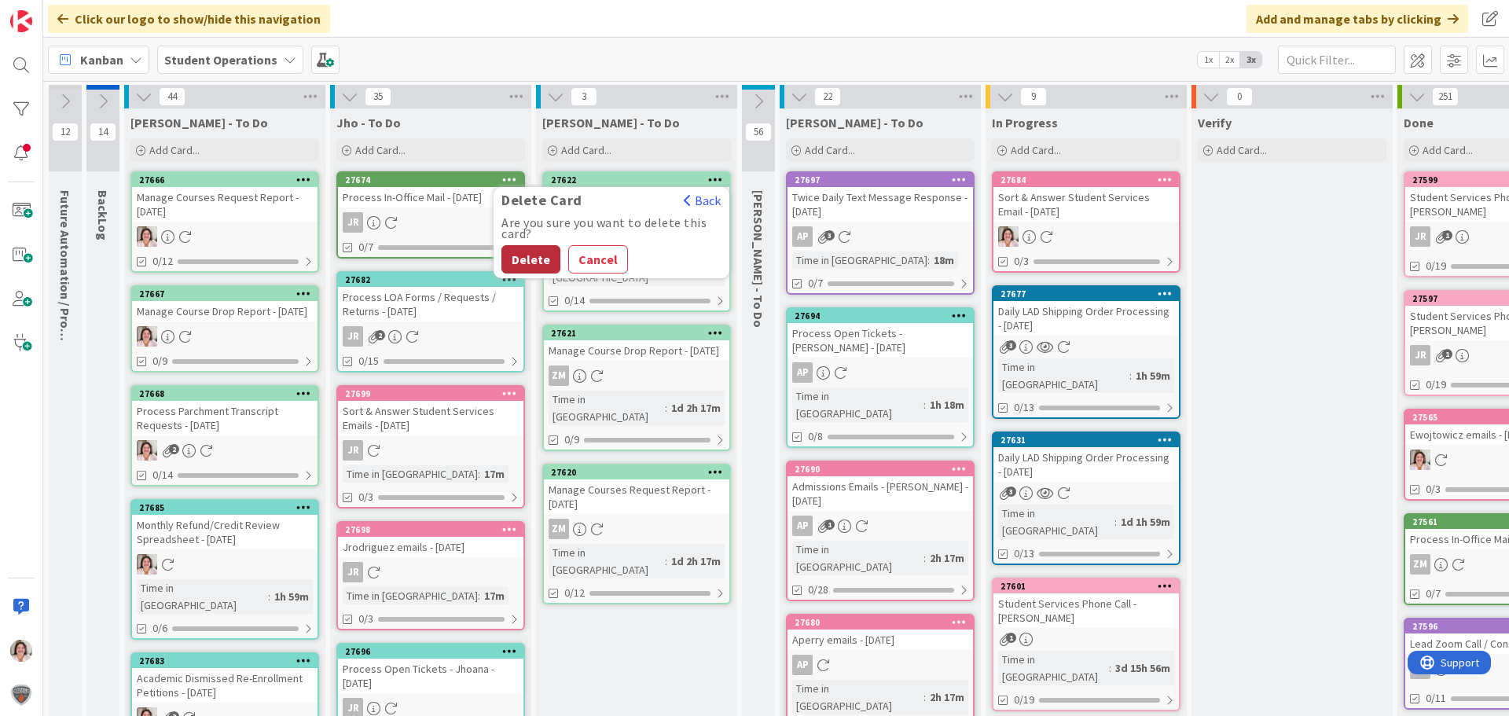
click at [540, 261] on button "Delete" at bounding box center [531, 259] width 59 height 28
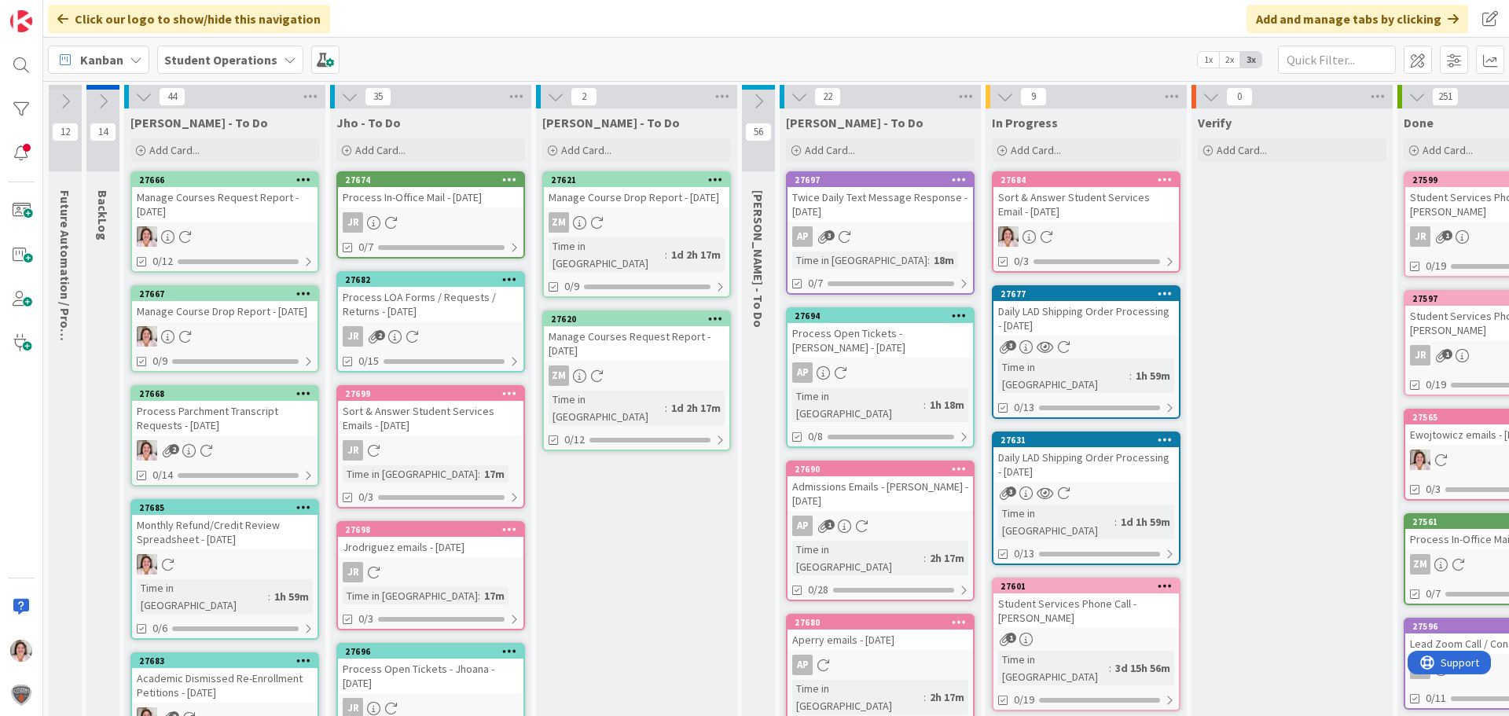
click at [718, 182] on icon at bounding box center [715, 179] width 15 height 11
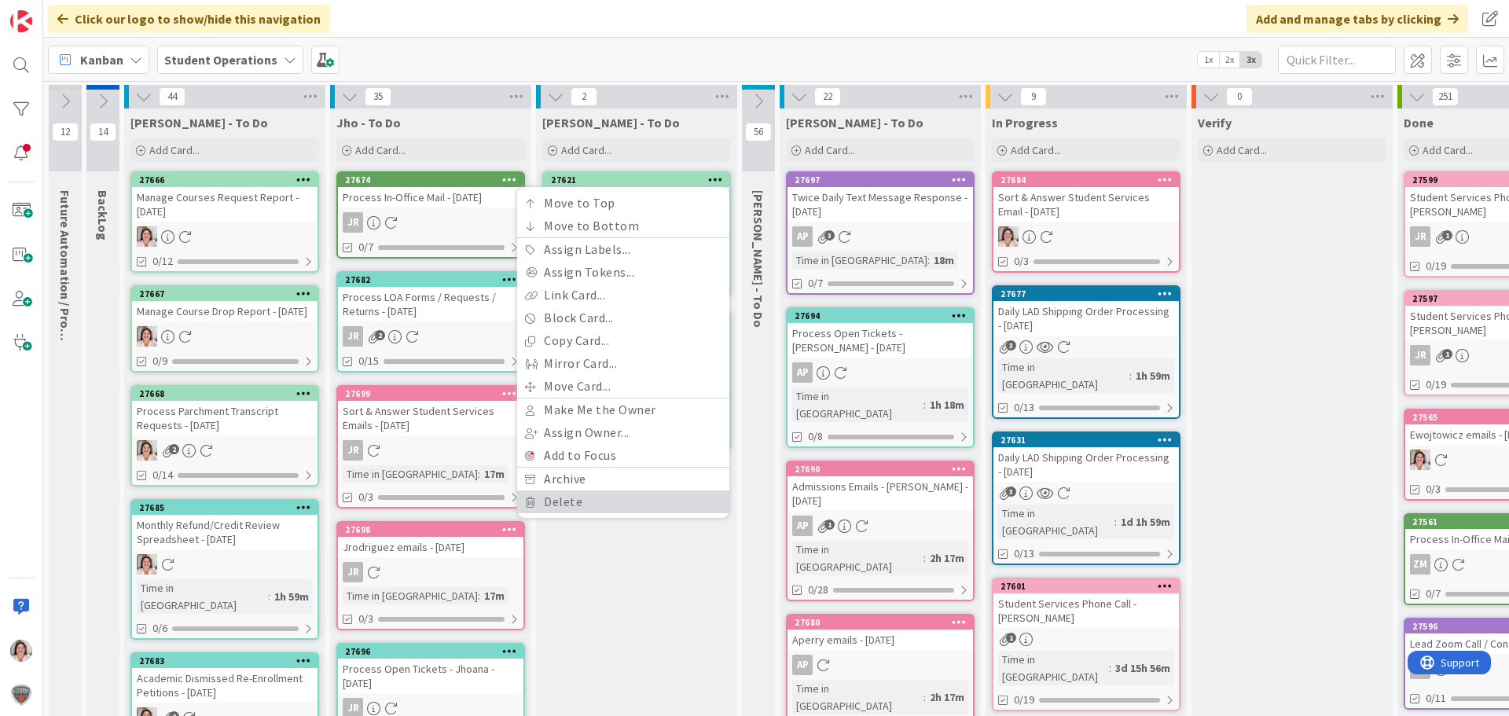
click at [595, 505] on link "Delete" at bounding box center [623, 502] width 212 height 23
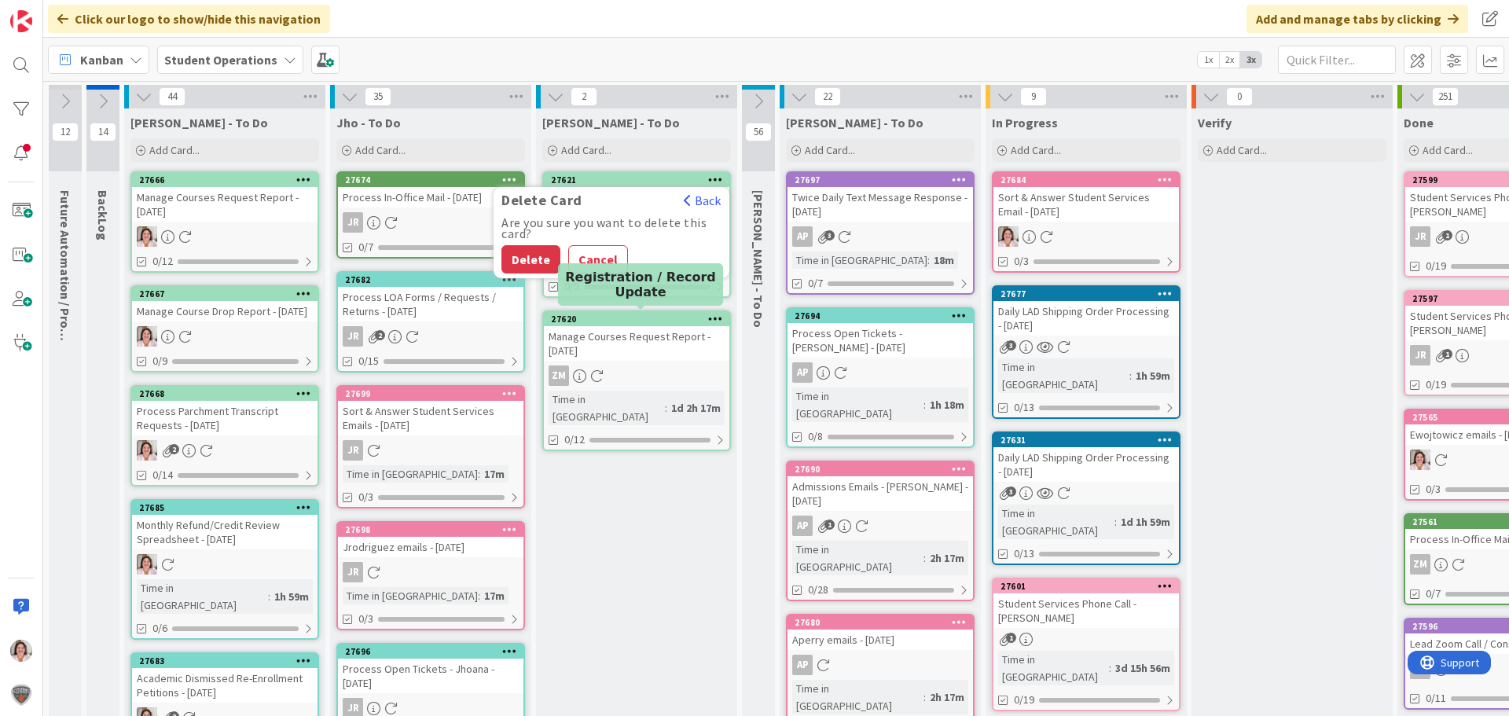
click at [533, 263] on button "Delete" at bounding box center [531, 259] width 59 height 28
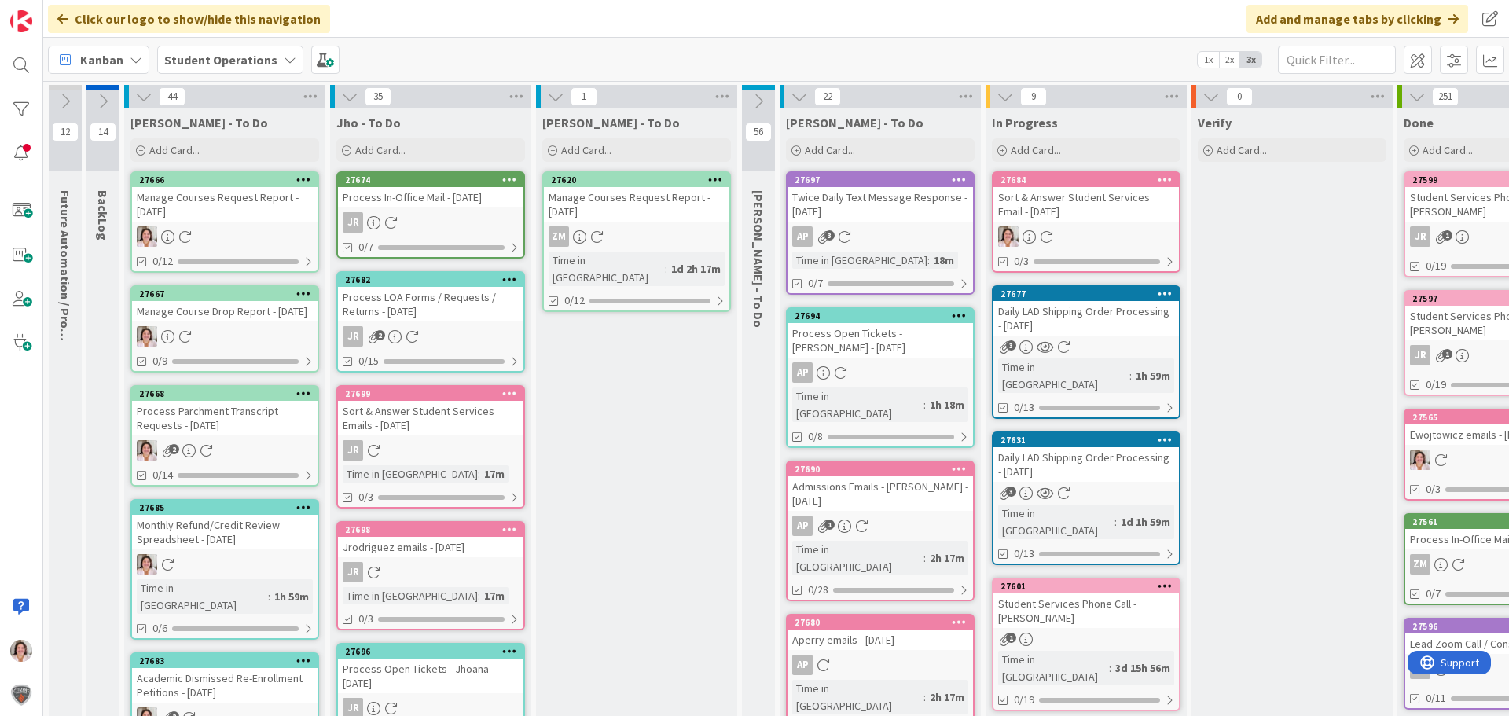
click at [720, 182] on icon at bounding box center [715, 179] width 15 height 11
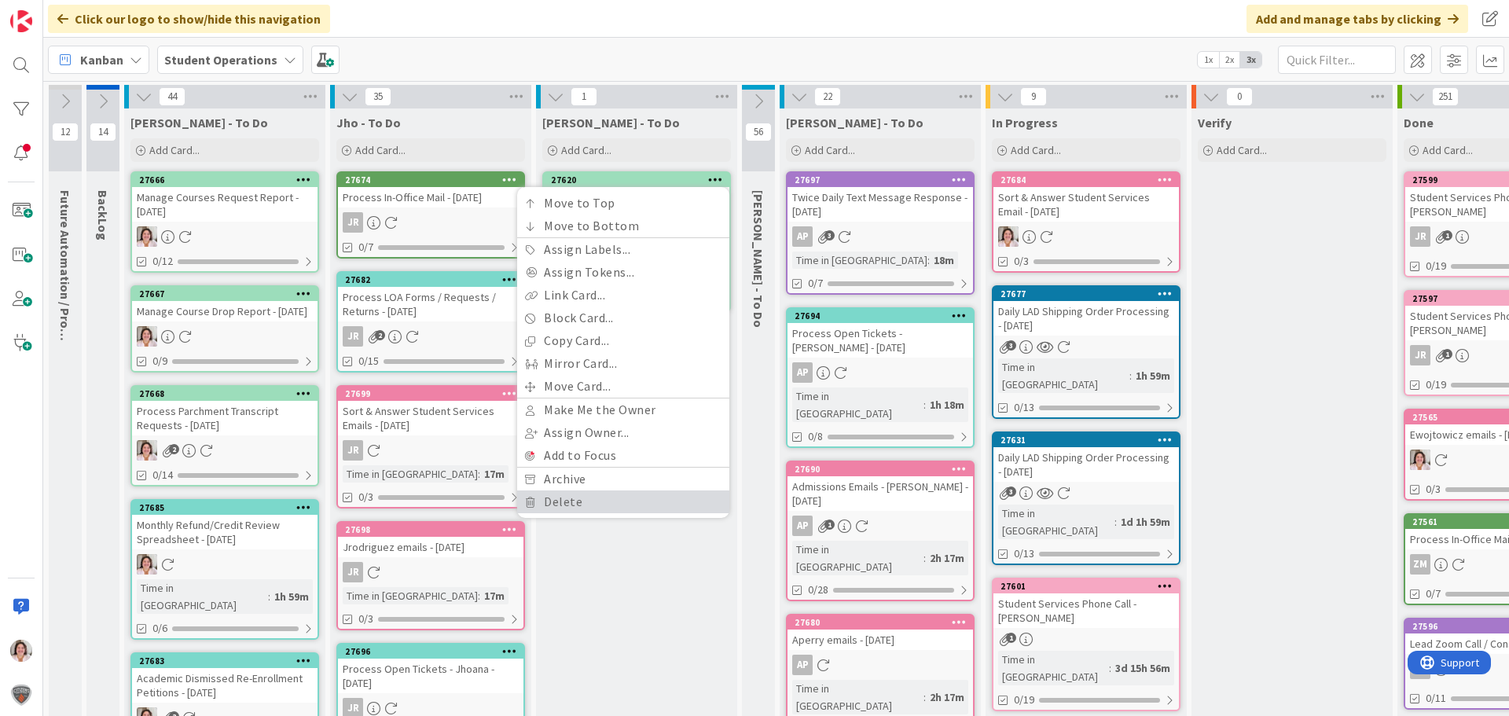
click at [591, 512] on link "Delete" at bounding box center [623, 502] width 212 height 23
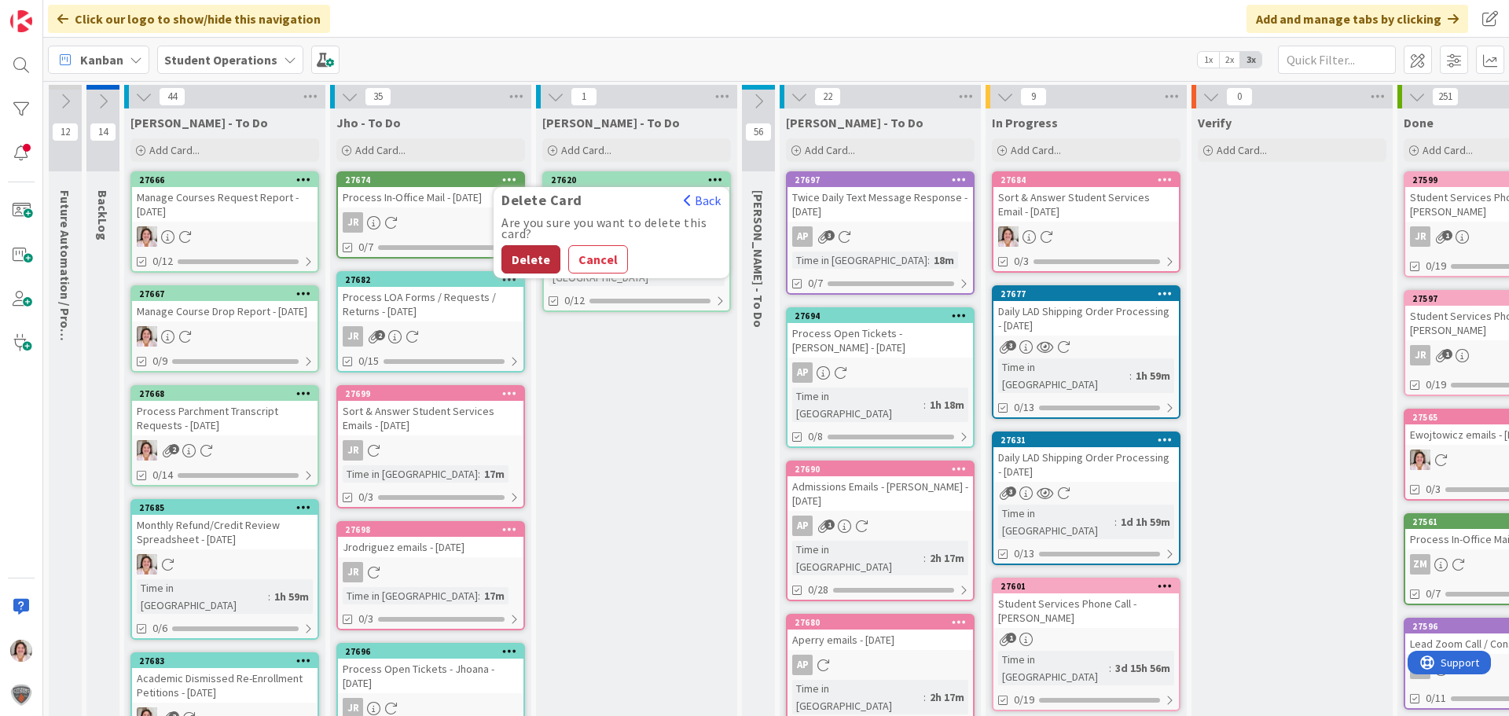
click at [536, 270] on button "Delete" at bounding box center [531, 259] width 59 height 28
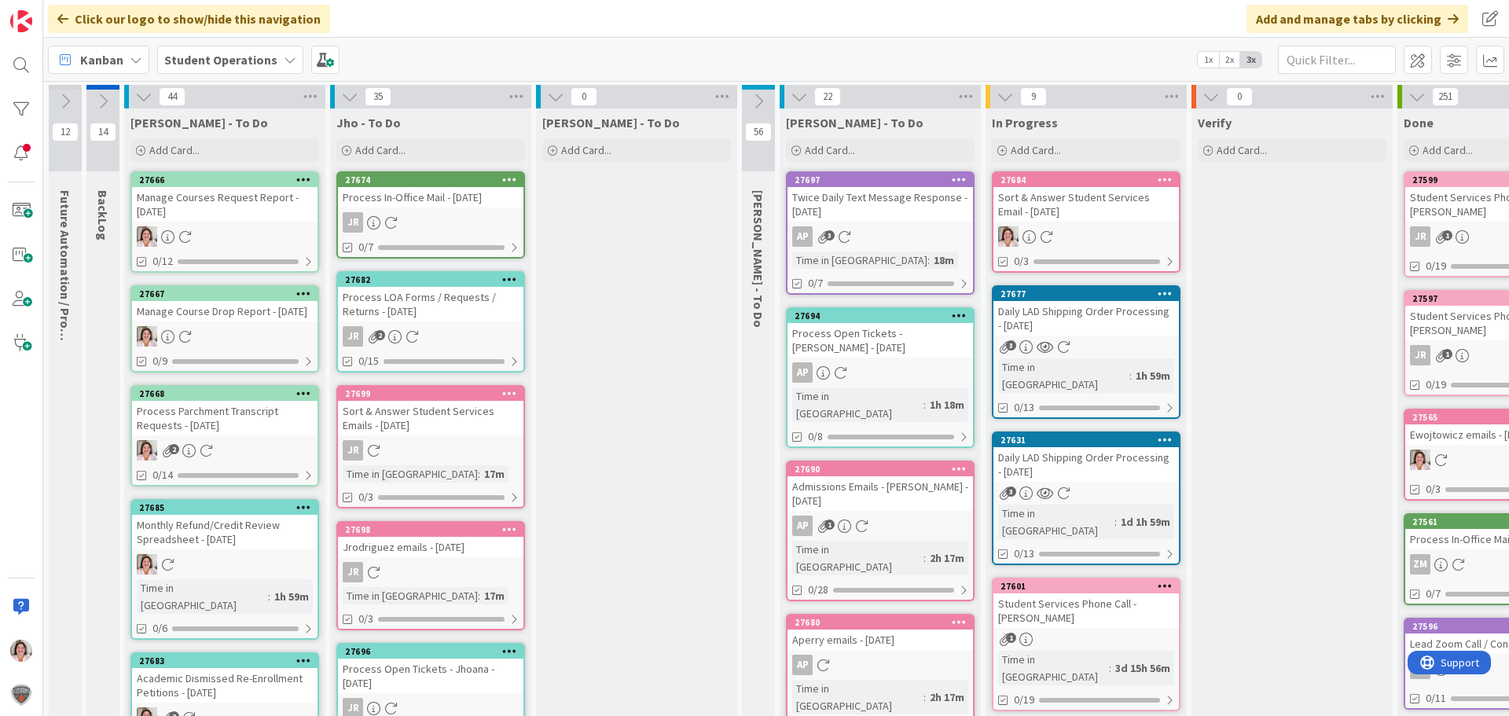
click at [552, 99] on icon at bounding box center [555, 96] width 17 height 17
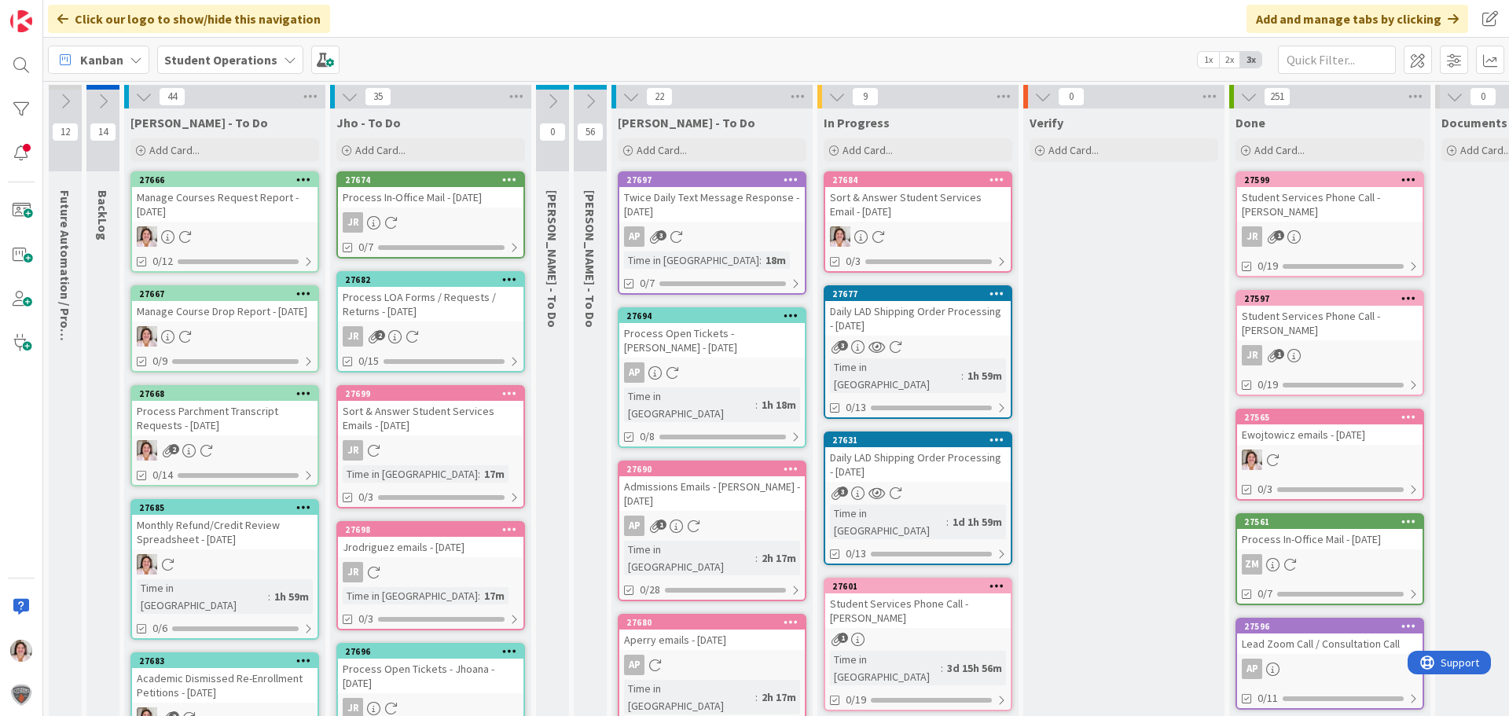
click at [344, 97] on icon at bounding box center [349, 96] width 17 height 17
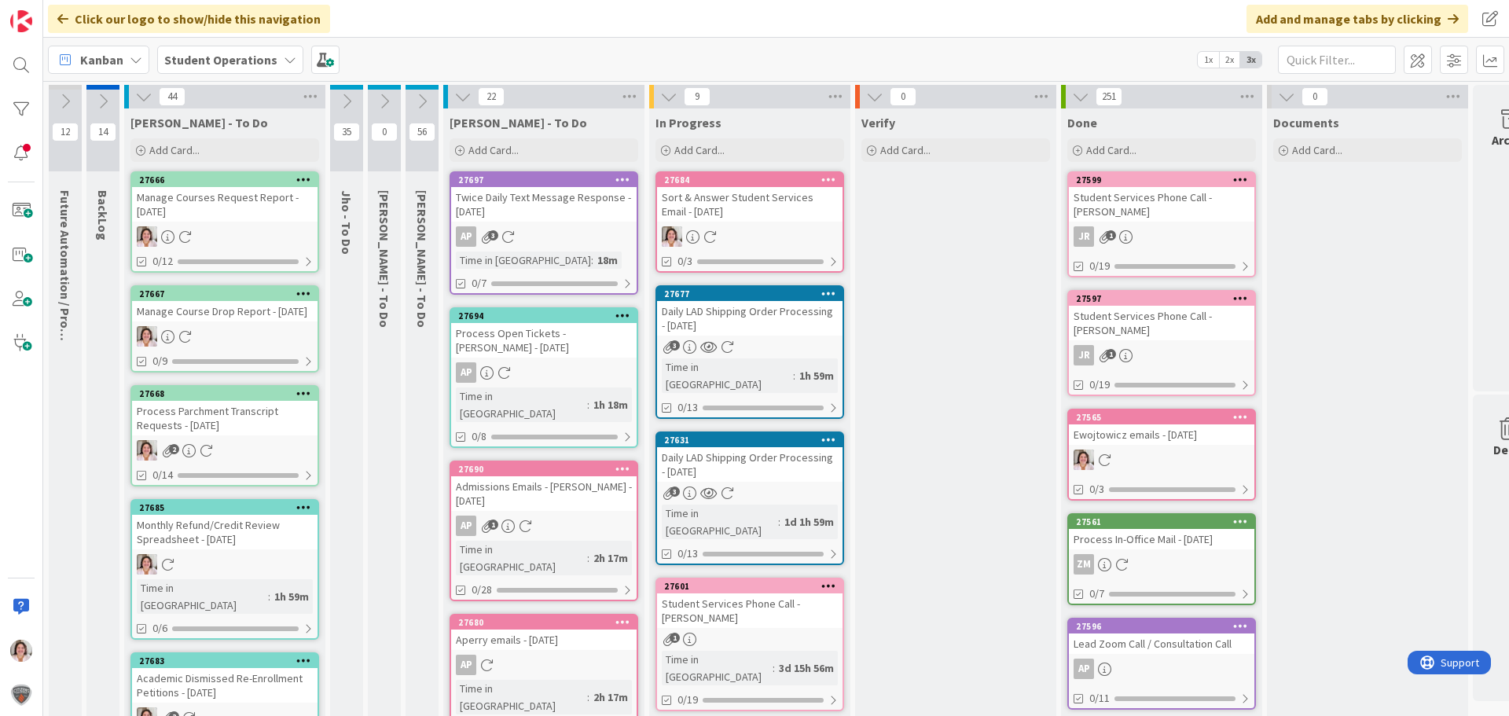
click at [463, 102] on icon at bounding box center [462, 96] width 17 height 17
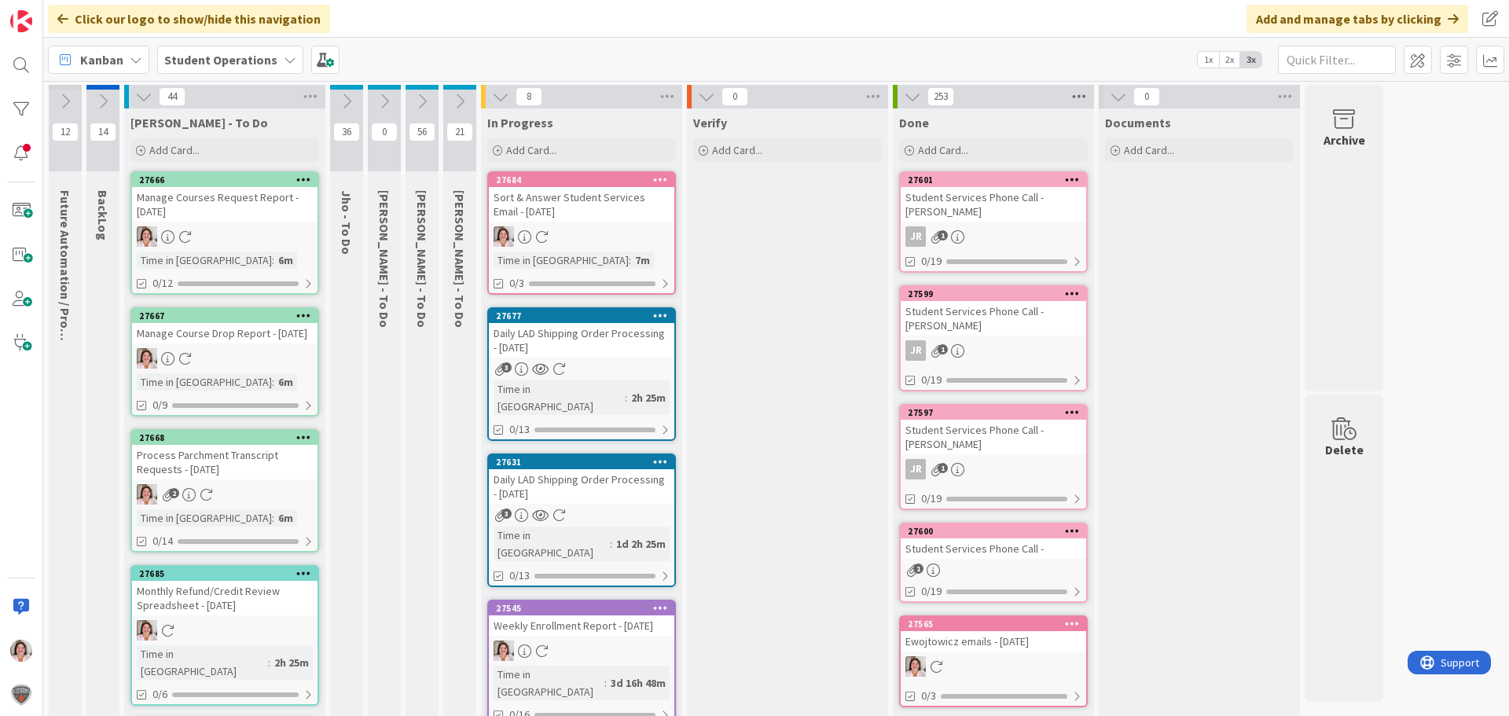
click at [1076, 98] on icon at bounding box center [1079, 97] width 20 height 24
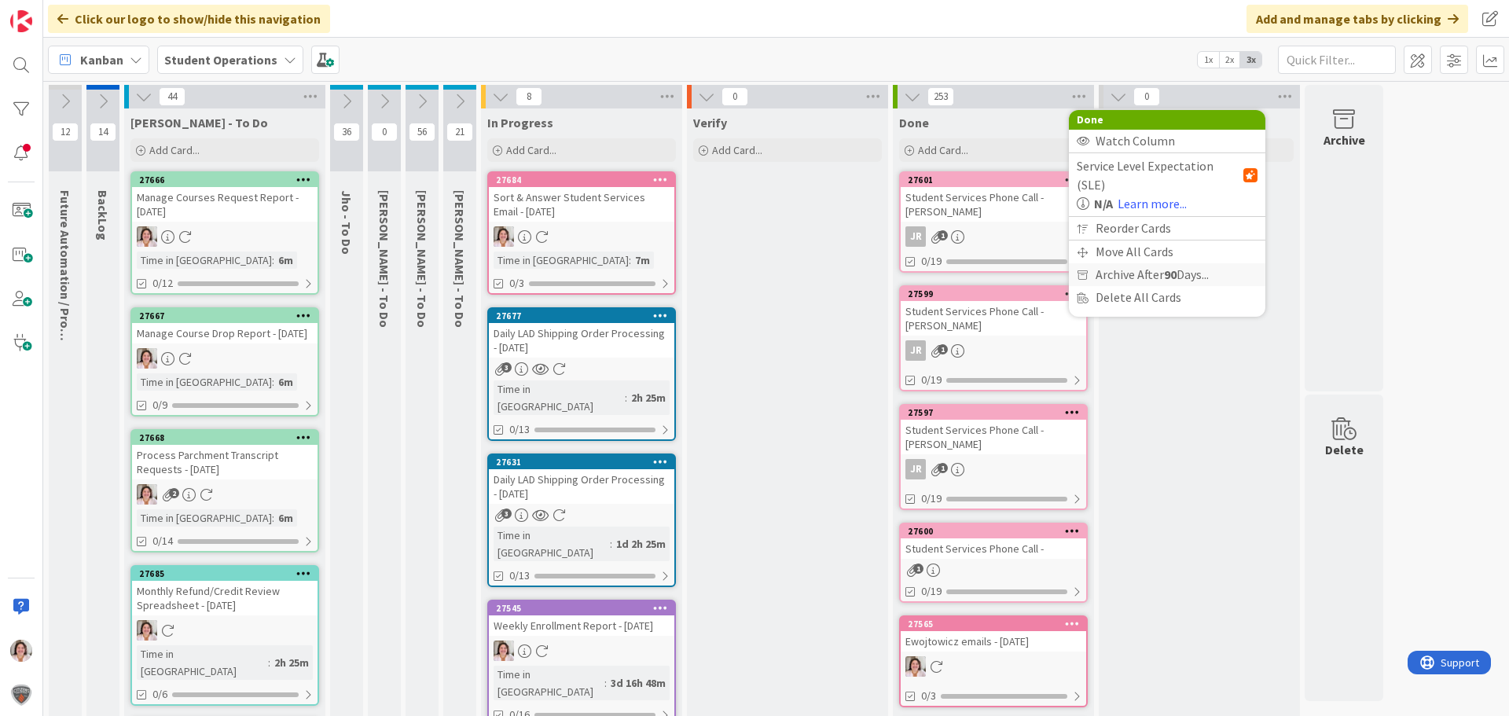
click at [1109, 263] on span "Archive After 90 Days..." at bounding box center [1152, 274] width 113 height 23
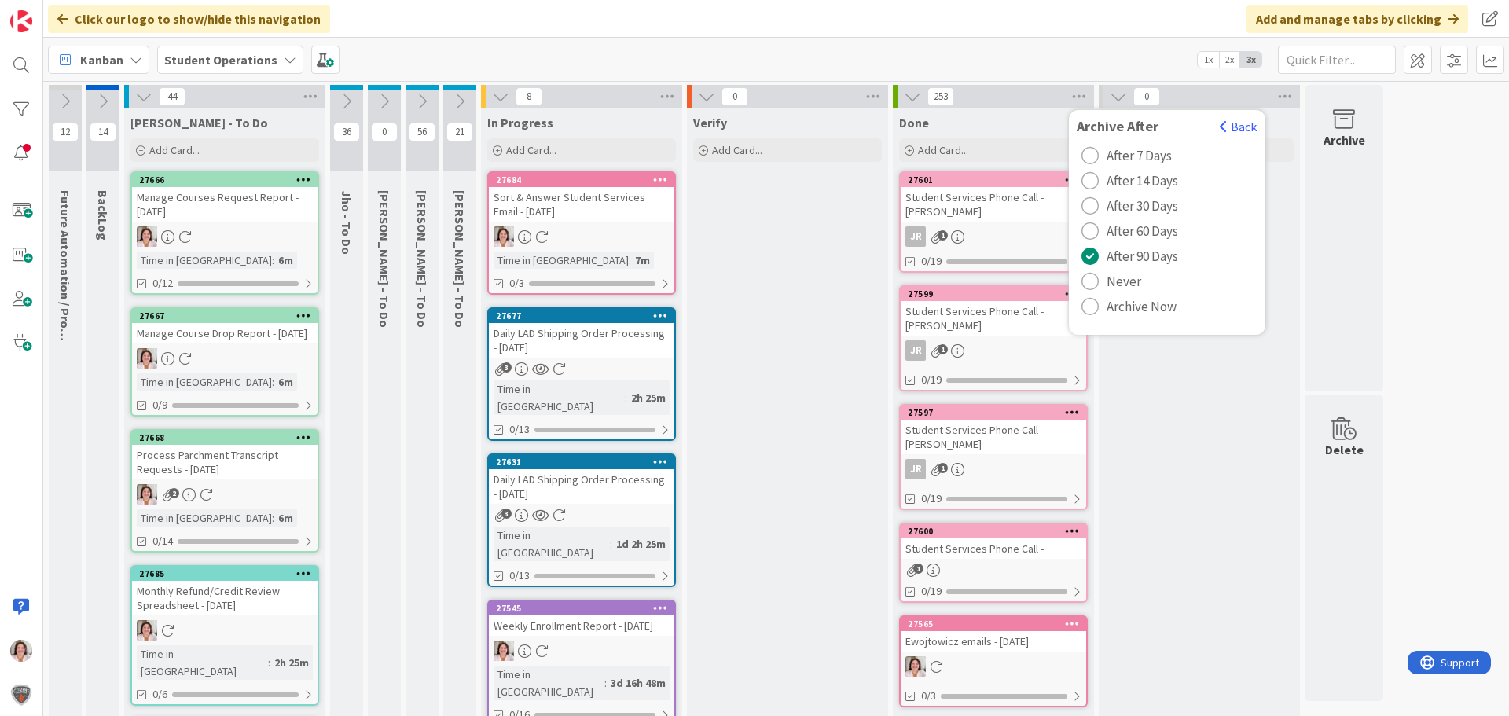
click at [1111, 310] on span "Archive Now" at bounding box center [1142, 307] width 70 height 24
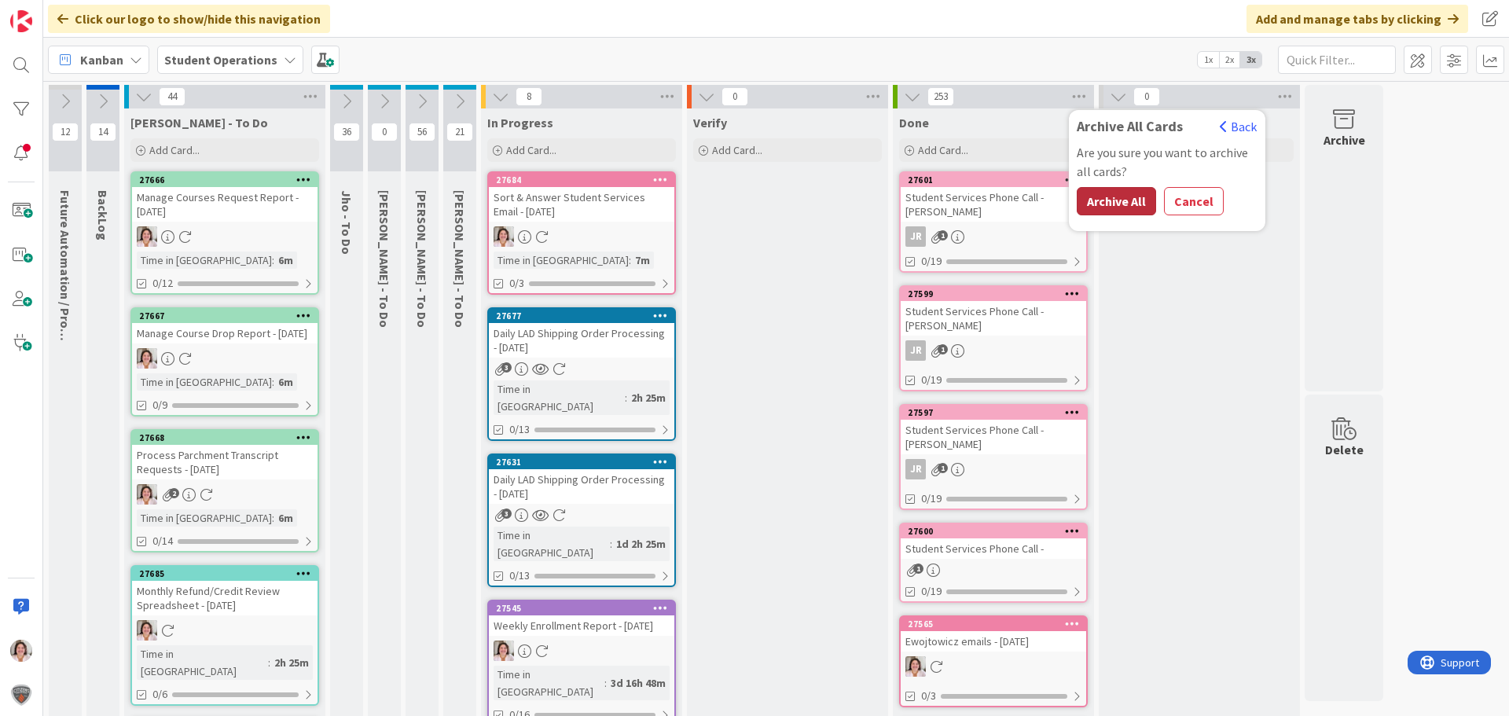
click at [1114, 208] on button "Archive All" at bounding box center [1116, 201] width 79 height 28
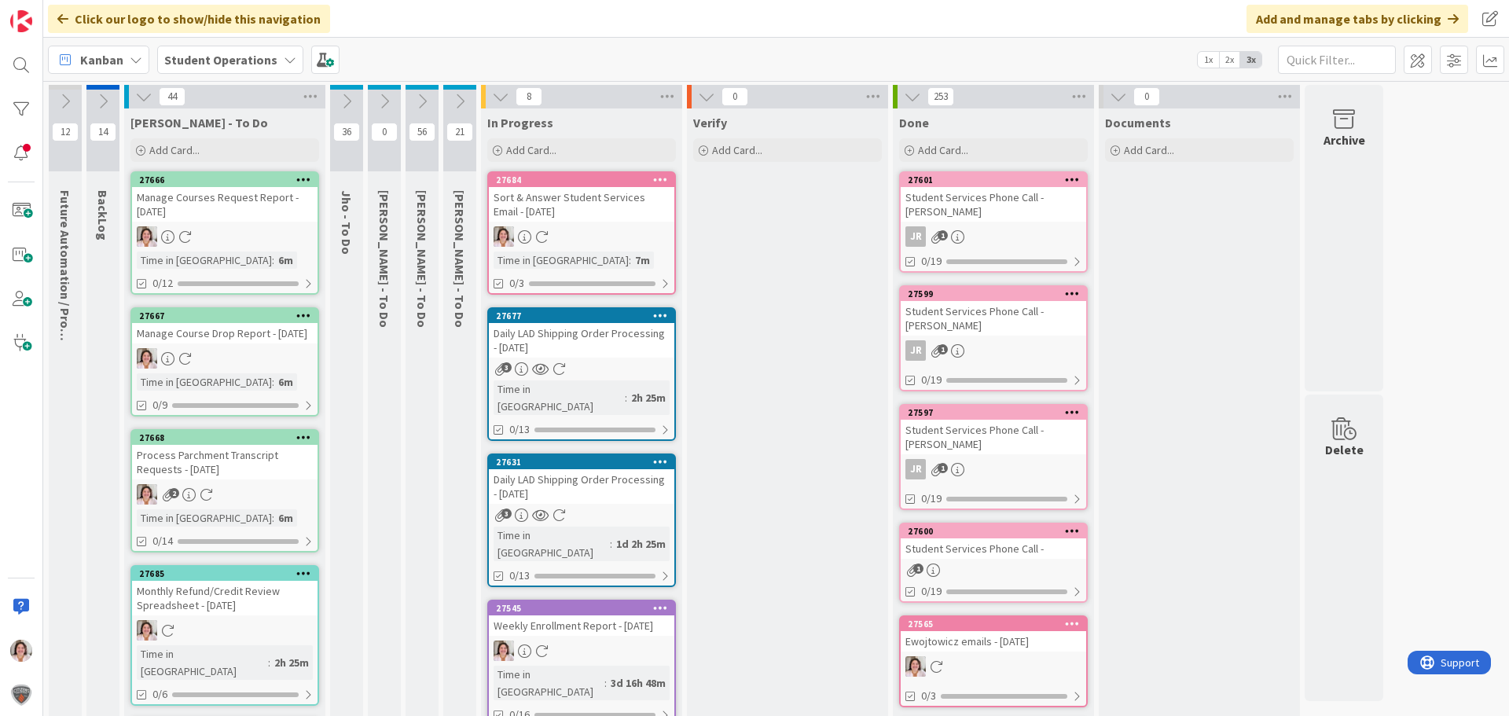
click at [662, 456] on icon at bounding box center [660, 461] width 15 height 11
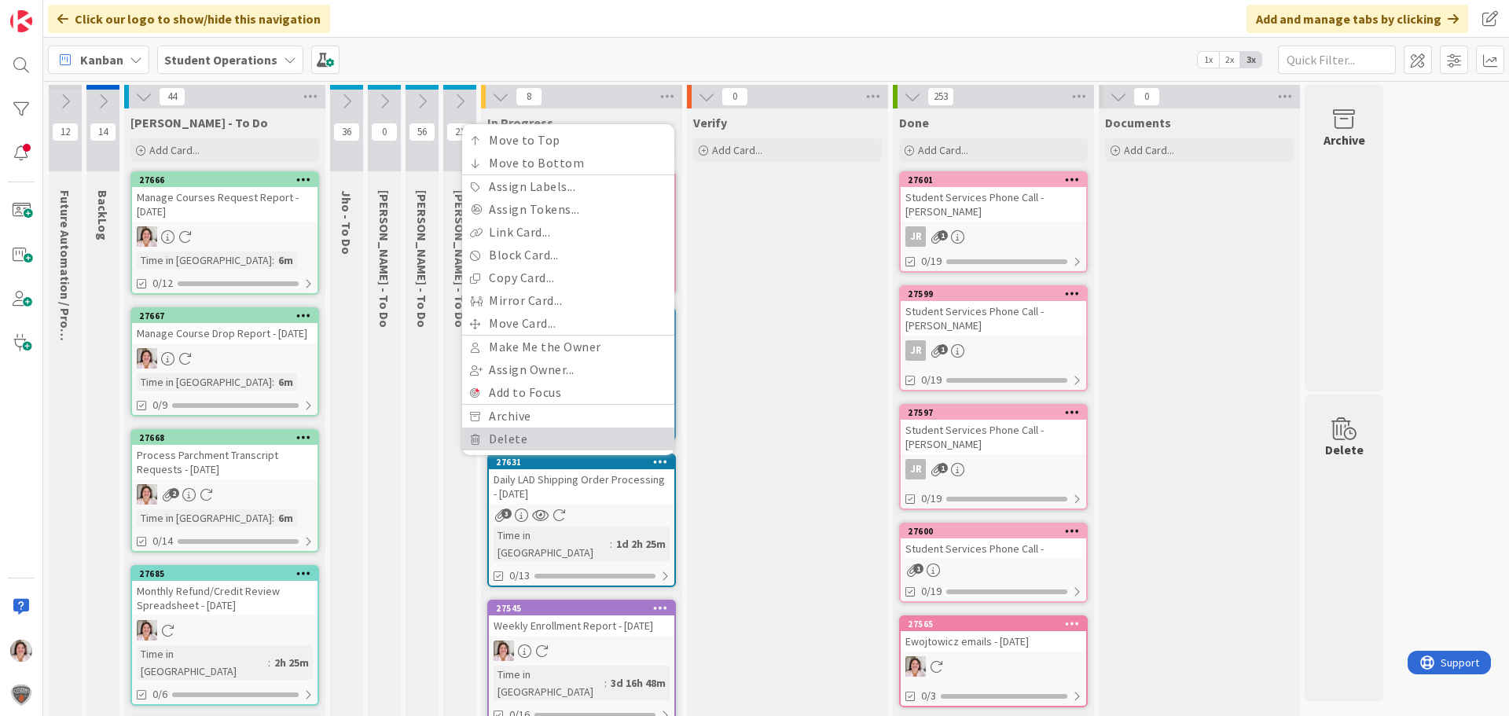
click at [554, 428] on link "Delete" at bounding box center [568, 439] width 212 height 23
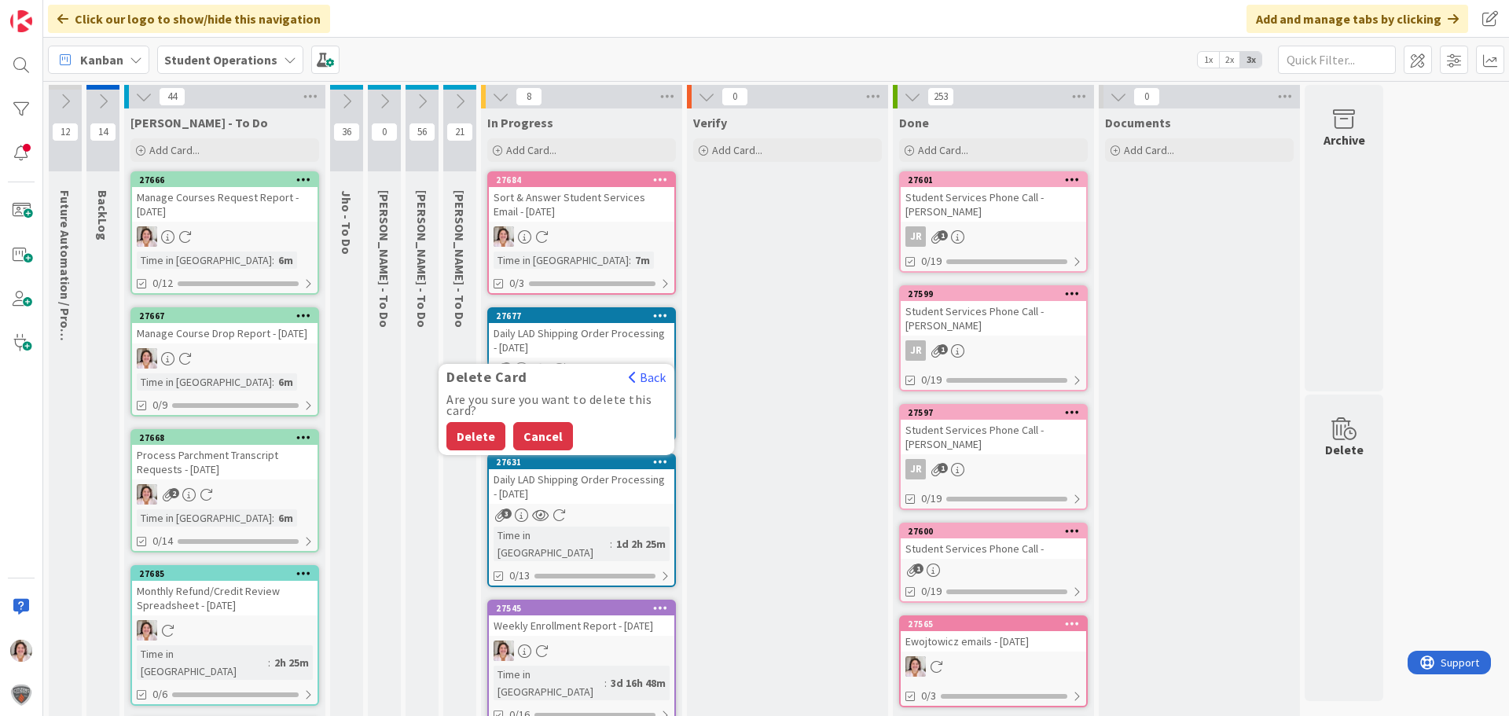
click at [547, 422] on button "Cancel" at bounding box center [543, 436] width 60 height 28
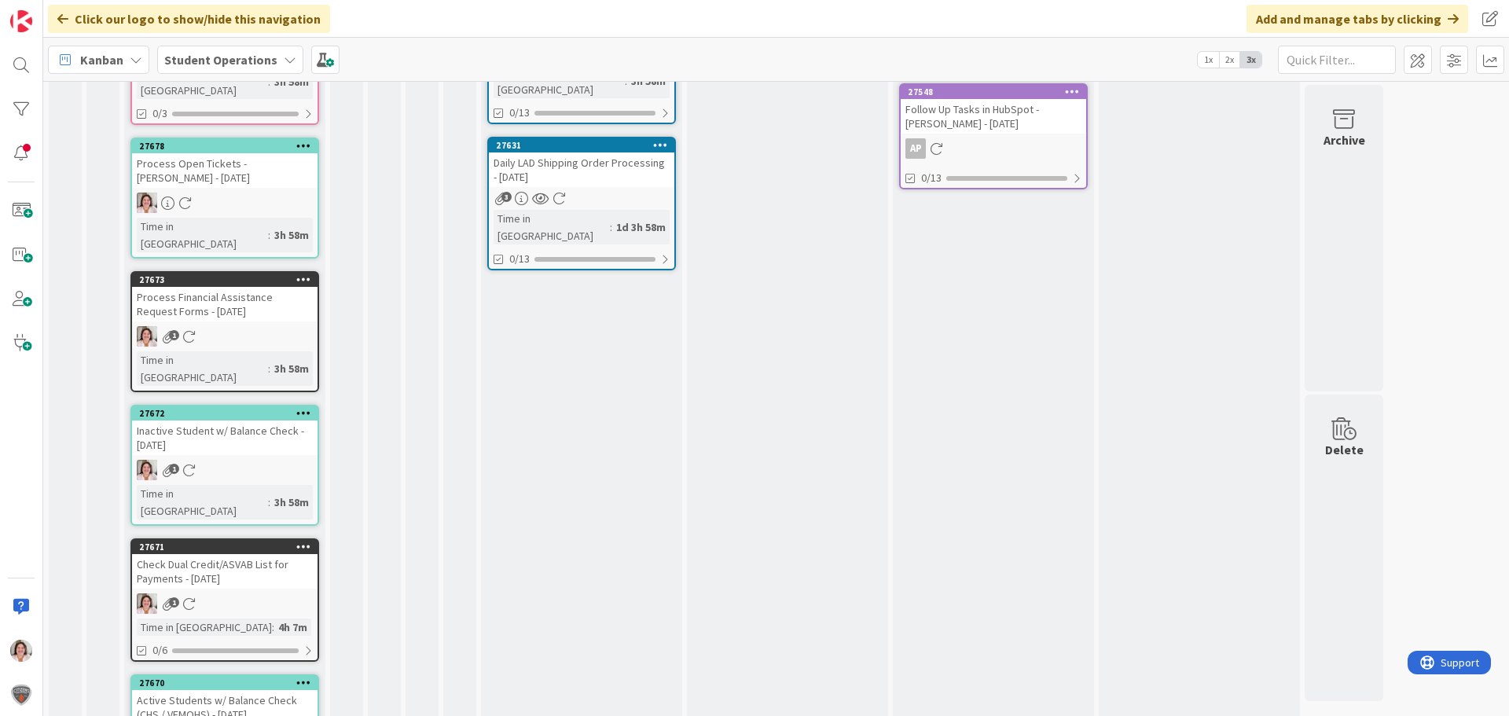
scroll to position [788, 0]
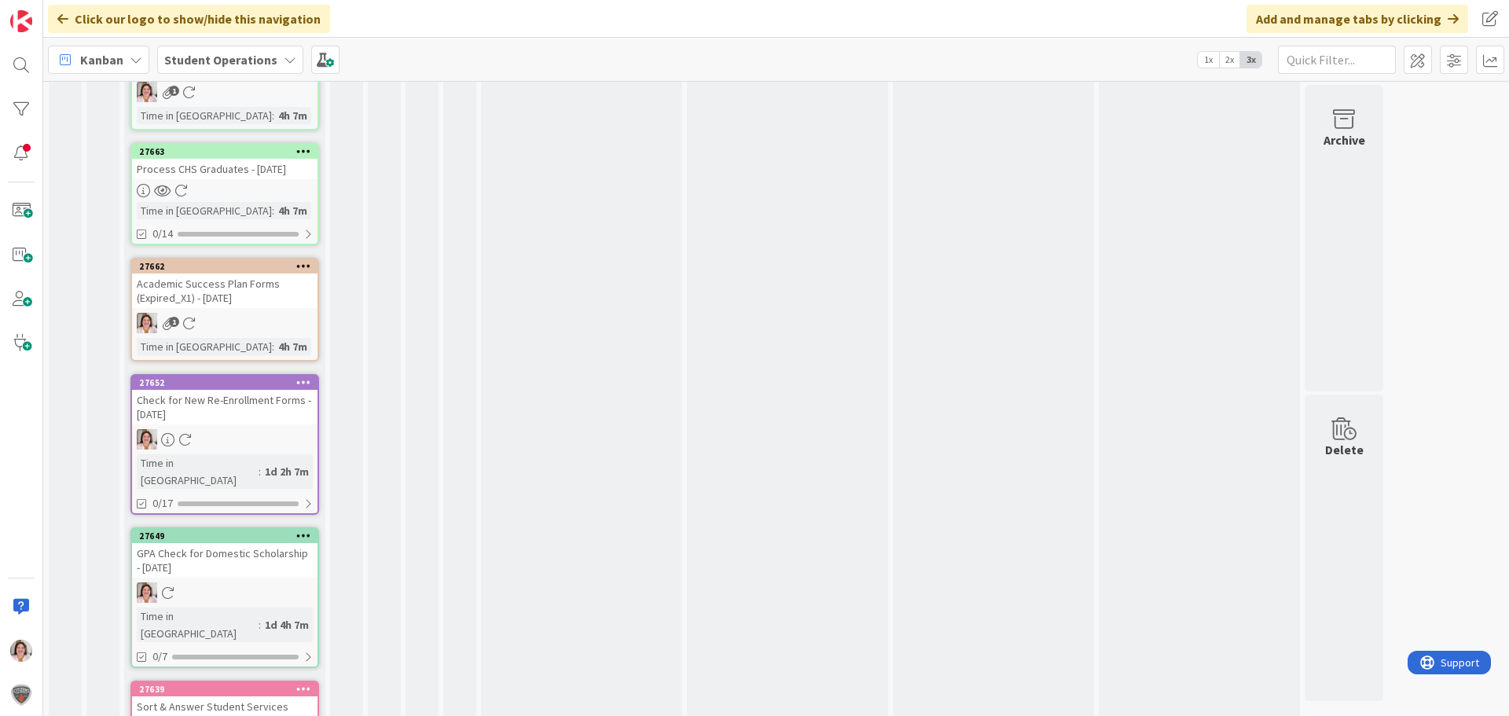
scroll to position [1731, 0]
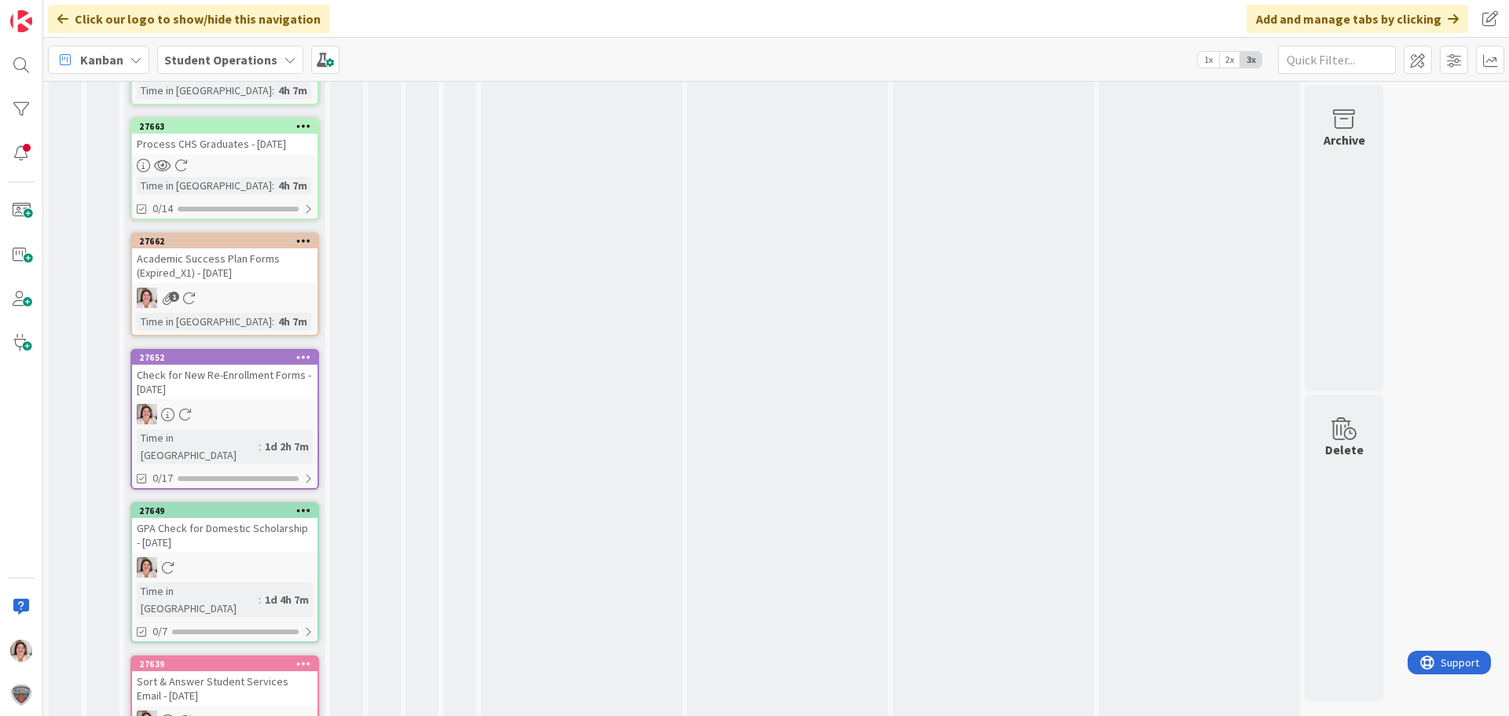
click at [298, 351] on icon at bounding box center [303, 356] width 15 height 11
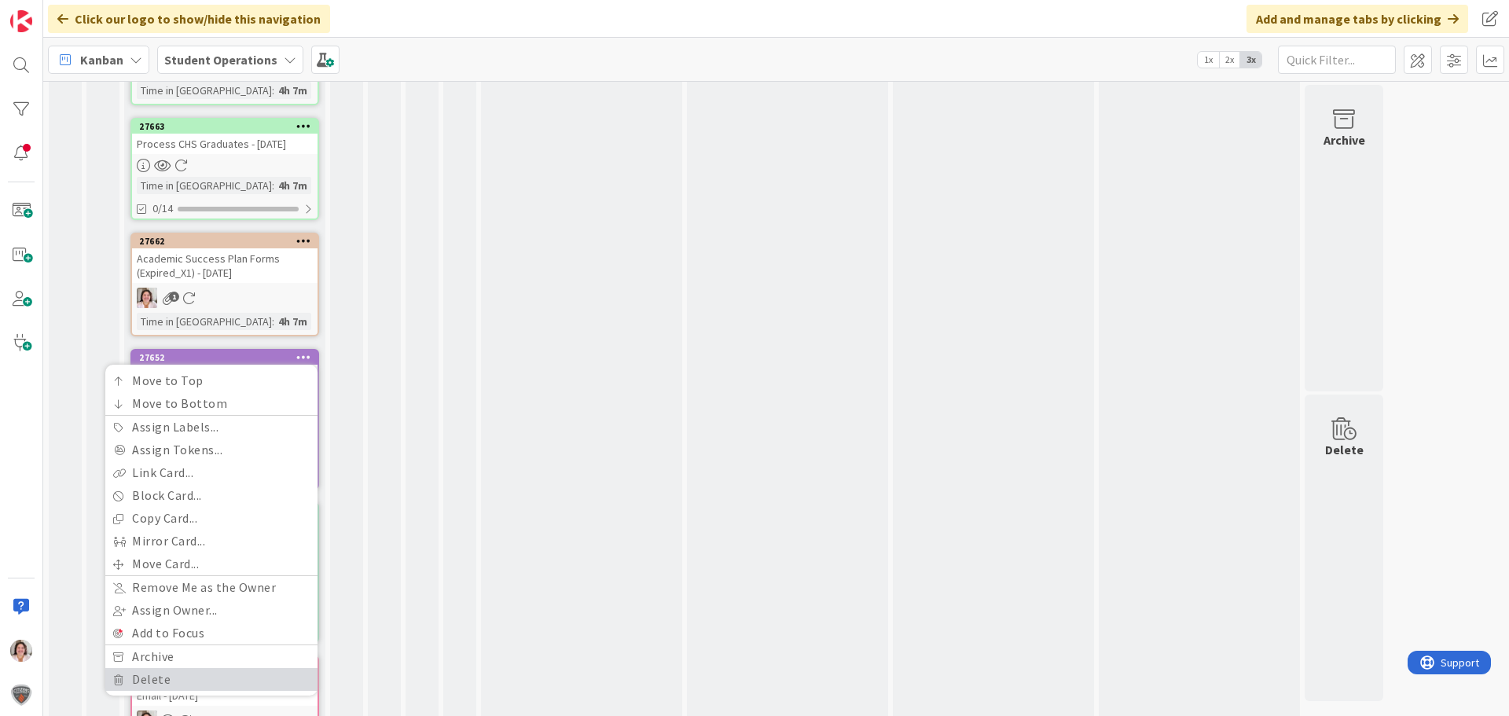
click at [160, 668] on link "Delete" at bounding box center [211, 679] width 212 height 23
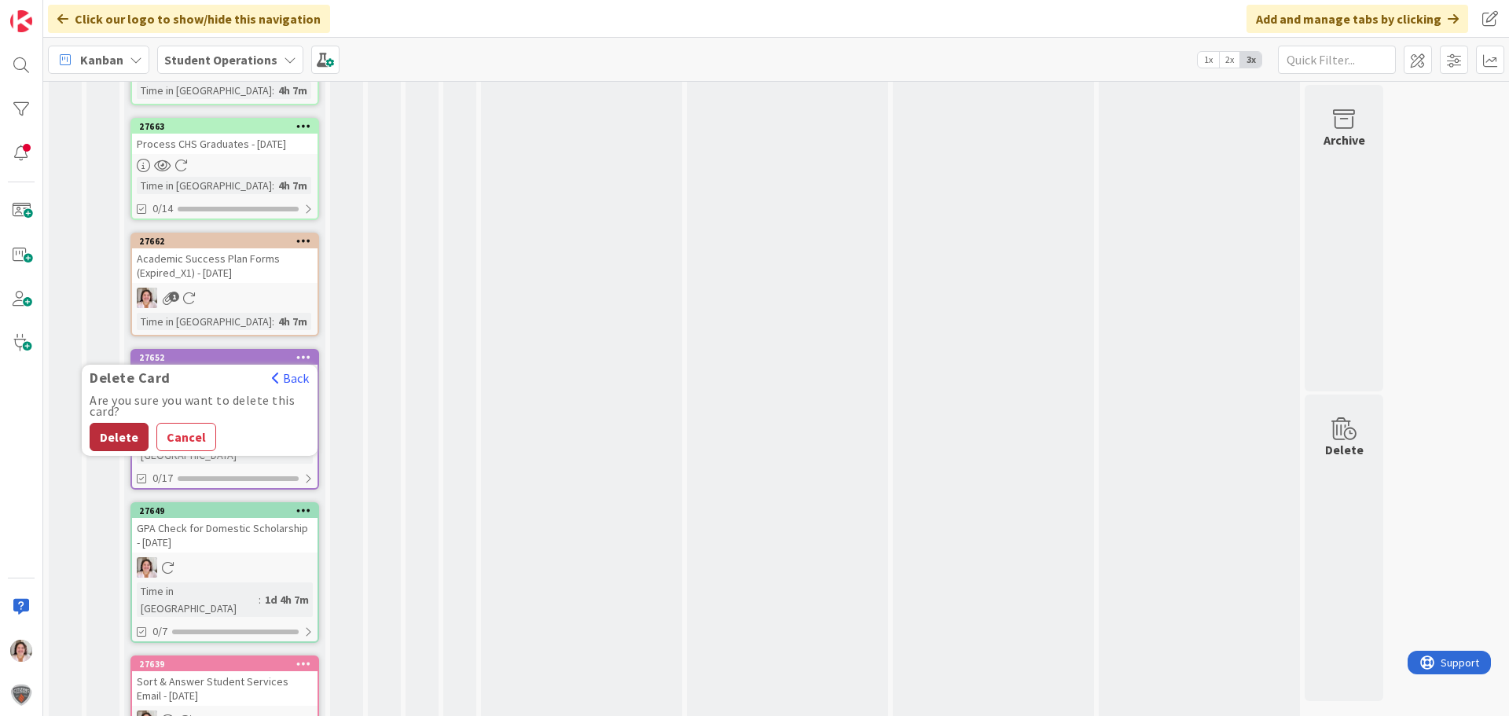
click at [112, 423] on button "Delete" at bounding box center [119, 437] width 59 height 28
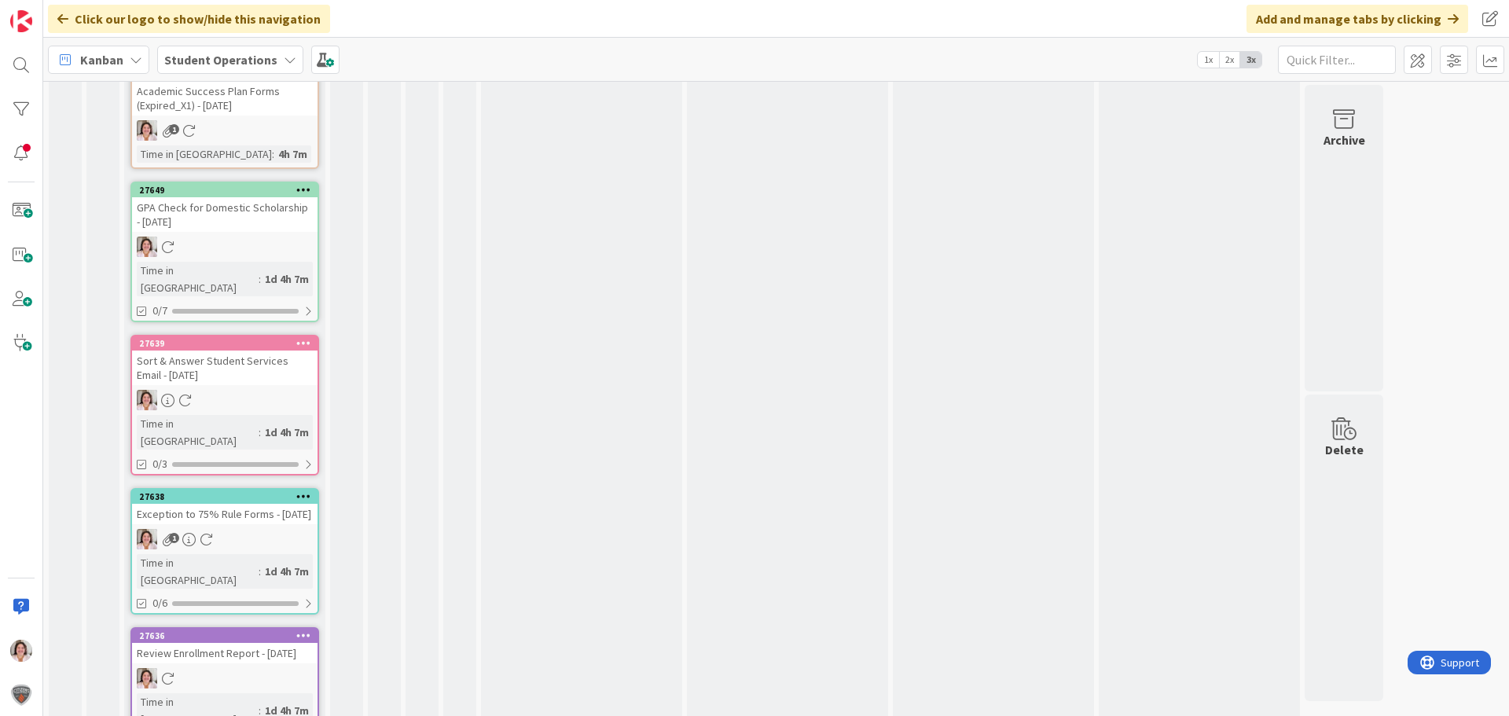
scroll to position [1967, 0]
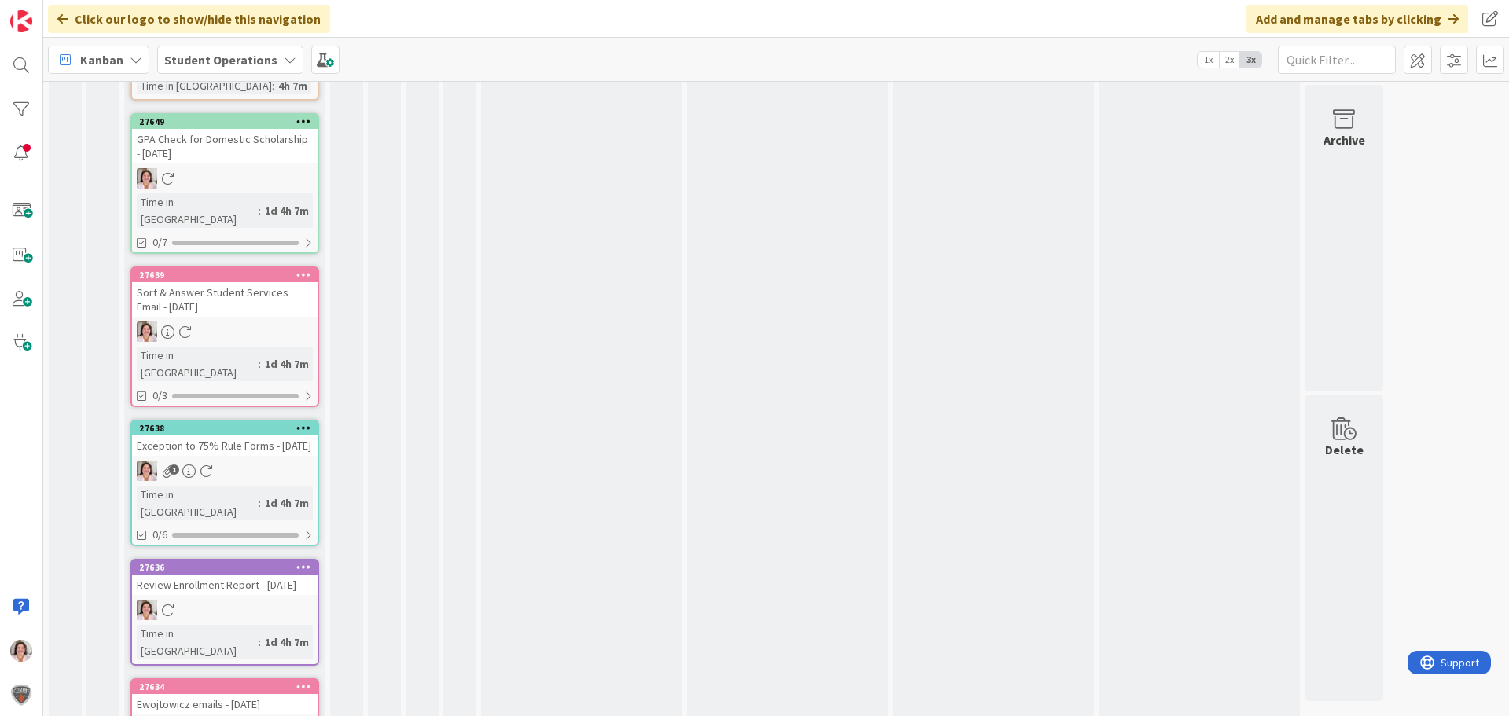
click at [308, 561] on icon at bounding box center [303, 566] width 15 height 11
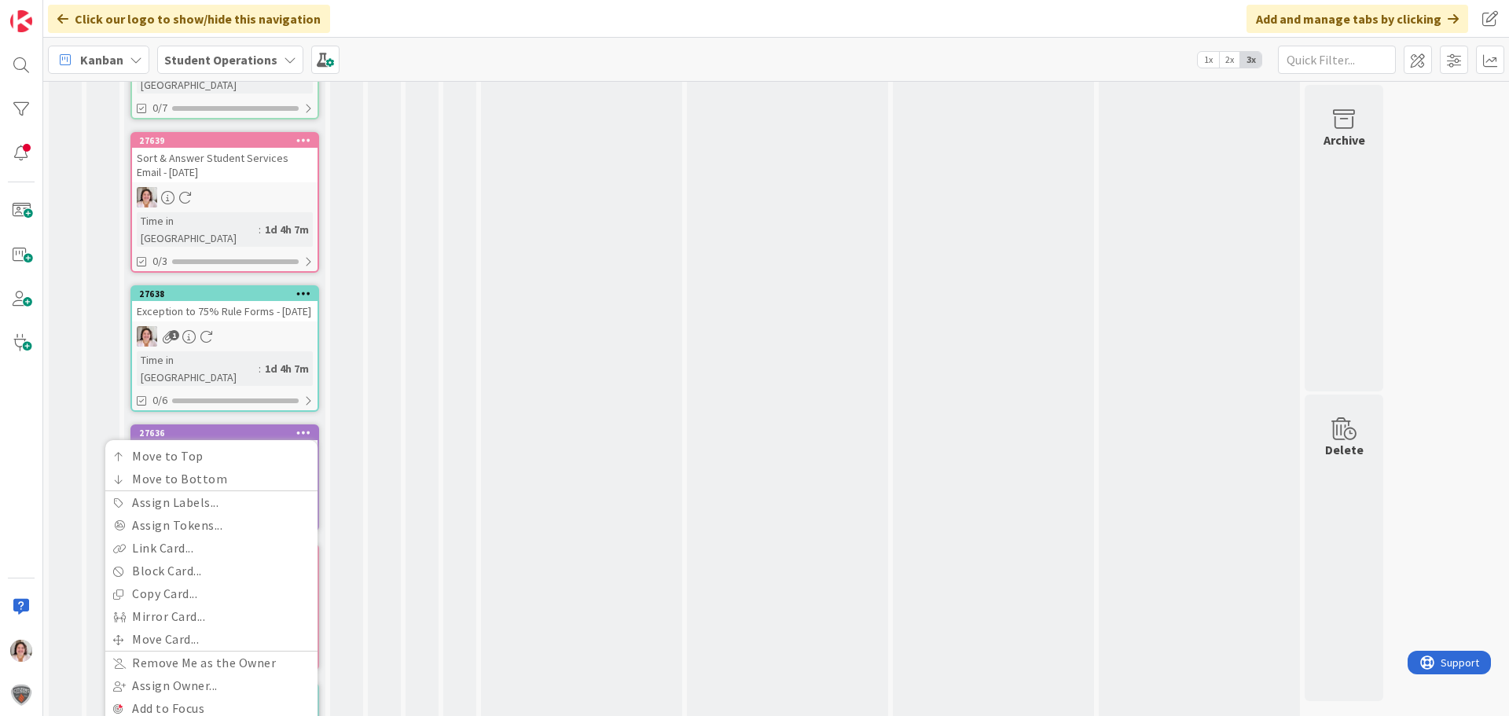
scroll to position [2124, 0]
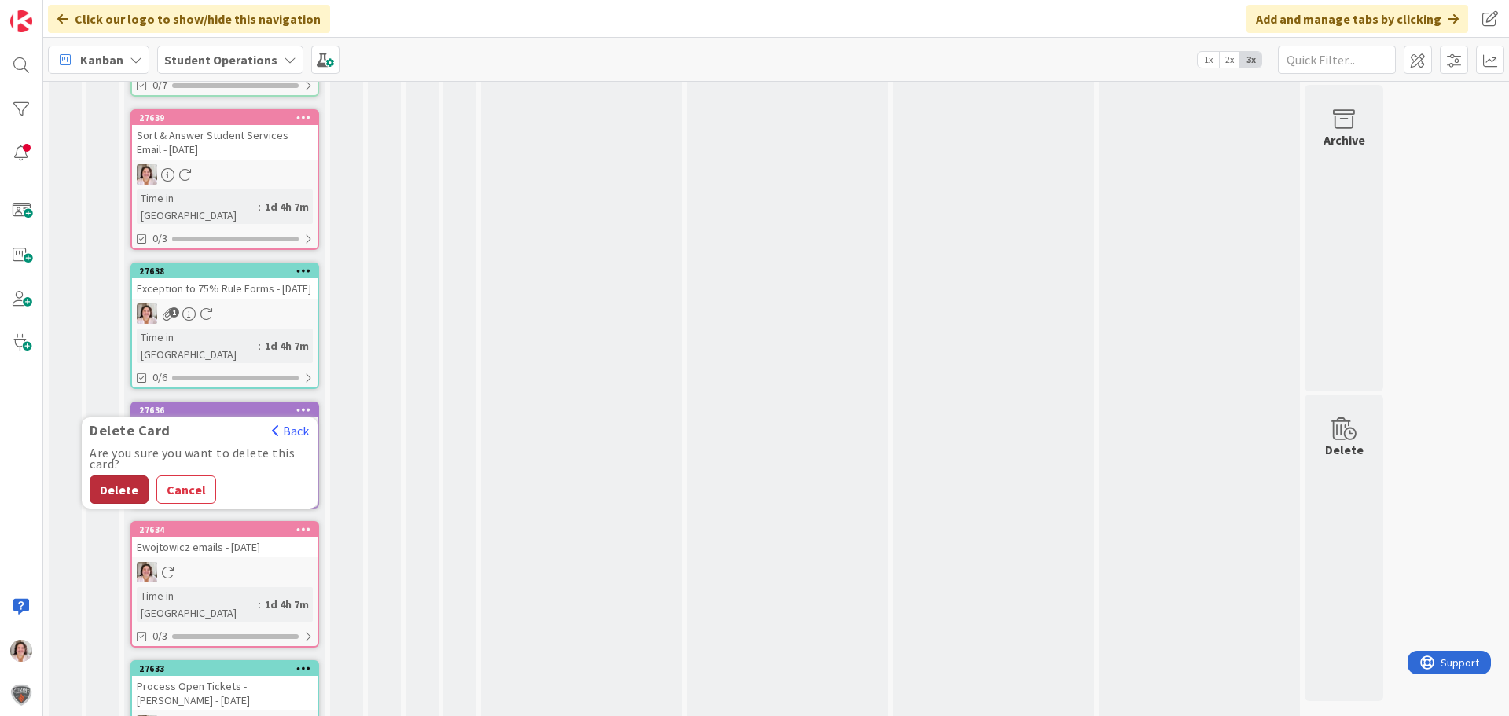
click at [118, 476] on button "Delete" at bounding box center [119, 490] width 59 height 28
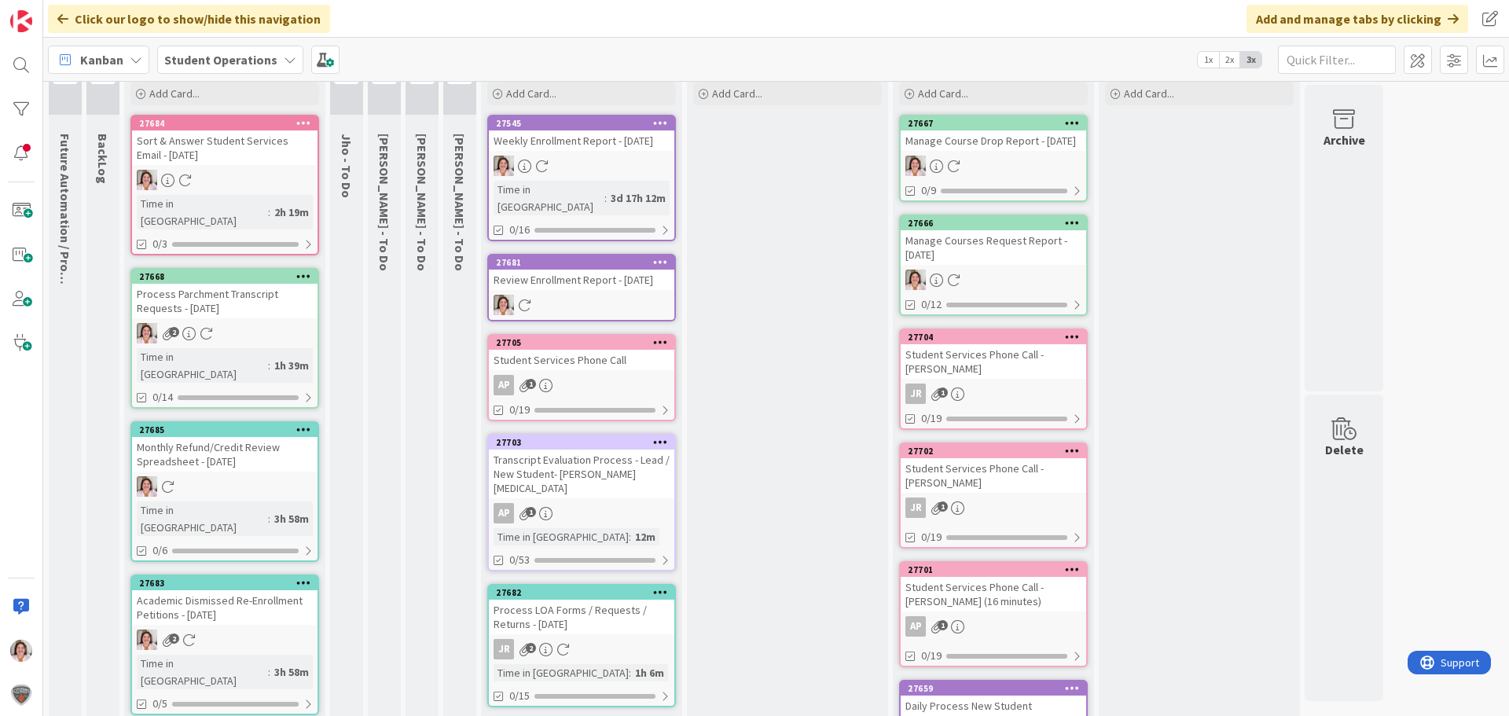
scroll to position [0, 0]
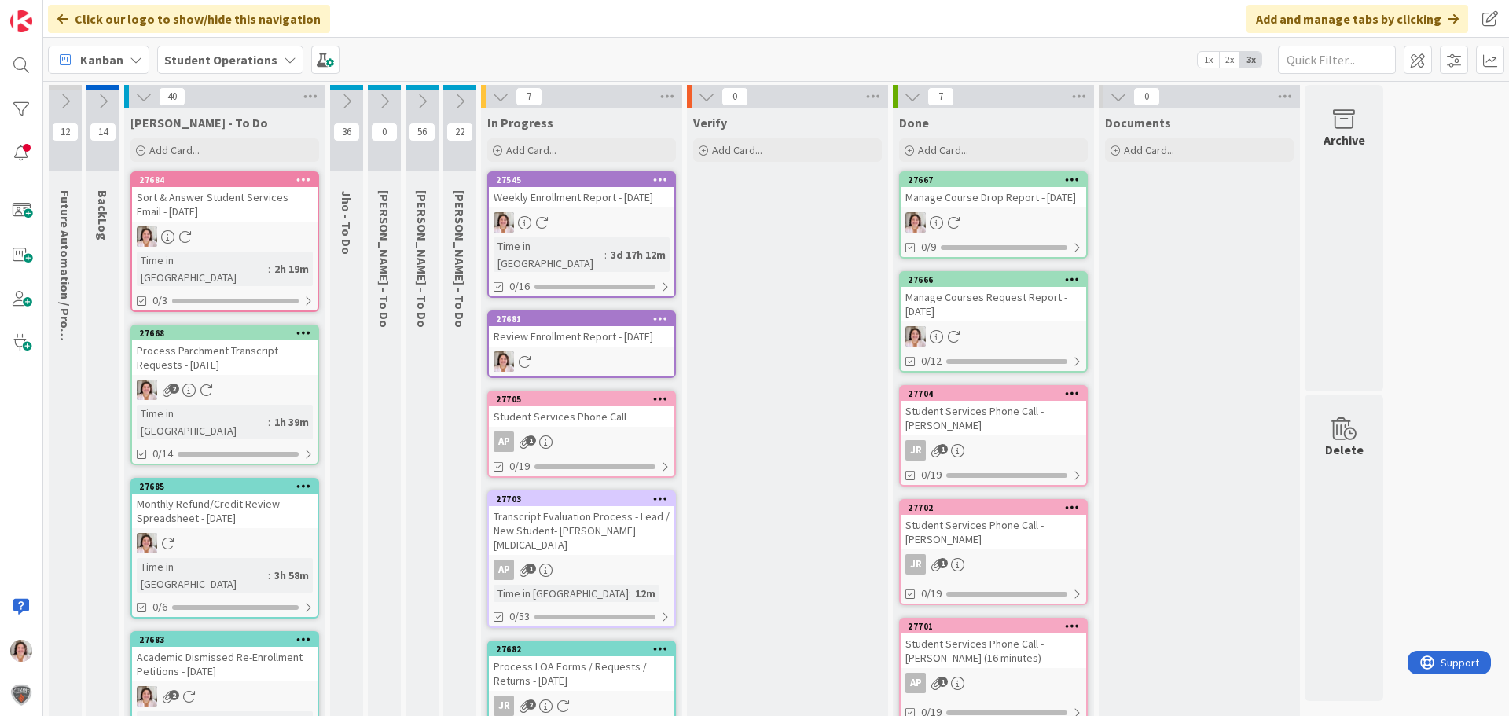
click at [426, 115] on div "56" at bounding box center [422, 128] width 33 height 86
click at [421, 103] on icon at bounding box center [422, 101] width 17 height 17
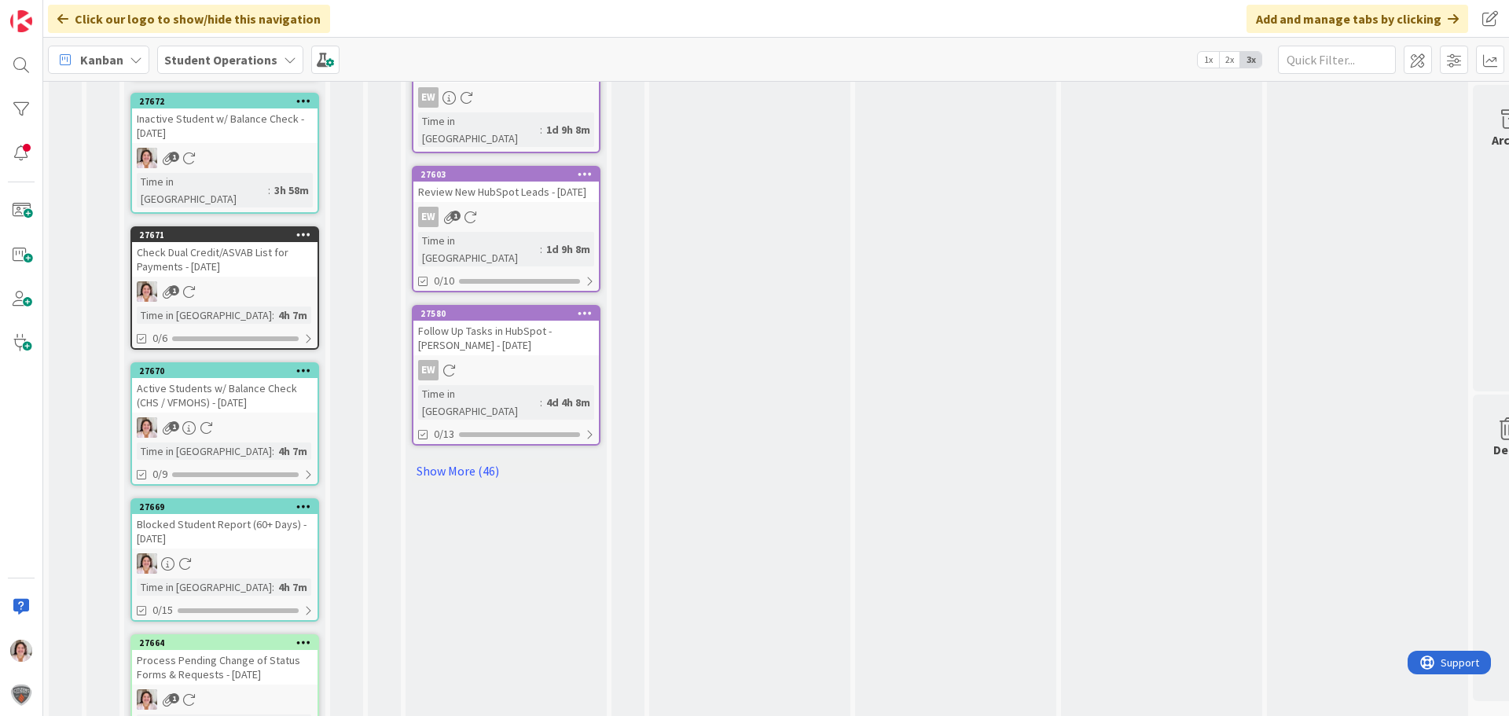
scroll to position [1101, 0]
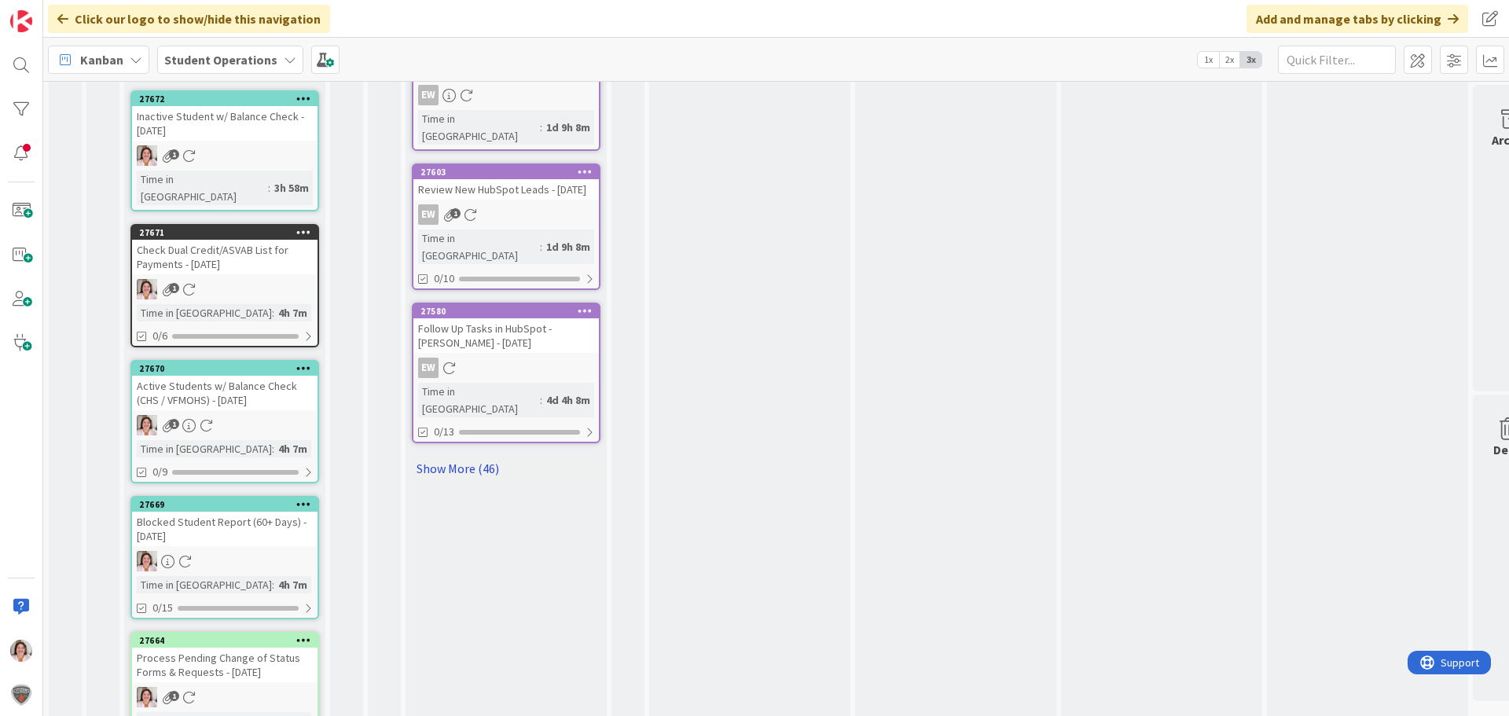
click at [492, 456] on link "Show More (46)" at bounding box center [506, 468] width 189 height 25
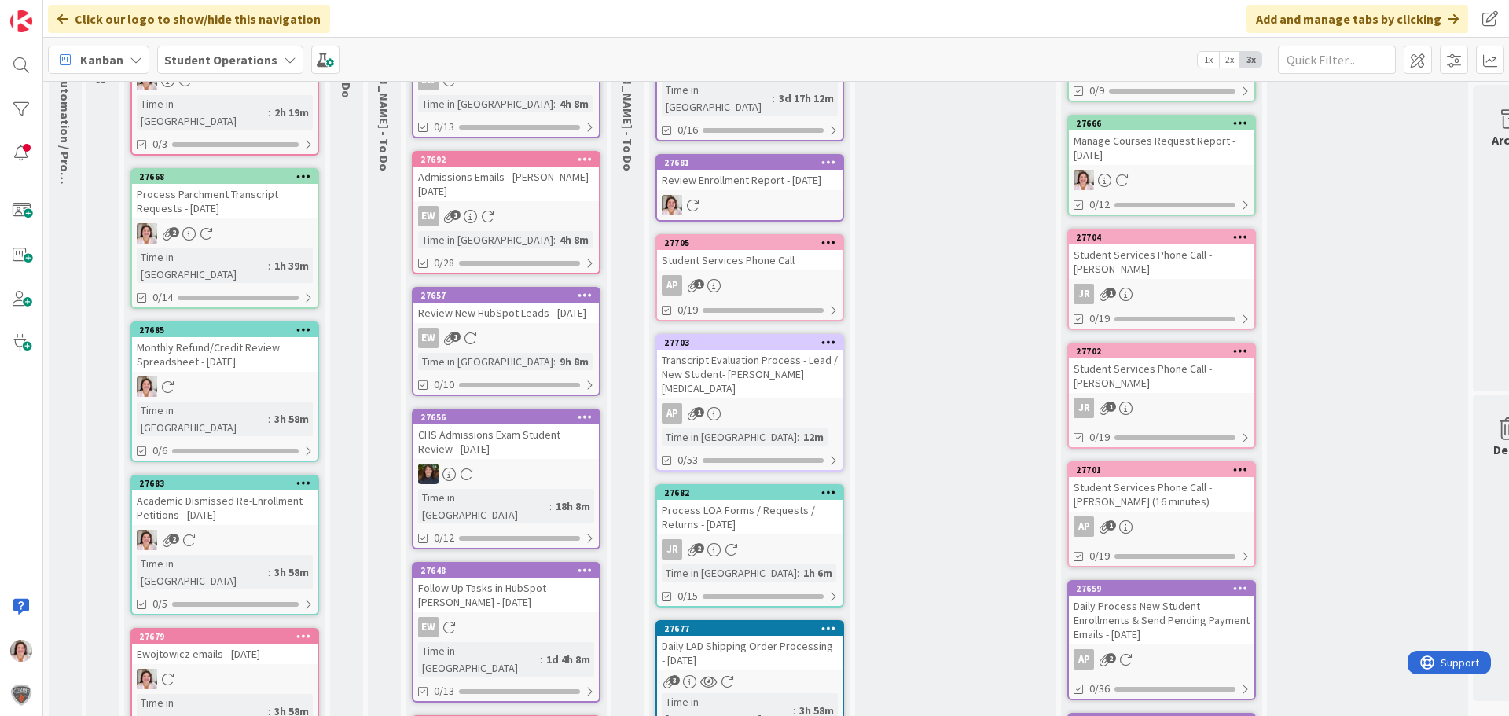
scroll to position [0, 0]
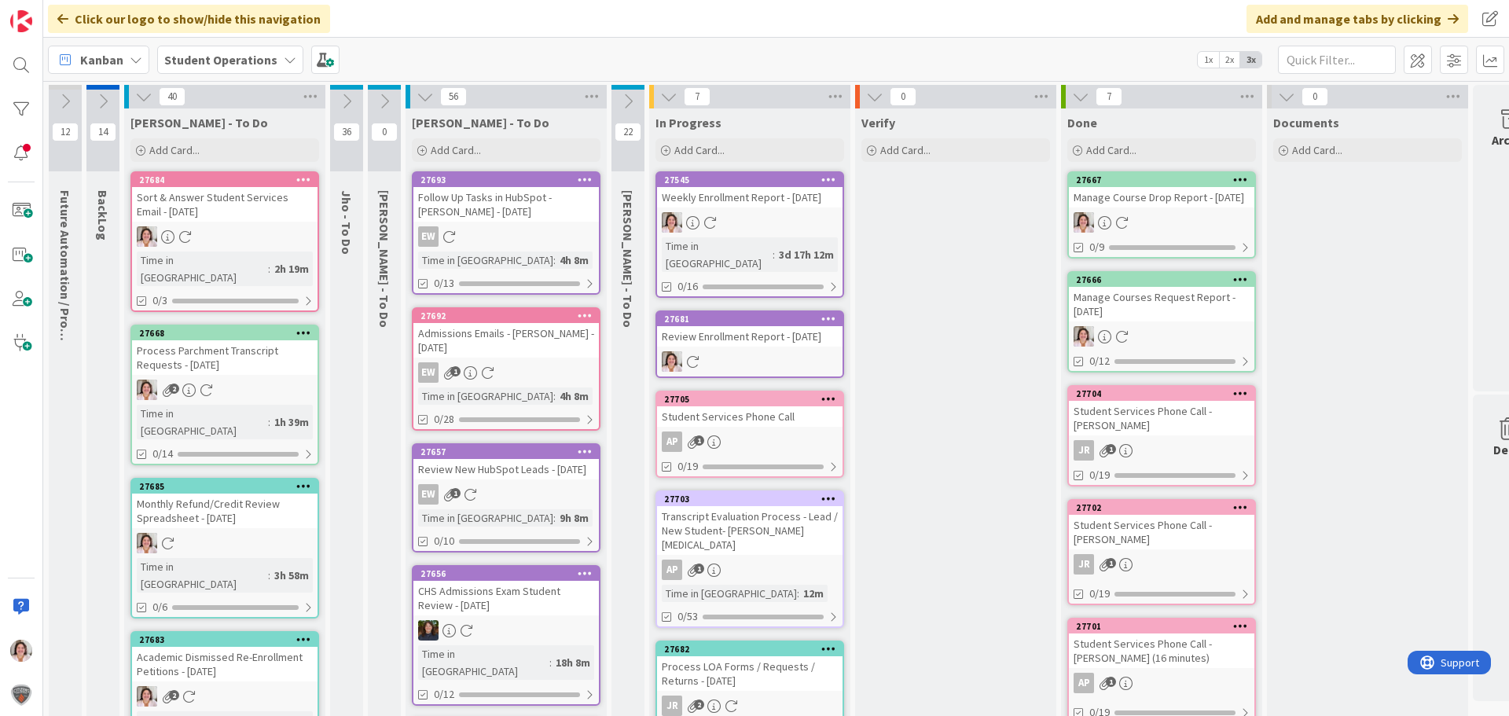
click at [424, 97] on icon at bounding box center [425, 96] width 17 height 17
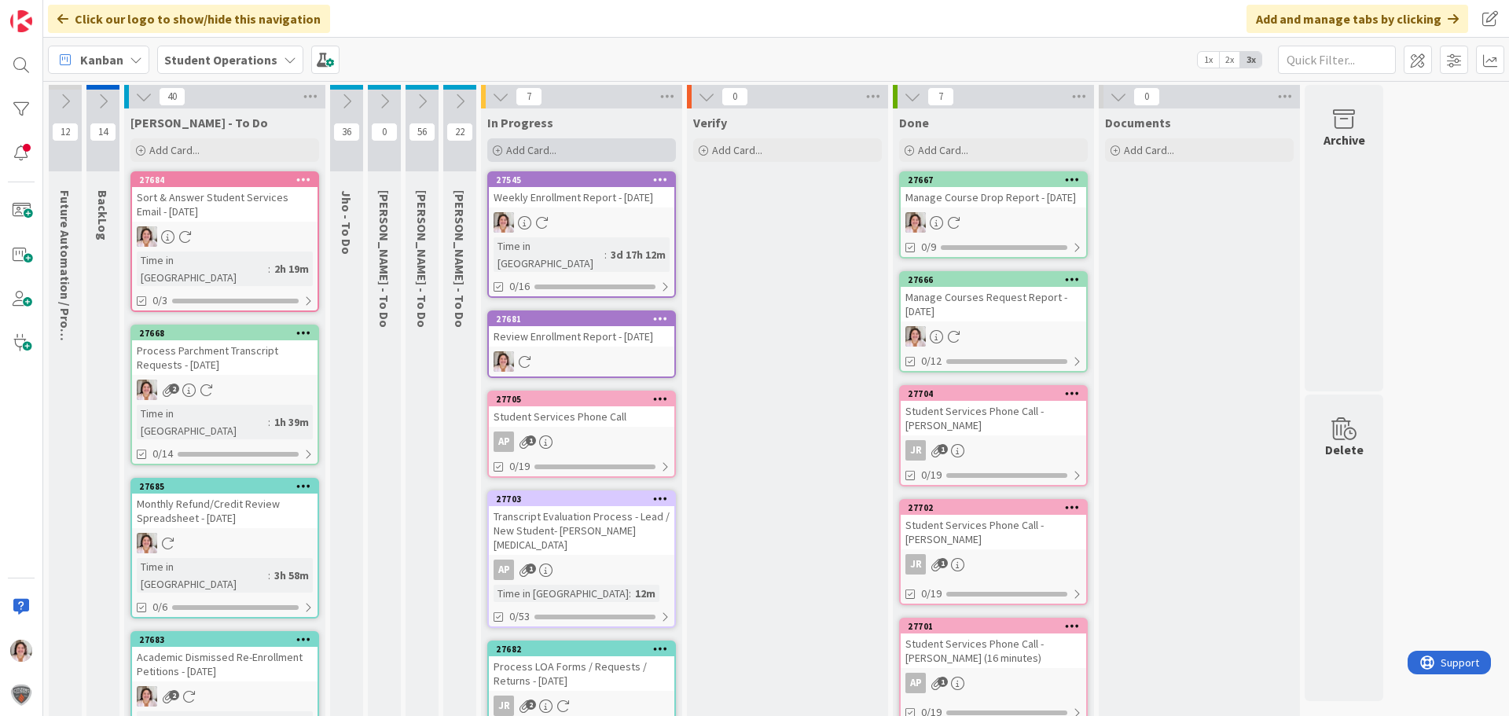
click at [567, 152] on div "Add Card..." at bounding box center [581, 150] width 189 height 24
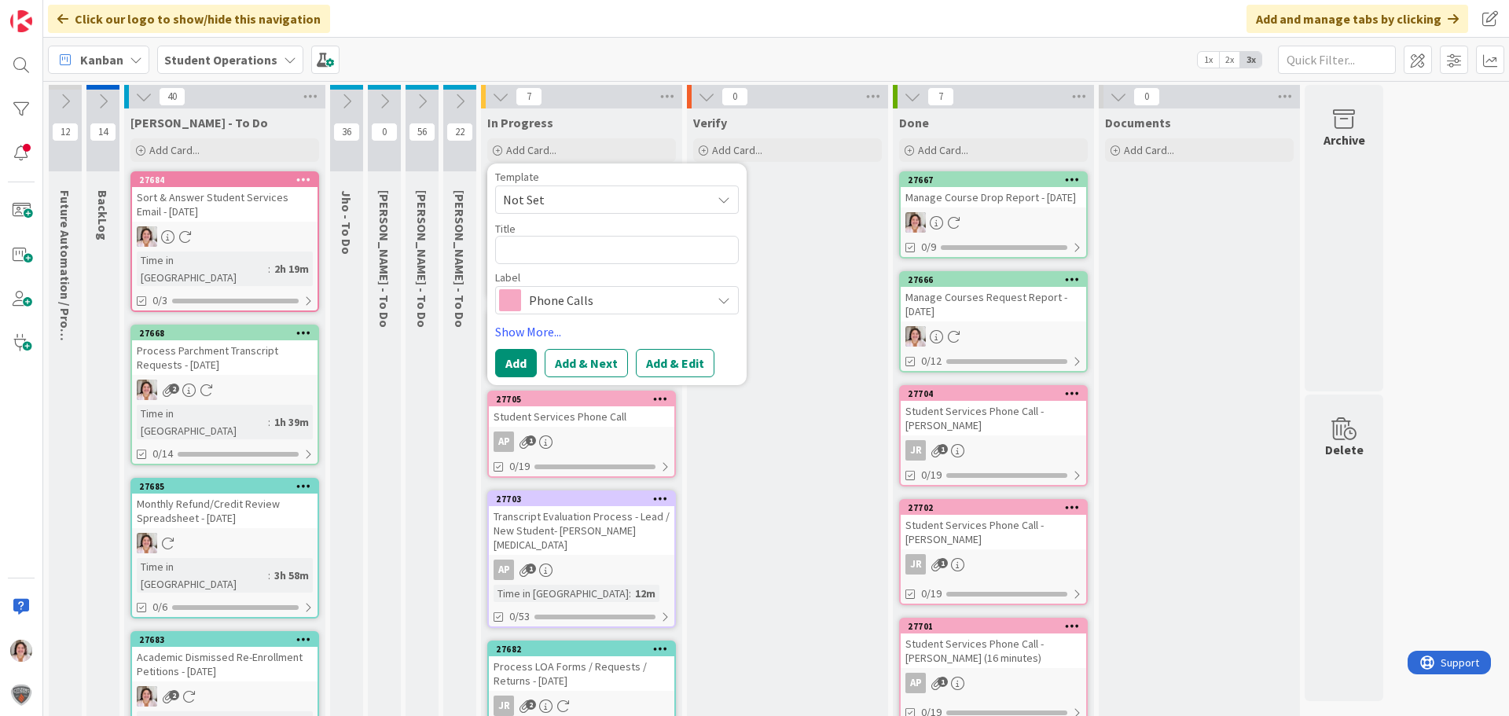
click at [579, 196] on span "Not Set" at bounding box center [601, 199] width 197 height 20
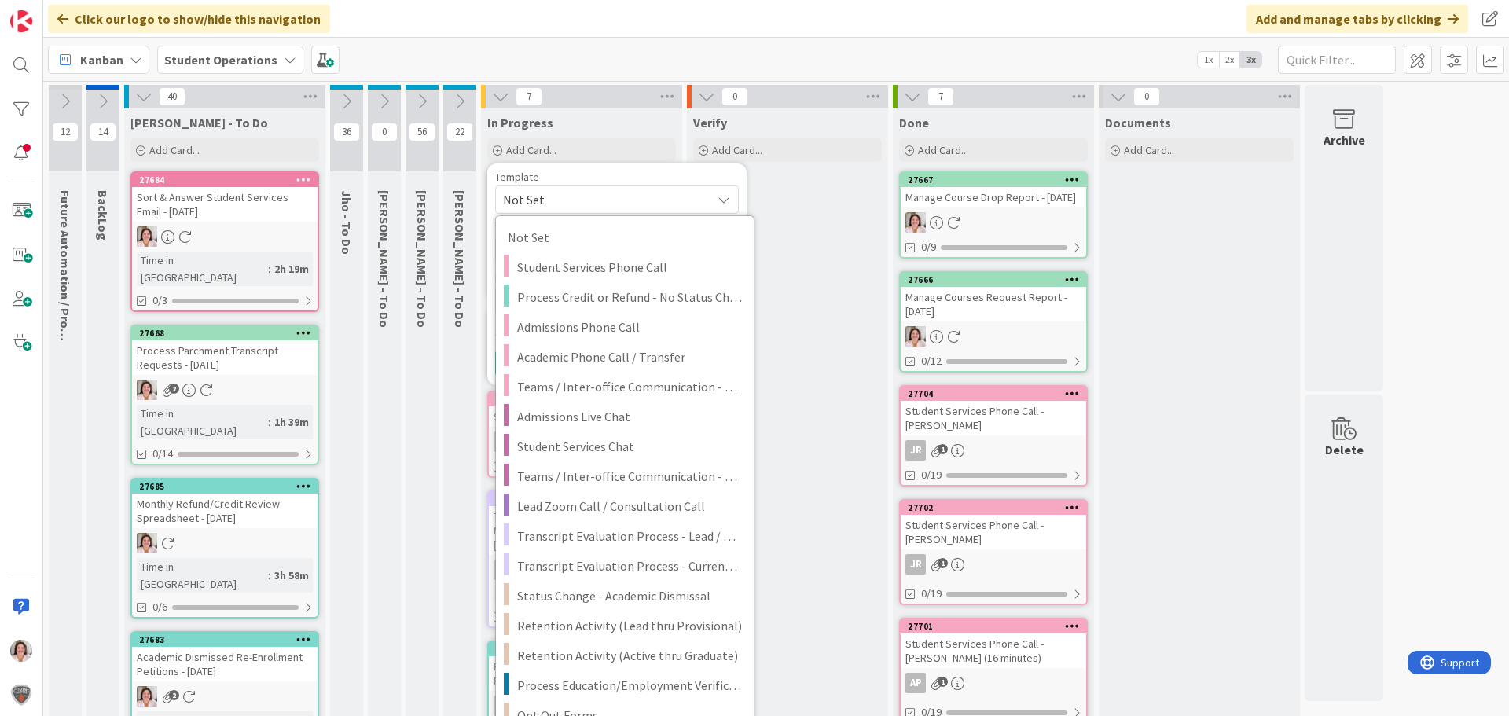
click at [579, 193] on span "Not Set" at bounding box center [601, 199] width 197 height 20
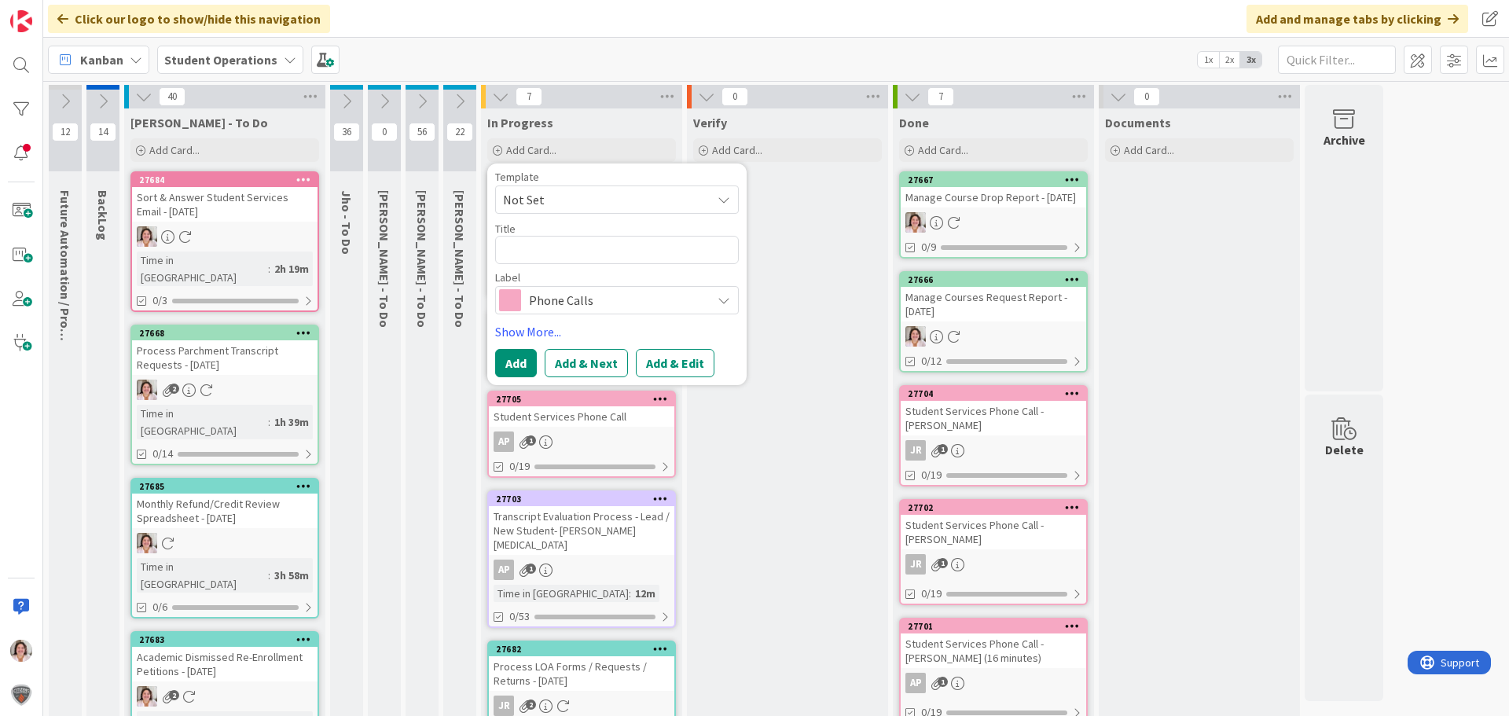
click at [579, 193] on span "Not Set" at bounding box center [601, 199] width 197 height 20
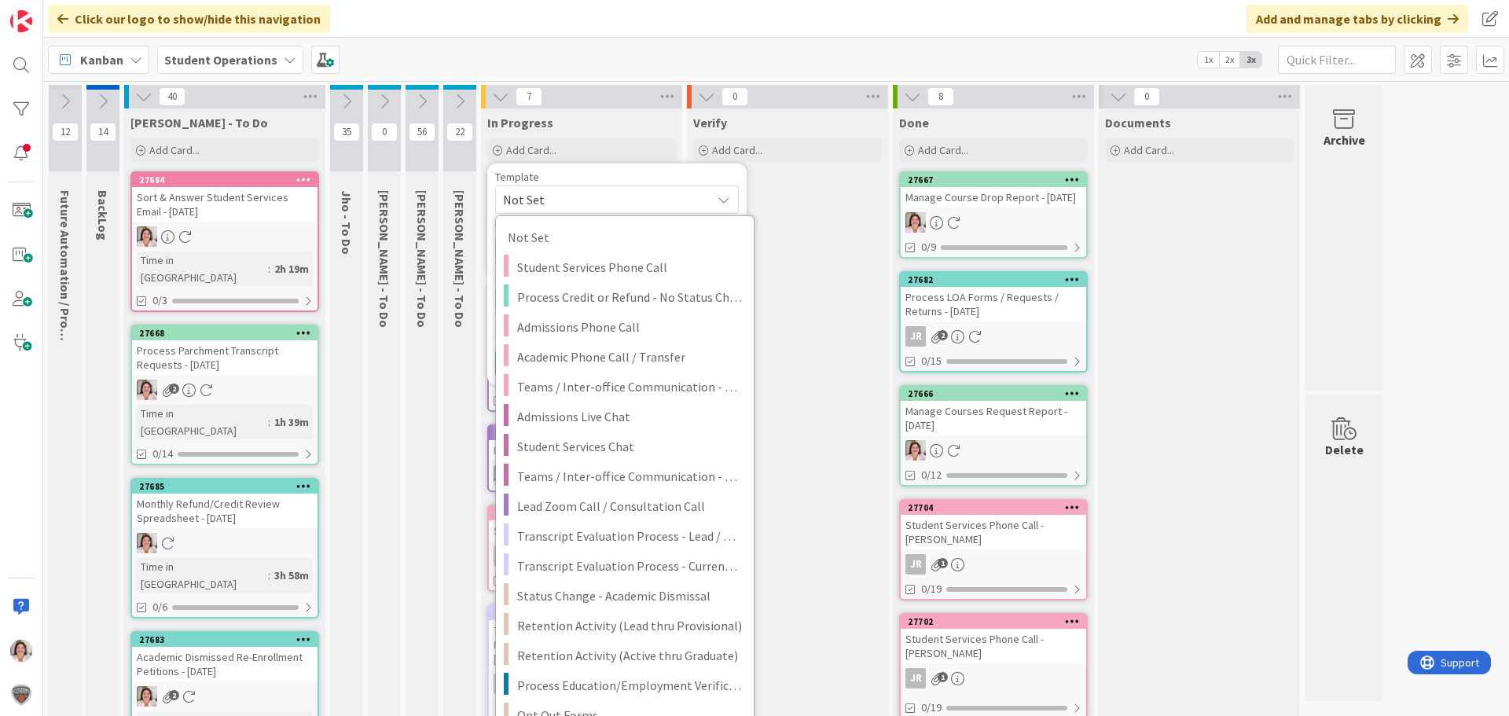
click at [649, 50] on div "Kanban Student Operations 1x 2x 3x" at bounding box center [776, 59] width 1466 height 43
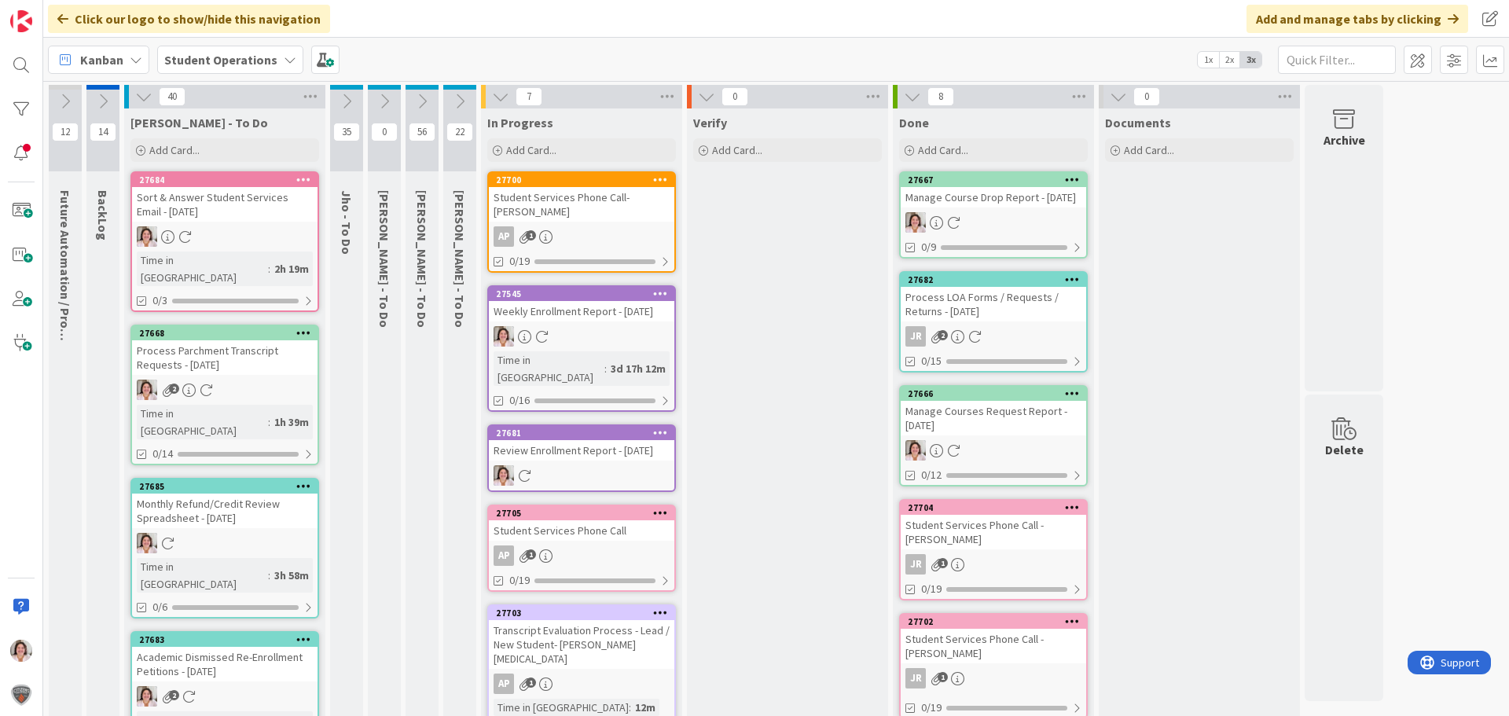
click at [529, 151] on span "Add Card..." at bounding box center [531, 150] width 50 height 14
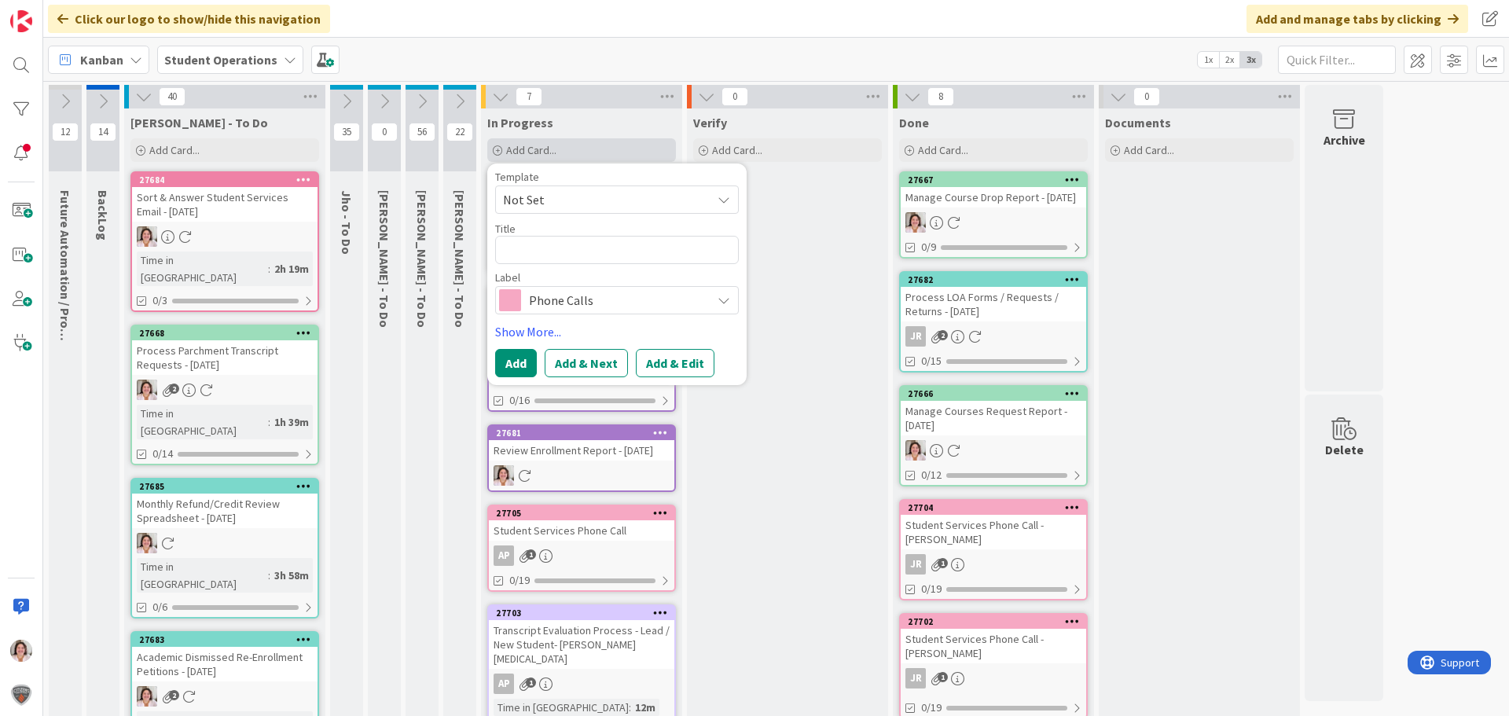
click at [529, 151] on span "Add Card..." at bounding box center [531, 150] width 50 height 14
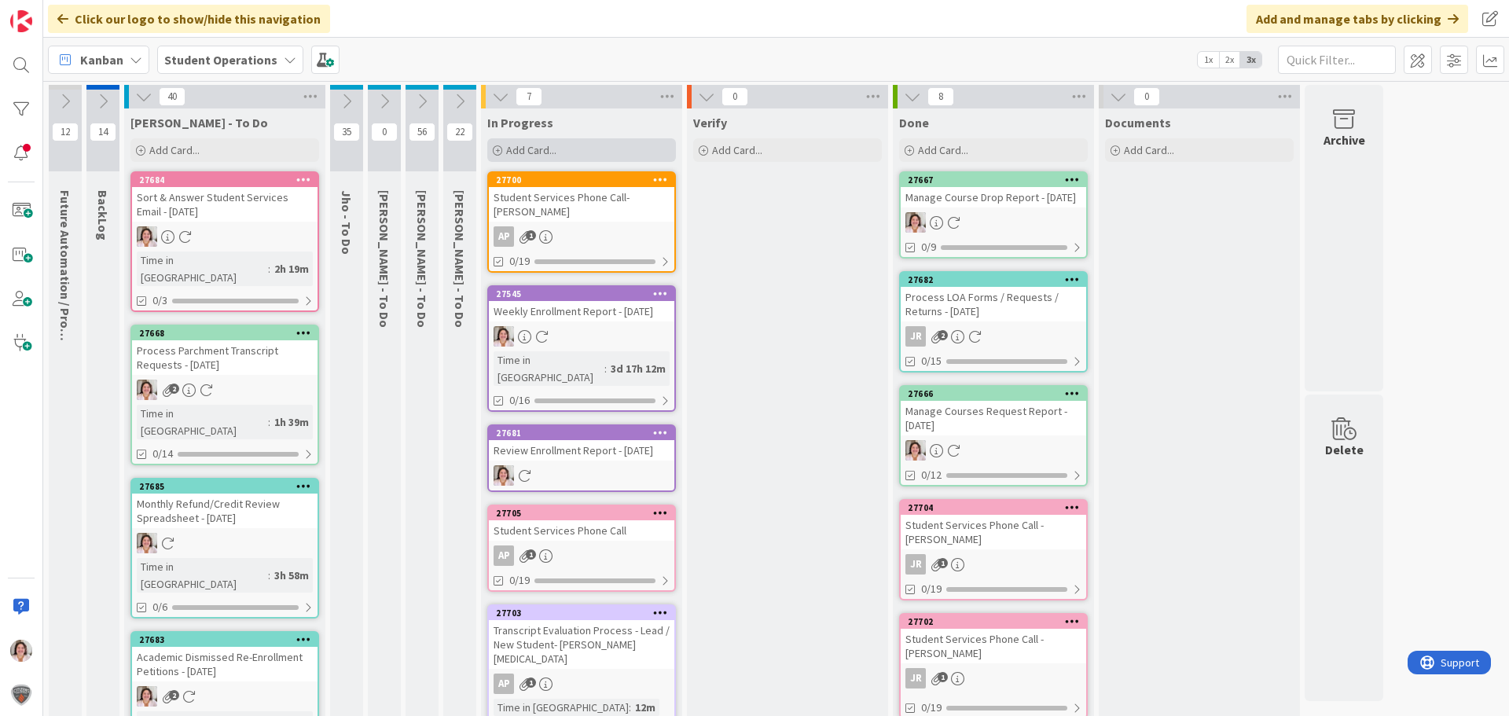
click at [553, 148] on span "Add Card..." at bounding box center [531, 150] width 50 height 14
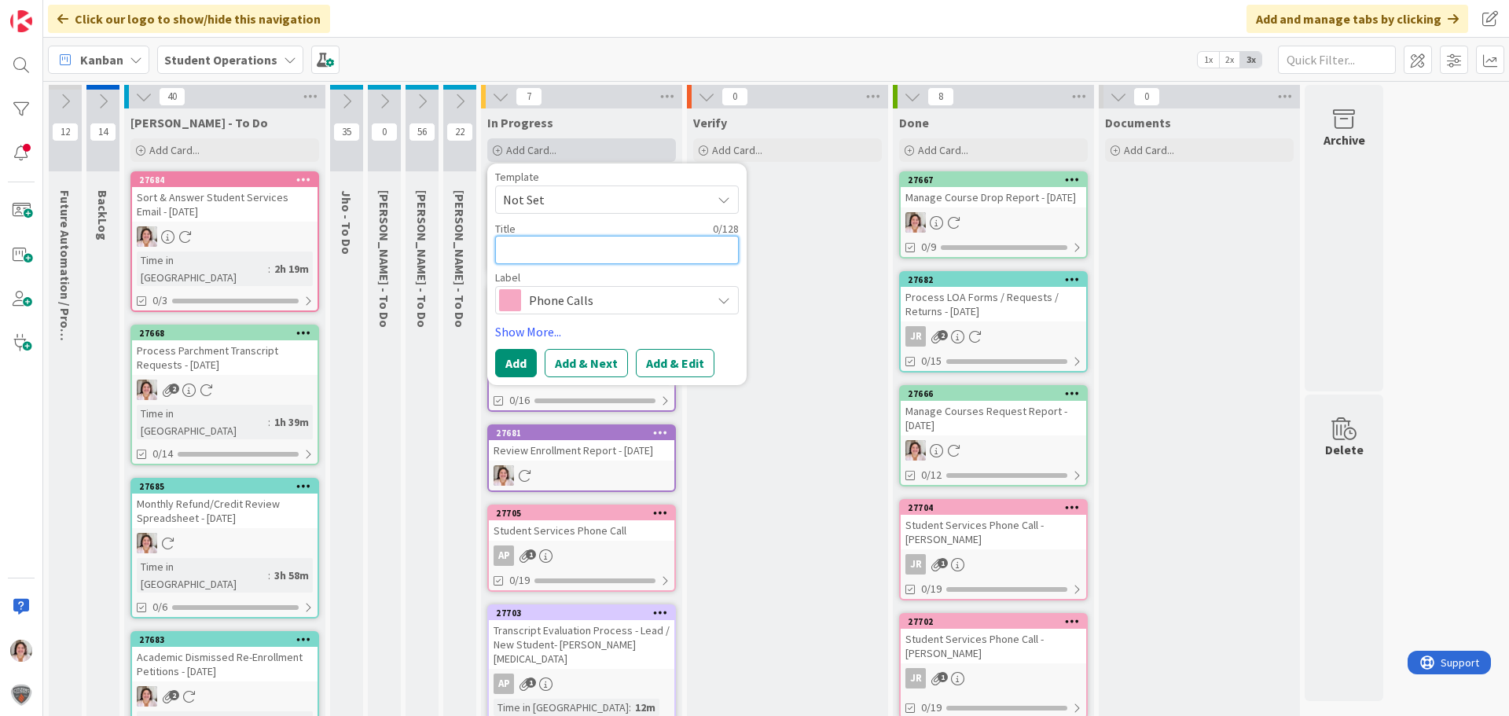
type textarea "x"
type textarea "A"
type textarea "x"
type textarea "Au"
type textarea "x"
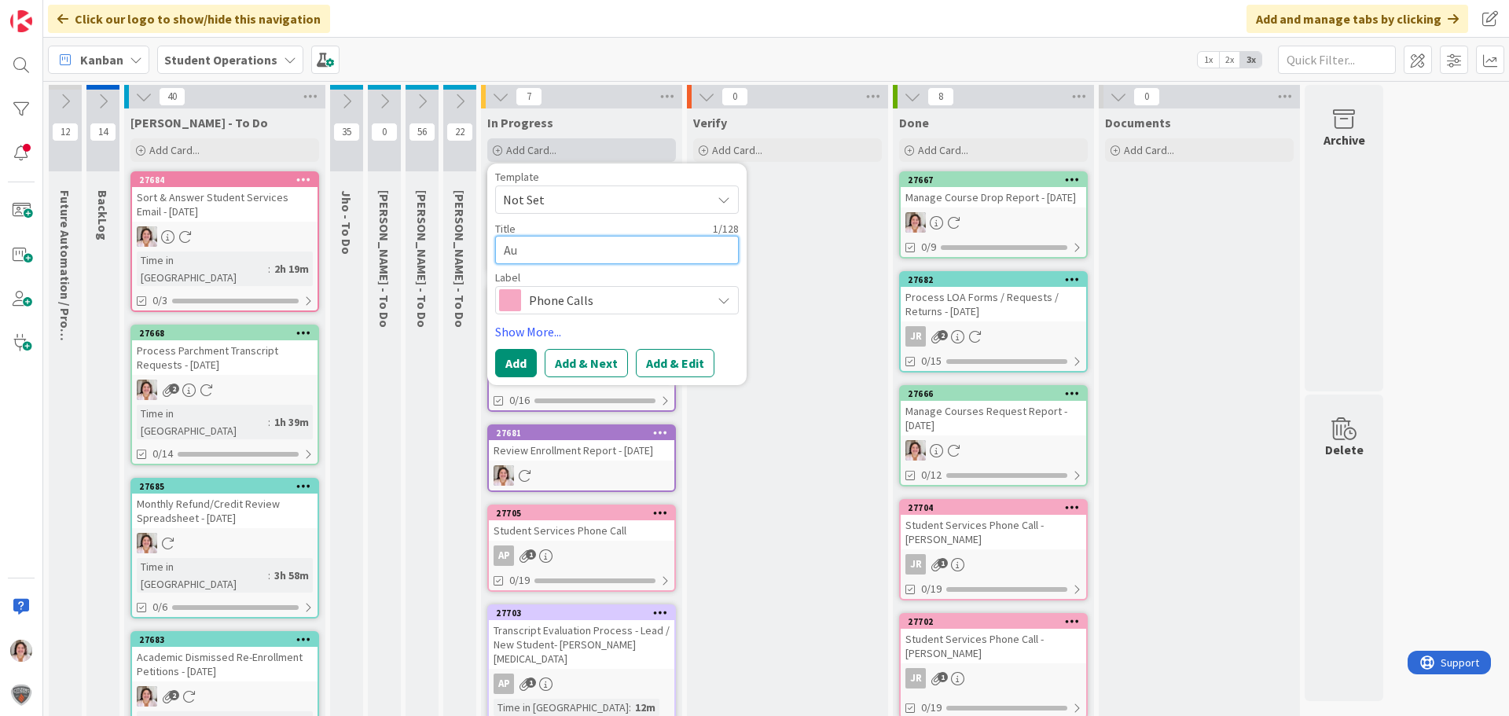
type textarea "Aug"
type textarea "x"
type textarea "Augu"
type textarea "x"
type textarea "Augus"
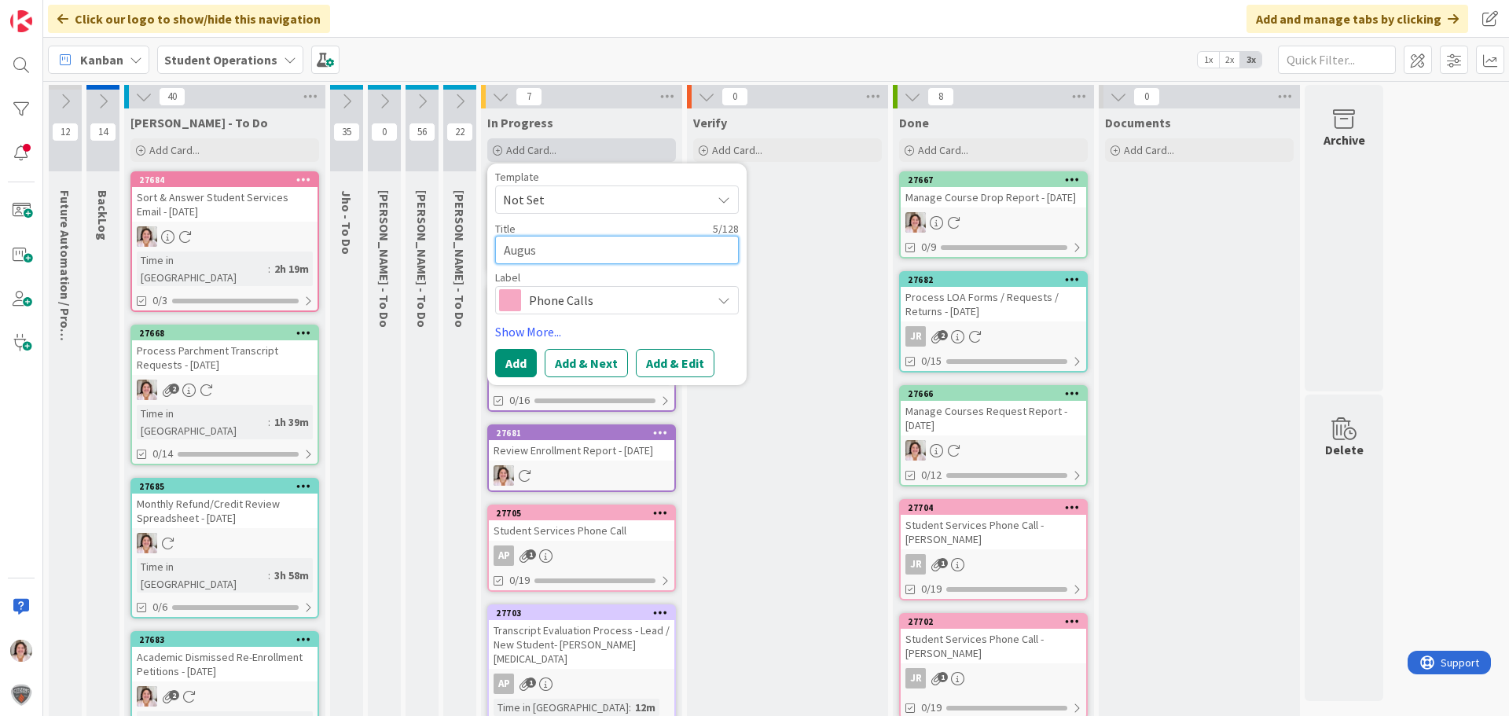
type textarea "x"
type textarea "August"
type textarea "x"
type textarea "August E"
type textarea "x"
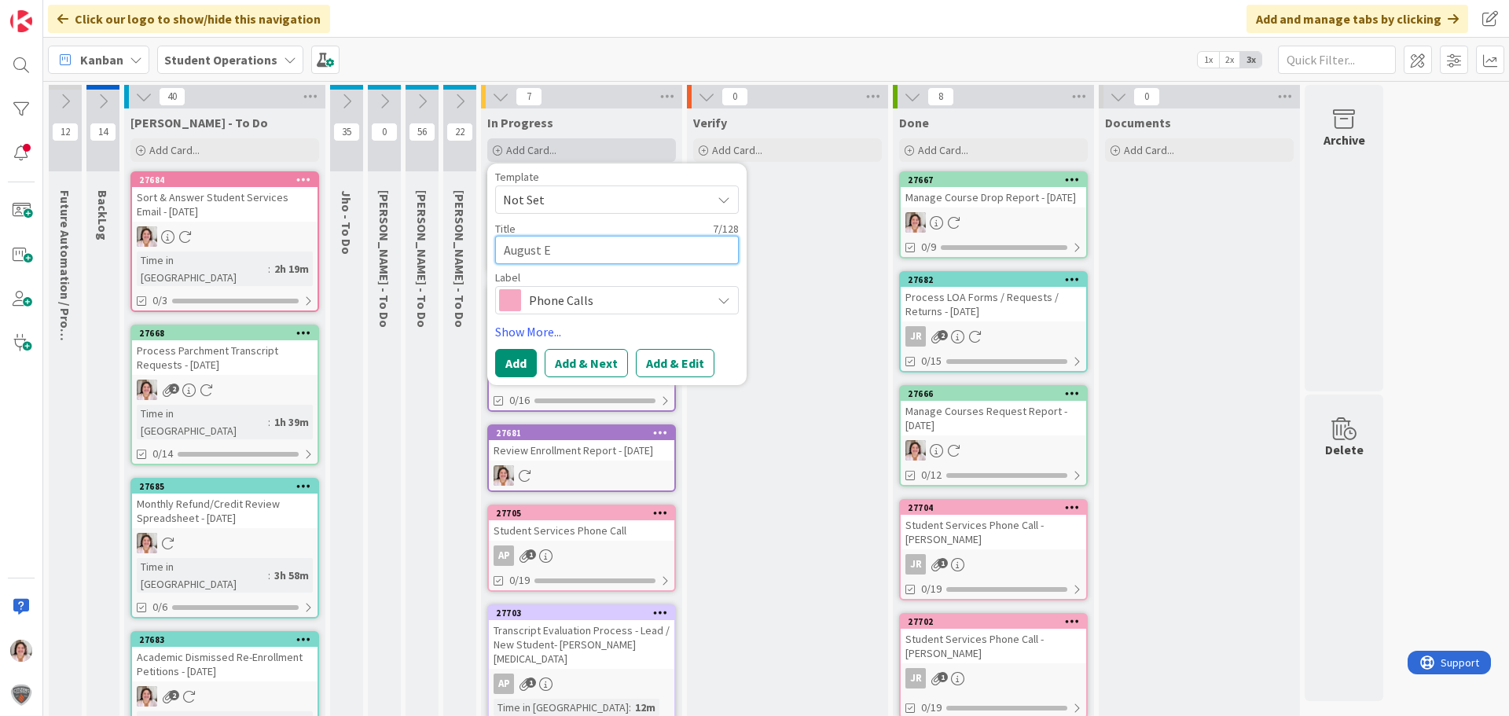
type textarea "August En"
type textarea "x"
type textarea "August Enr"
type textarea "x"
type textarea "August Enro"
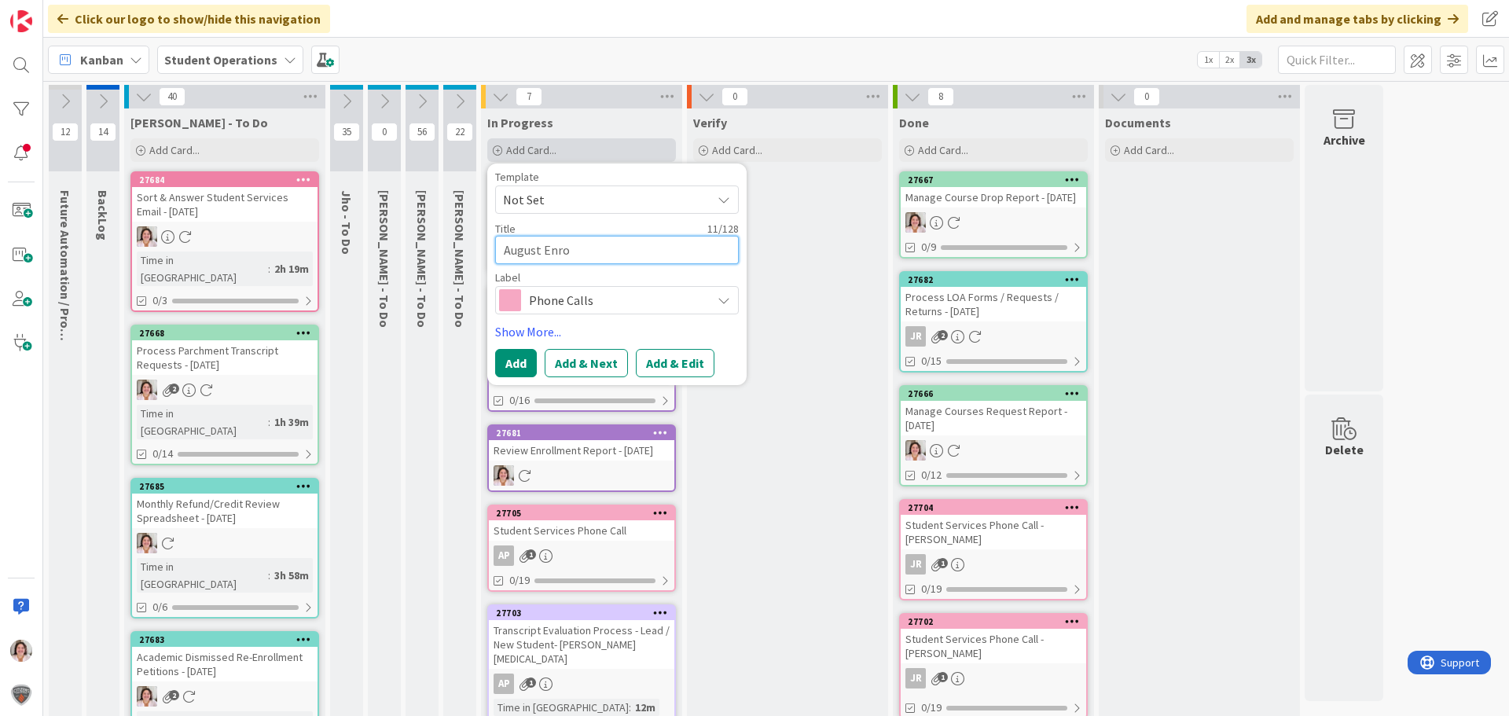
type textarea "x"
type textarea "August Enrol"
type textarea "x"
type textarea "August Enroll"
type textarea "x"
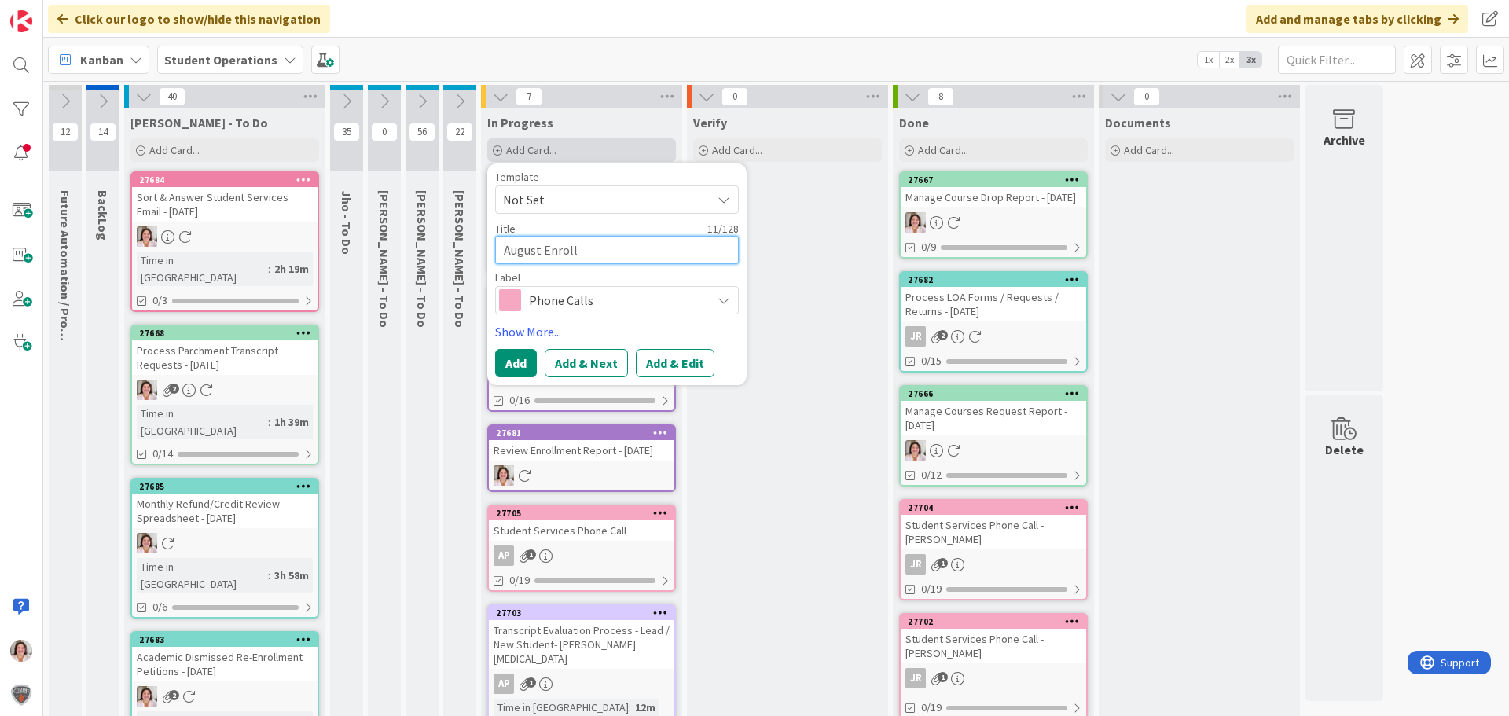
type textarea "August Enrollm"
type textarea "x"
type textarea "August Enrollme"
type textarea "x"
type textarea "August Enrollmen"
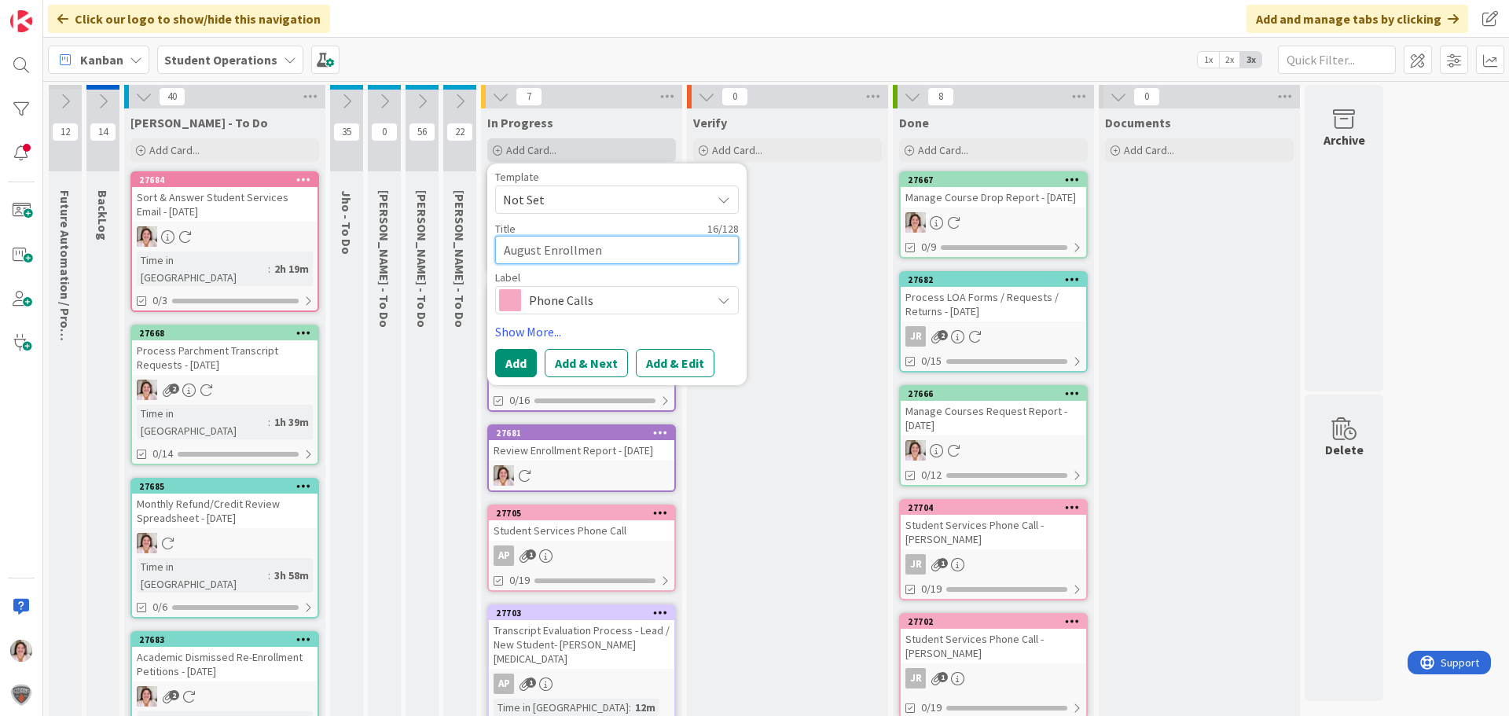
type textarea "x"
type textarea "August Enrollment"
type textarea "x"
type textarea "August Enrollment"
type textarea "x"
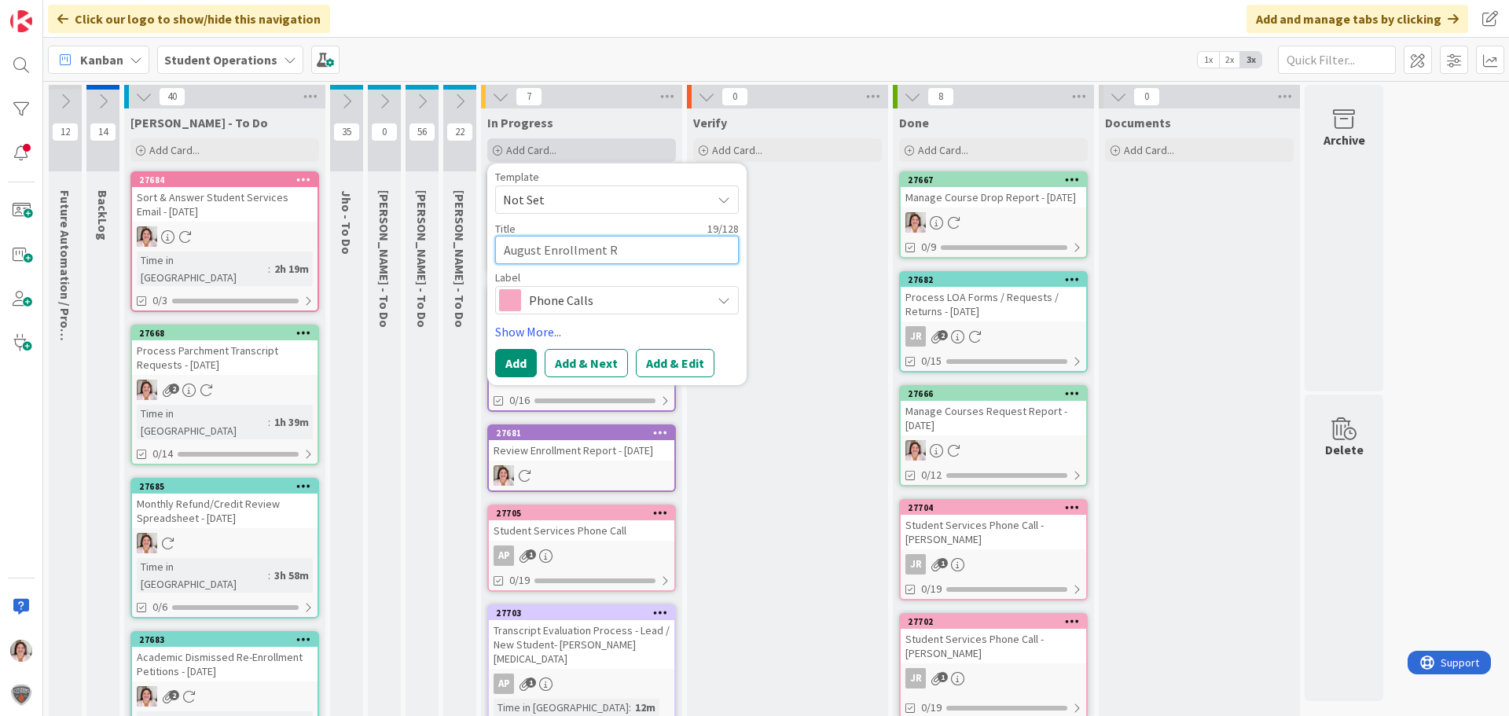
type textarea "August Enrollment Re"
type textarea "x"
type textarea "August Enrollment Rep"
type textarea "x"
type textarea "August Enrollment Repo"
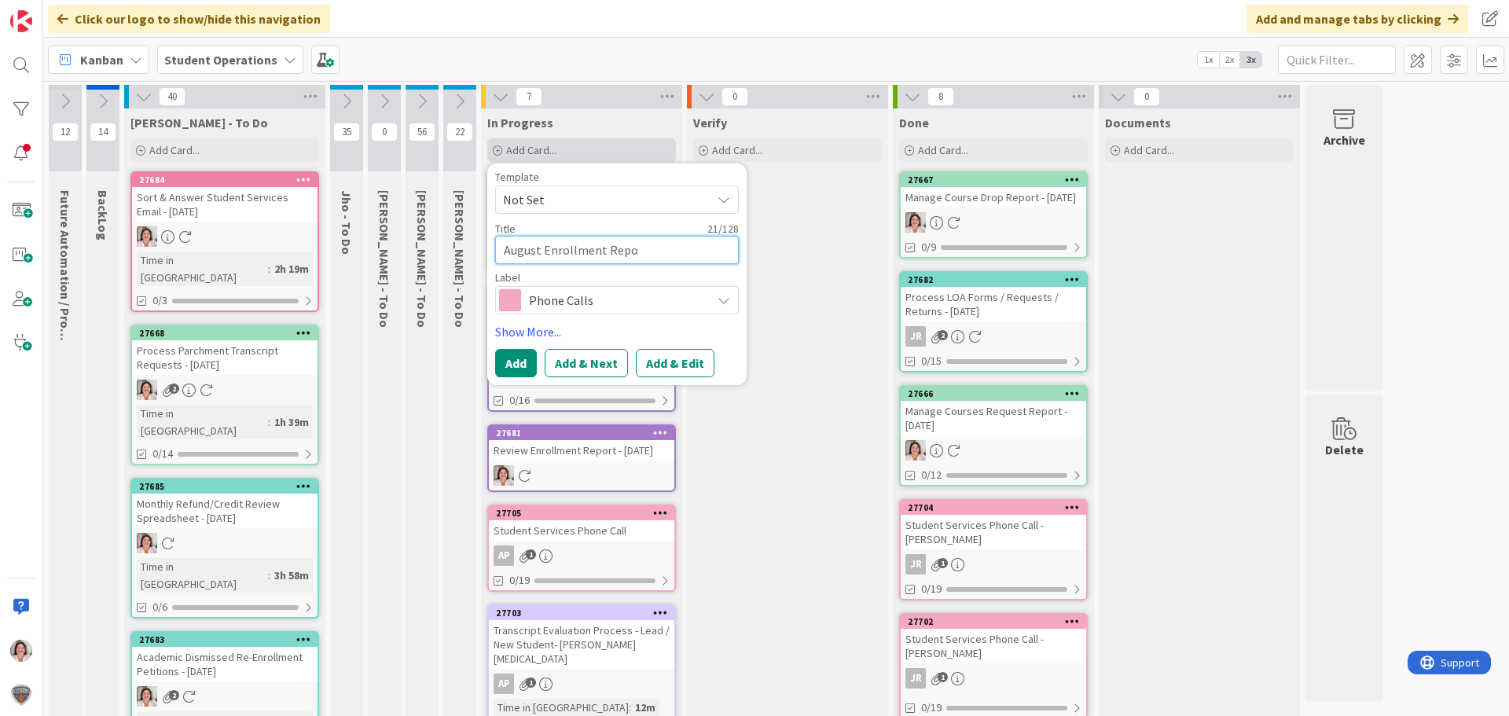
type textarea "x"
type textarea "August Enrollment Repor"
type textarea "x"
type textarea "August Enrollment Report"
click at [553, 286] on div "Label Phone Calls" at bounding box center [617, 293] width 244 height 42
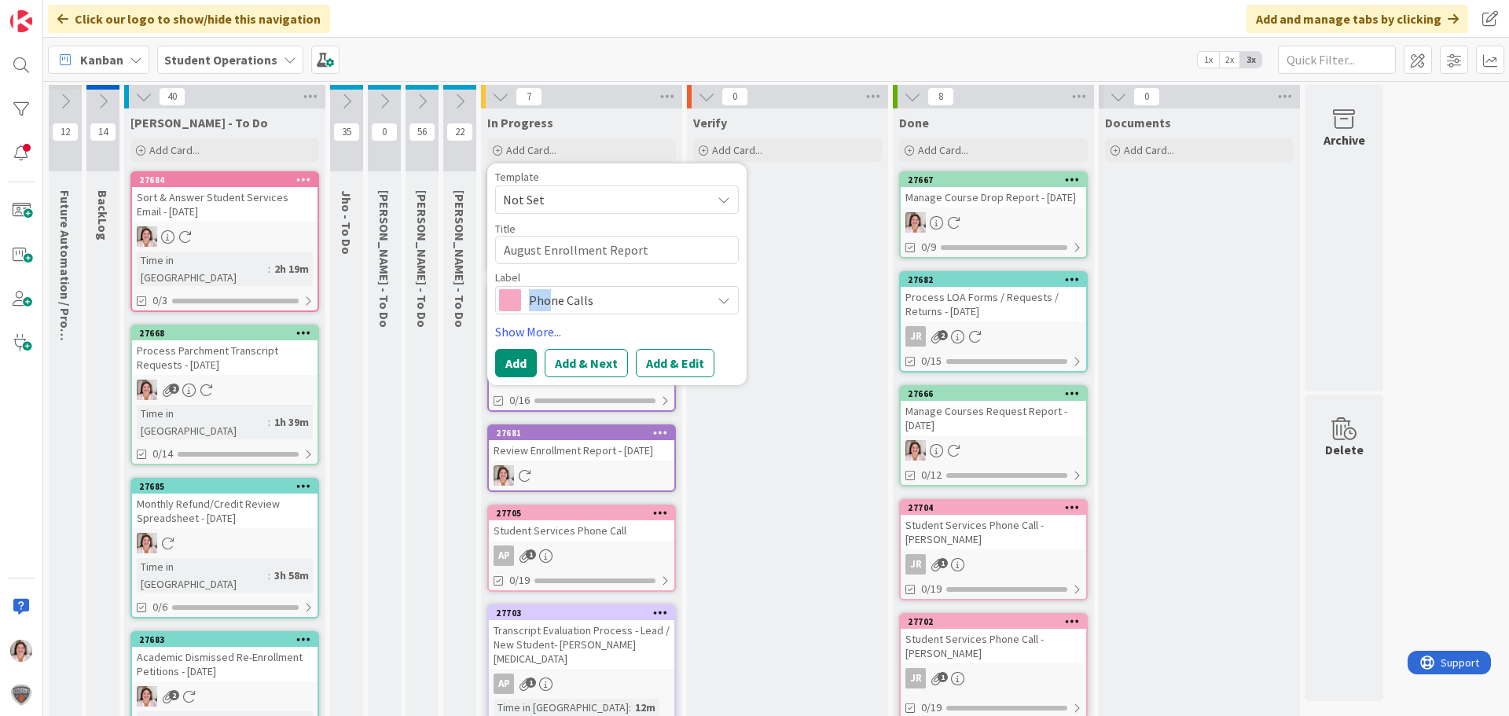
click at [550, 296] on span "Phone Calls" at bounding box center [616, 300] width 175 height 22
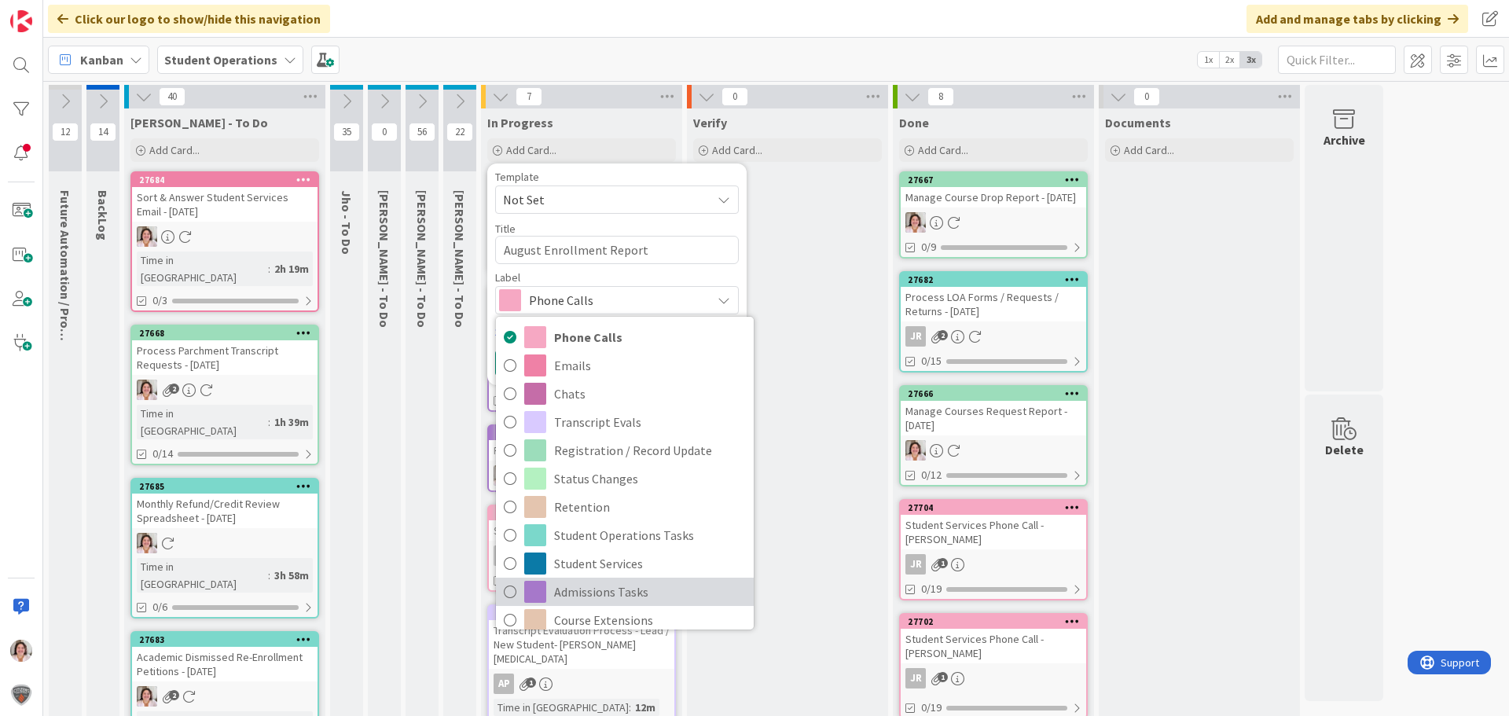
click at [595, 598] on span "Admissions Tasks" at bounding box center [650, 592] width 192 height 24
type textarea "x"
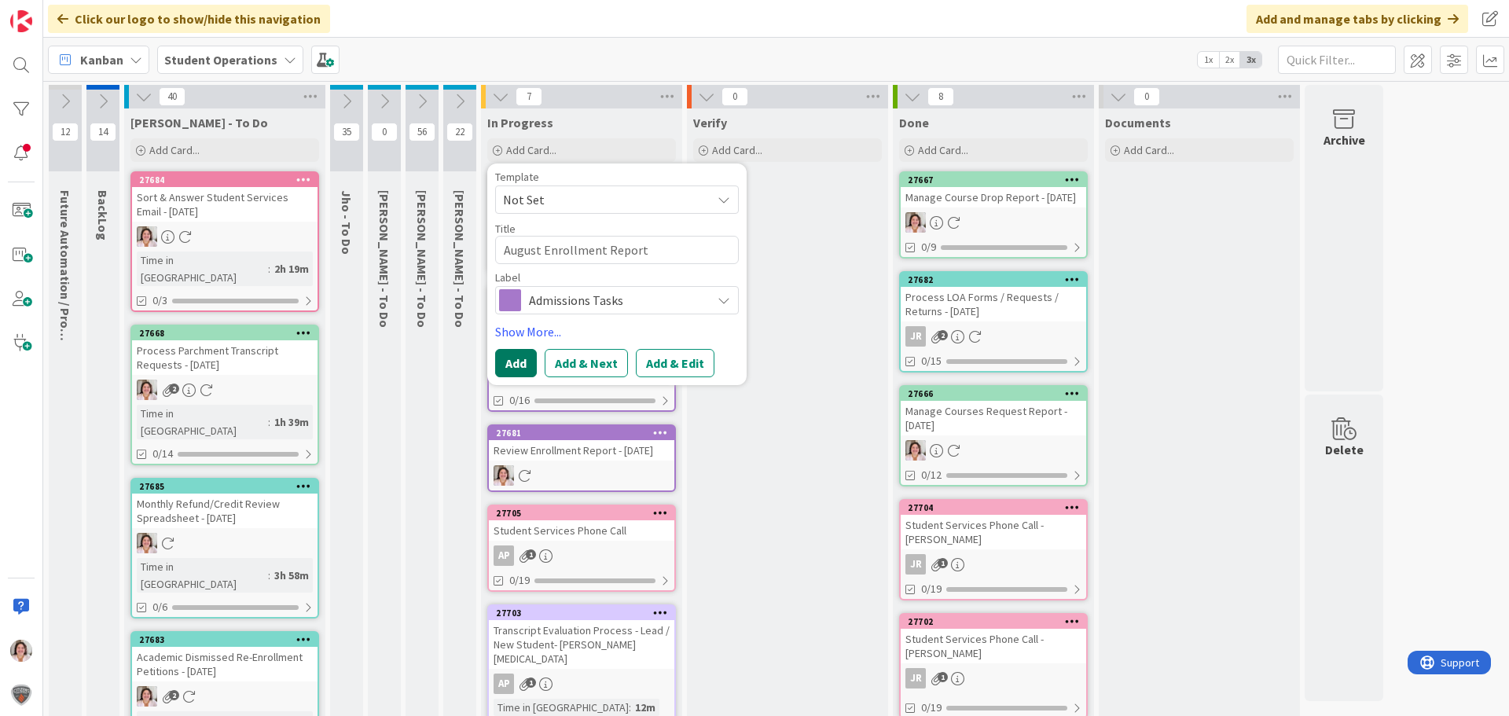
click at [515, 362] on button "Add" at bounding box center [516, 363] width 42 height 28
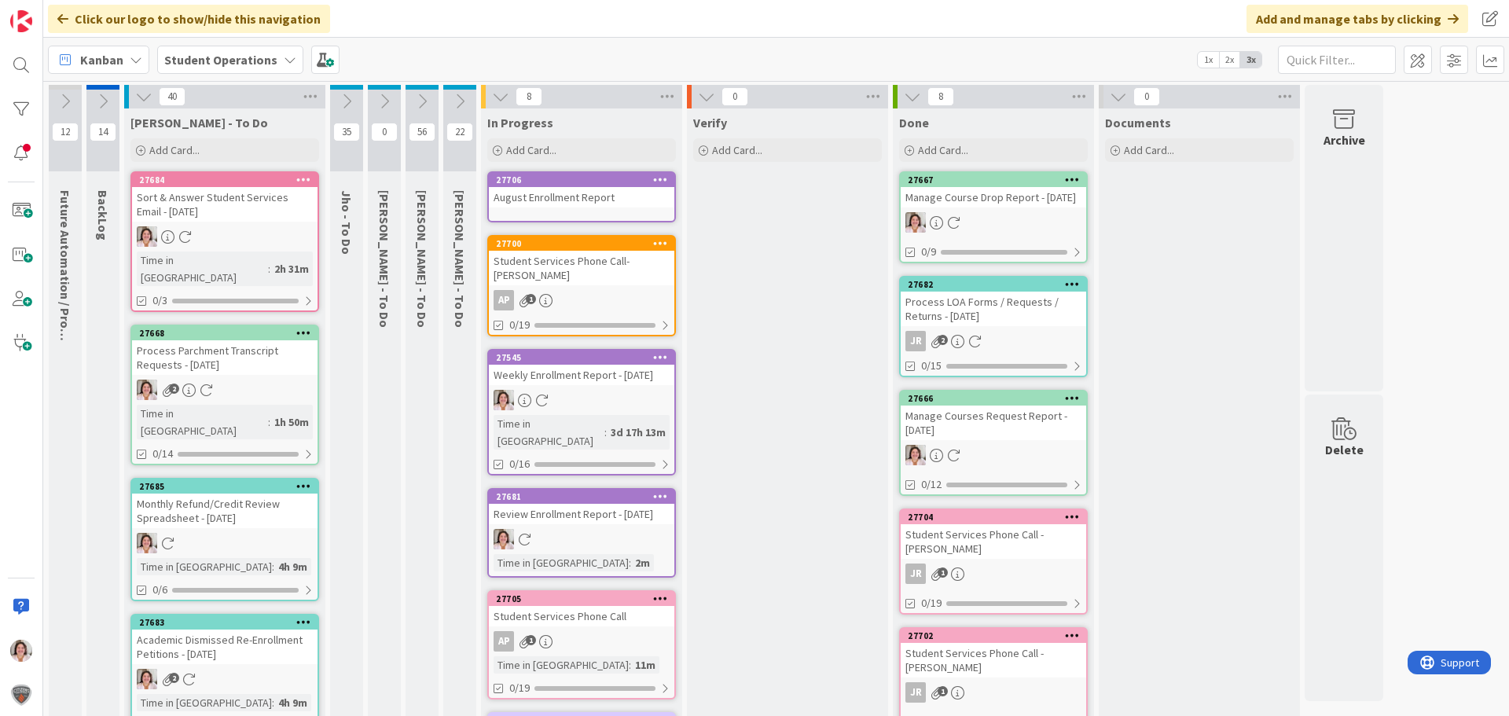
click at [666, 178] on icon at bounding box center [660, 179] width 15 height 11
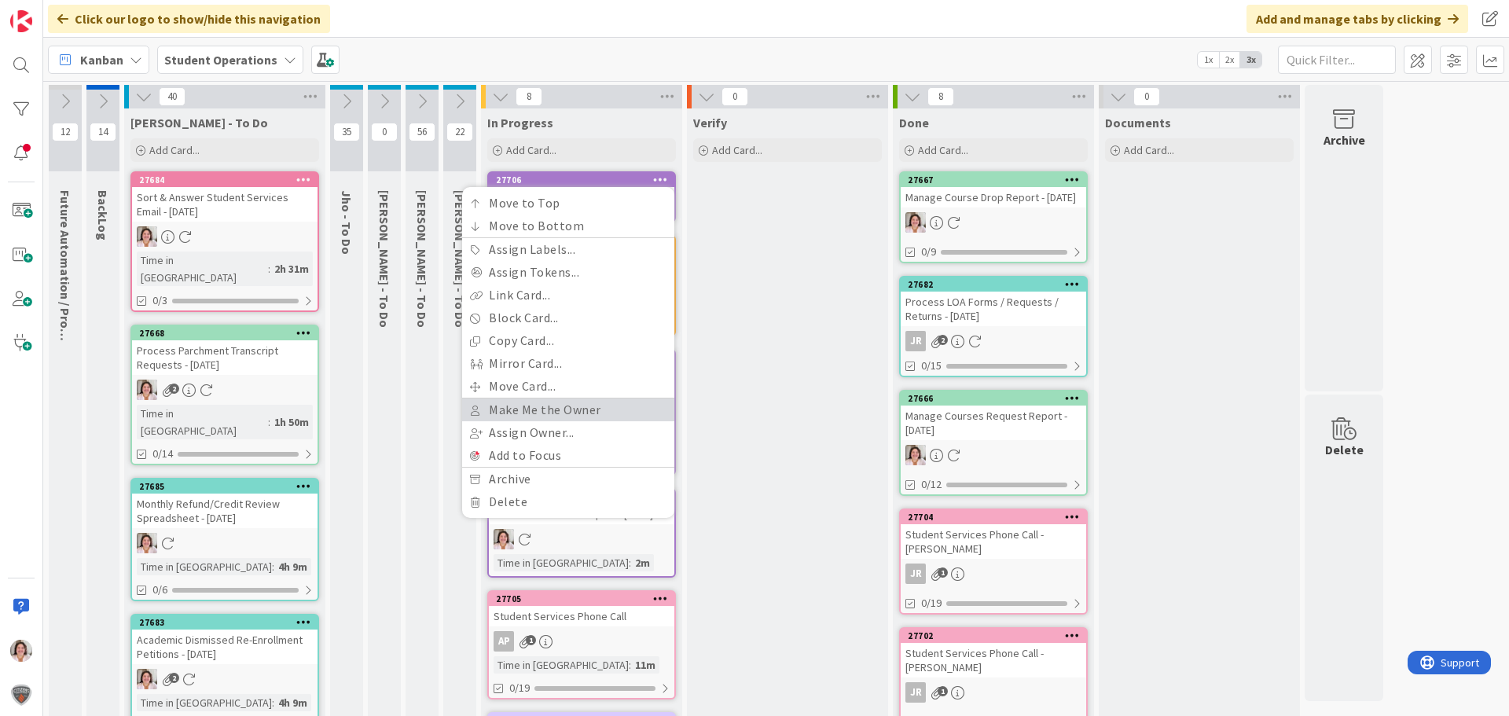
click at [566, 414] on link "Make Me the Owner" at bounding box center [568, 410] width 212 height 23
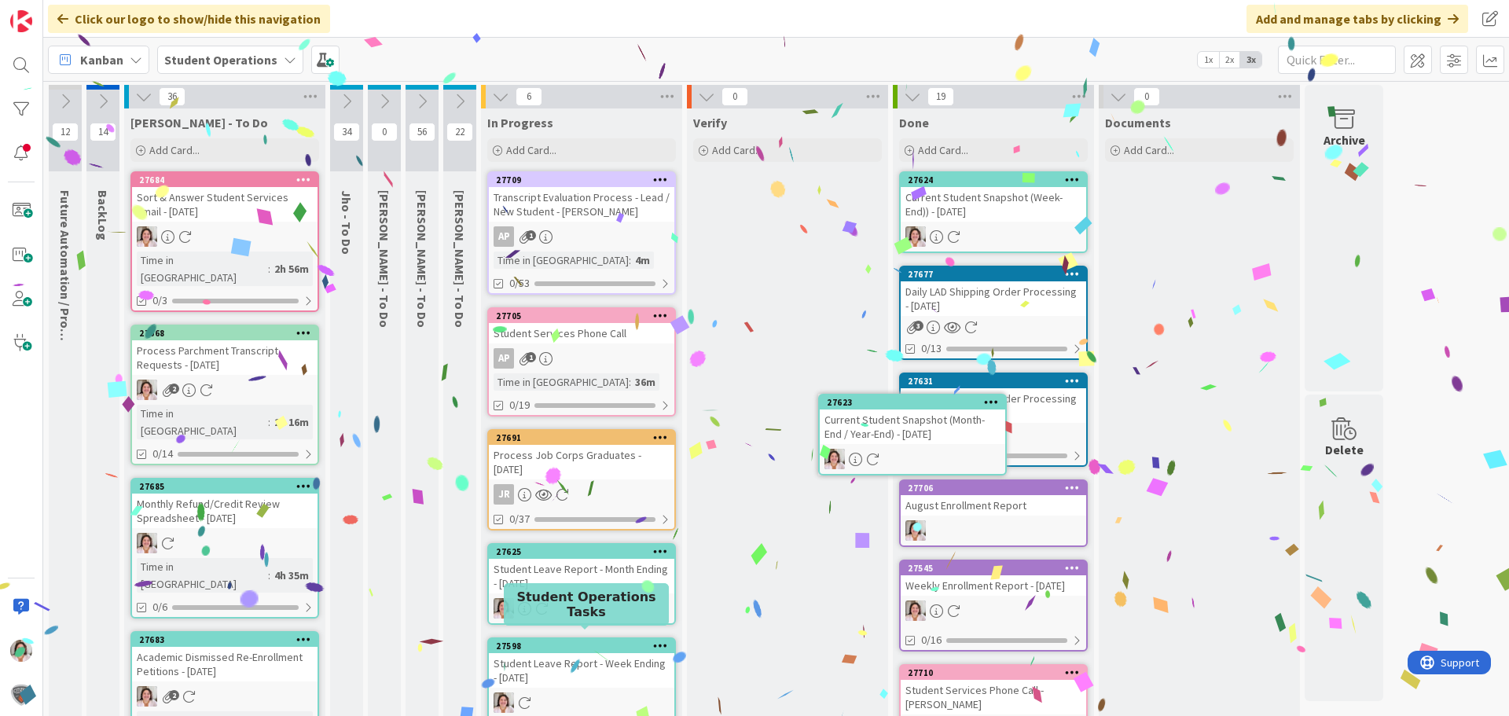
scroll to position [10, 0]
